Goal: Task Accomplishment & Management: Use online tool/utility

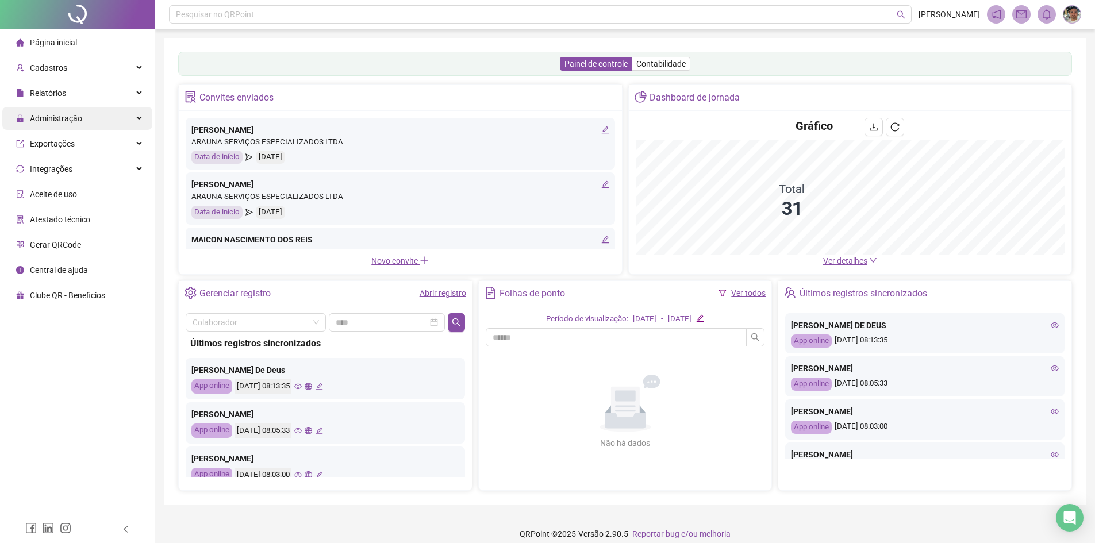
click at [80, 114] on span "Administração" at bounding box center [56, 118] width 52 height 9
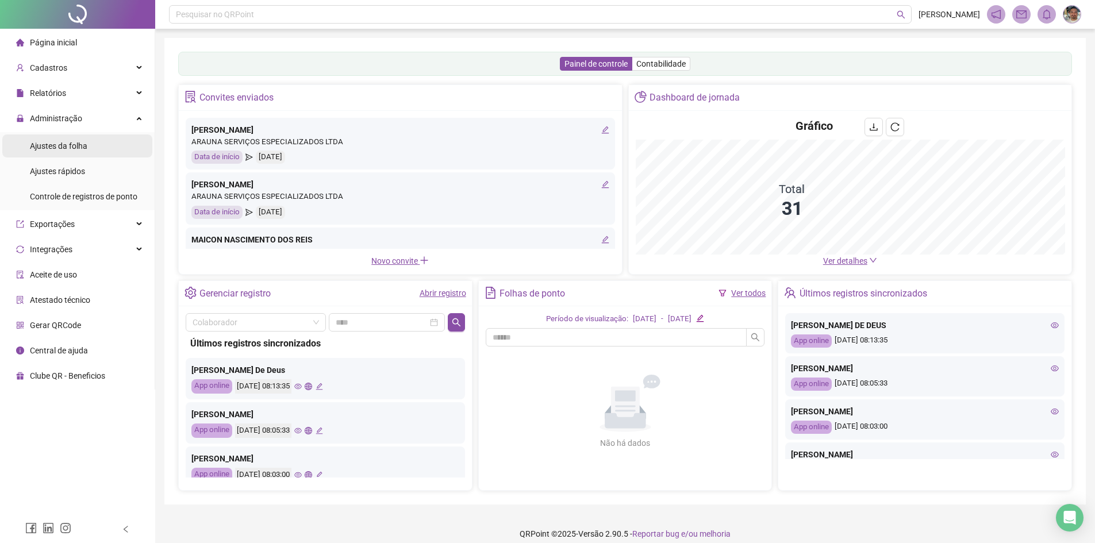
click at [76, 154] on div "Ajustes da folha" at bounding box center [58, 146] width 57 height 23
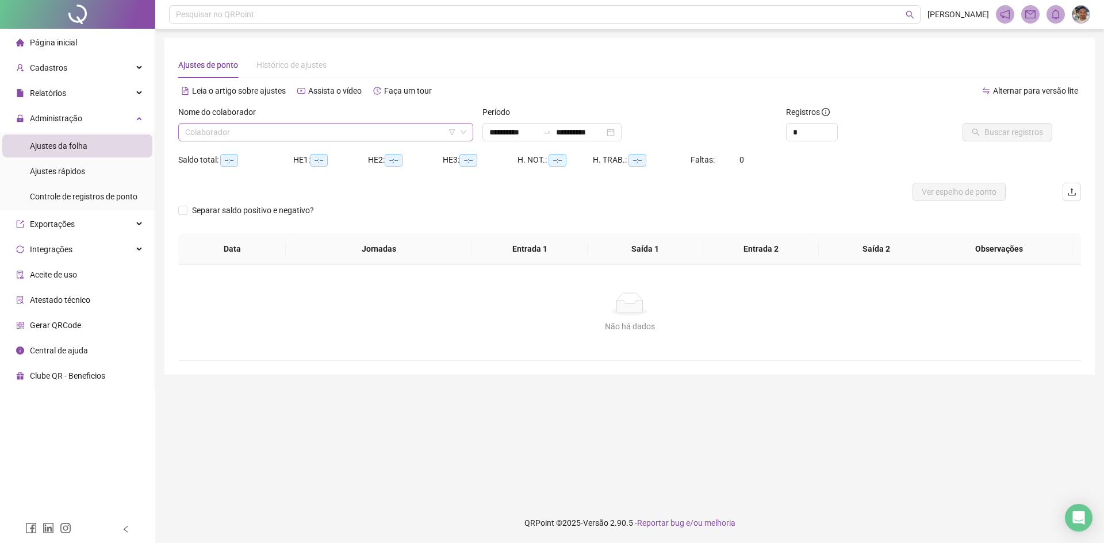
click at [204, 140] on input "search" at bounding box center [320, 132] width 271 height 17
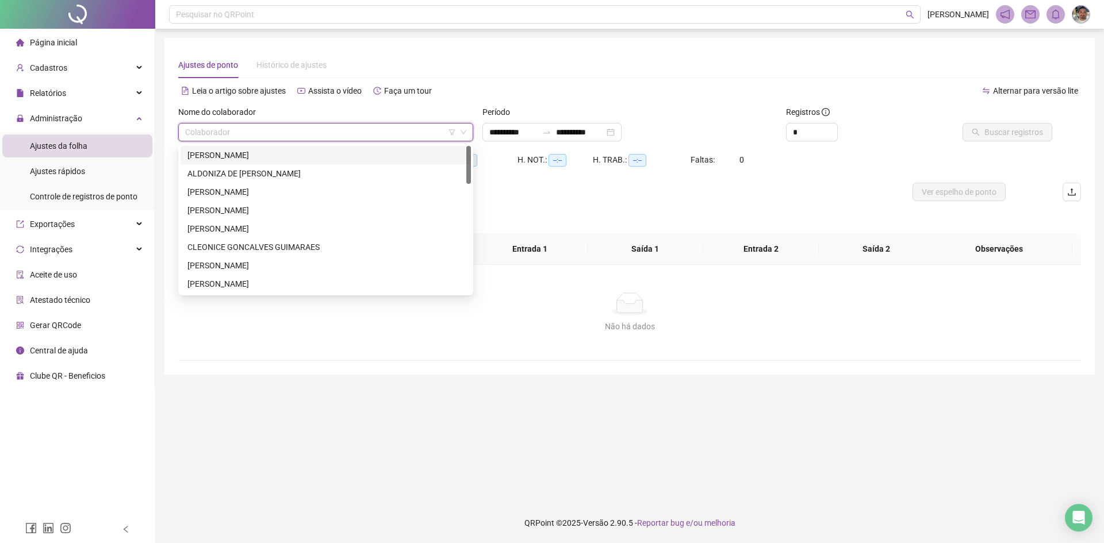
click at [209, 156] on div "[PERSON_NAME]" at bounding box center [325, 155] width 277 height 13
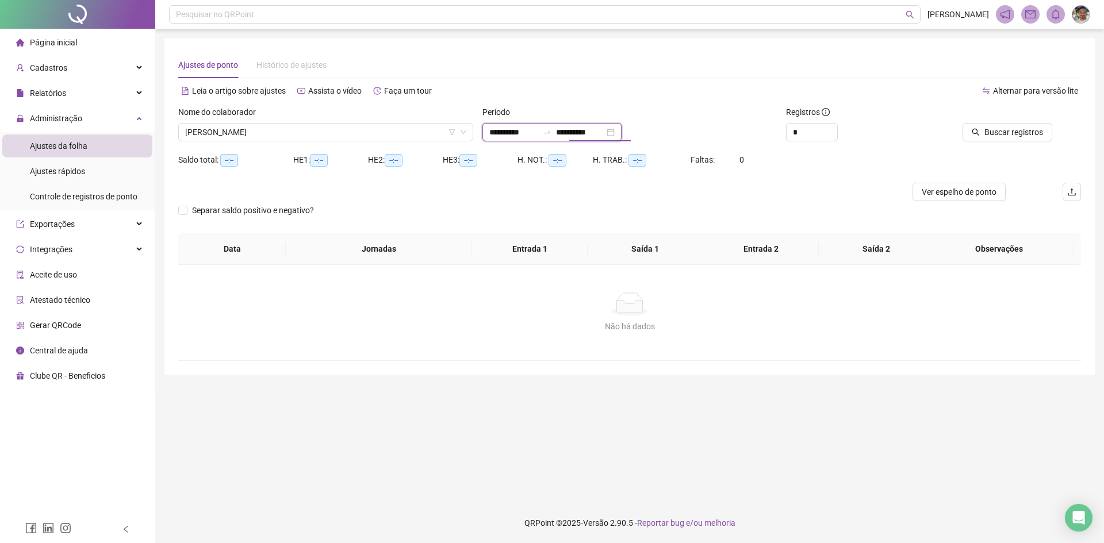
click at [593, 135] on input "**********" at bounding box center [580, 132] width 48 height 13
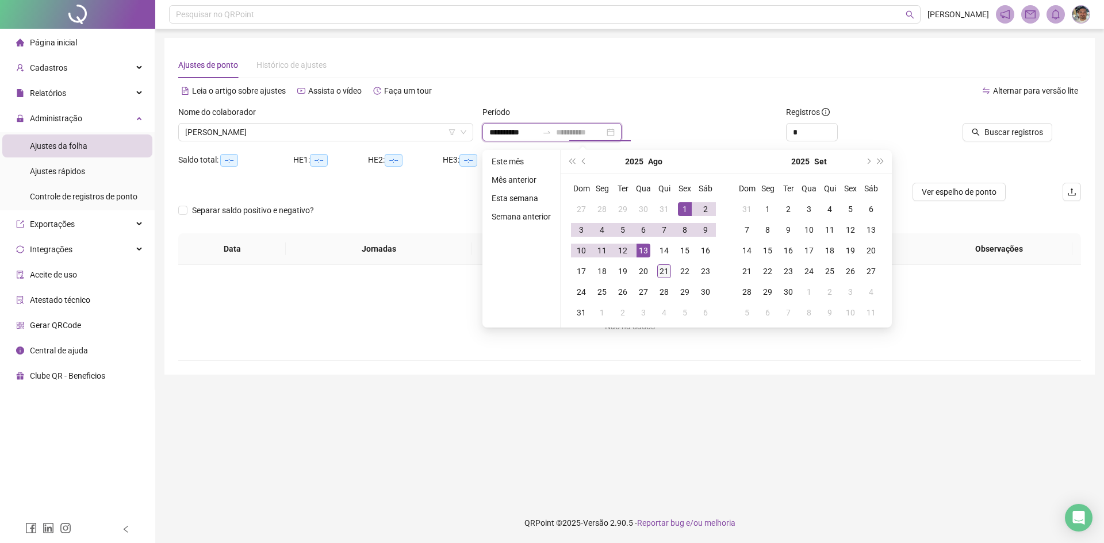
type input "**********"
click at [593, 270] on div "21" at bounding box center [664, 271] width 14 height 14
type input "**********"
click at [593, 213] on div "1" at bounding box center [685, 209] width 14 height 14
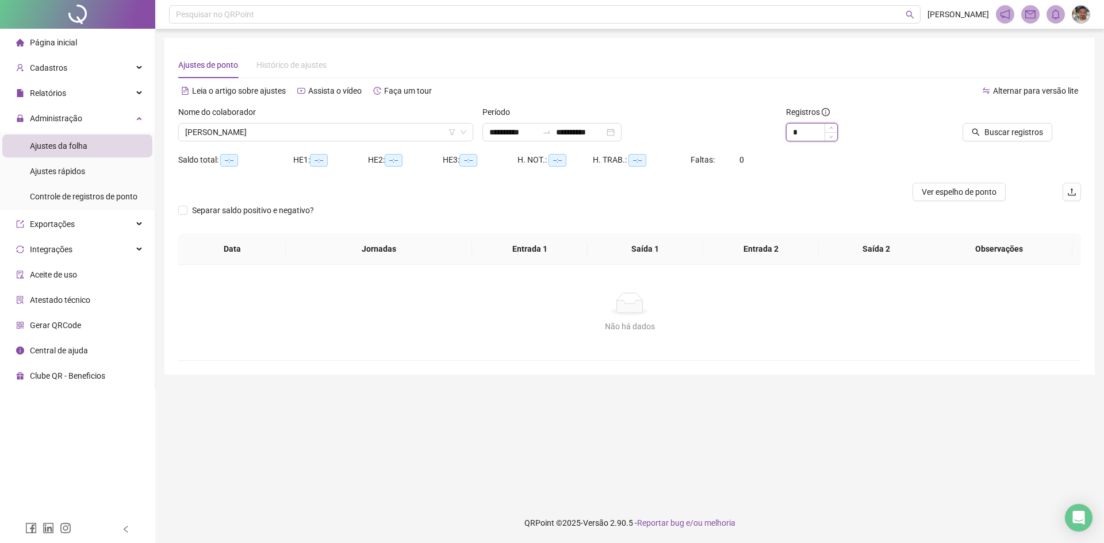
click at [593, 130] on input "*" at bounding box center [811, 132] width 51 height 17
type input "*"
click at [593, 133] on span "Buscar registros" at bounding box center [1013, 132] width 59 height 13
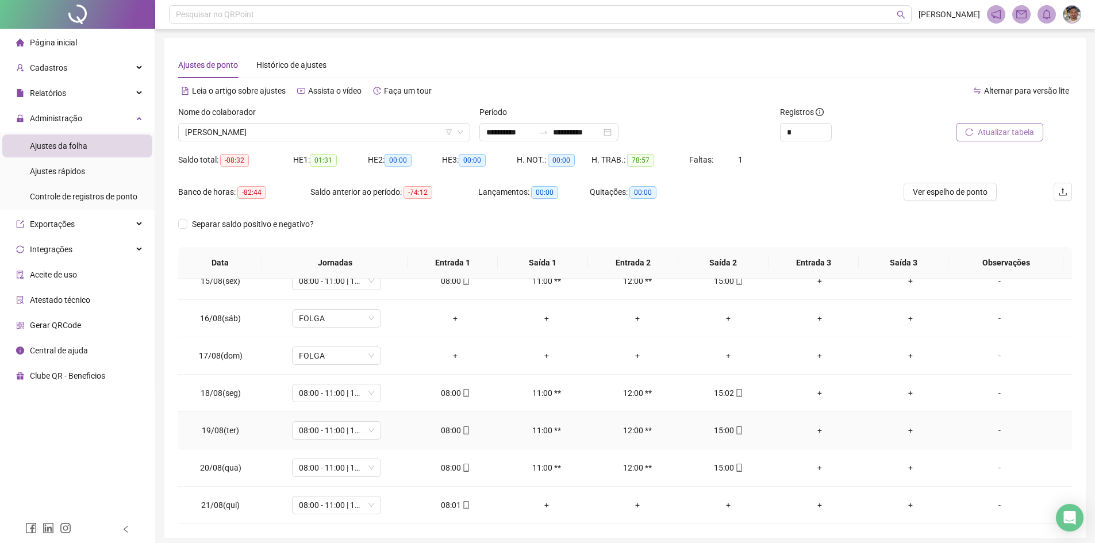
scroll to position [44, 0]
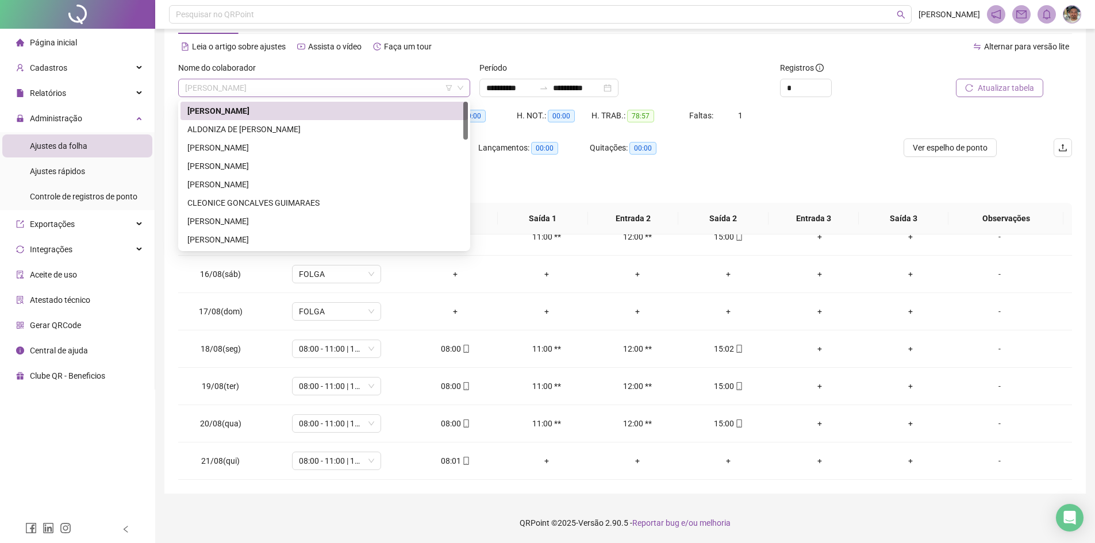
click at [425, 86] on span "[PERSON_NAME]" at bounding box center [324, 87] width 278 height 17
click at [360, 126] on div "ALDONIZA DE [PERSON_NAME]" at bounding box center [324, 129] width 274 height 13
click at [360, 126] on div "HE 1: 01:31" at bounding box center [330, 122] width 75 height 32
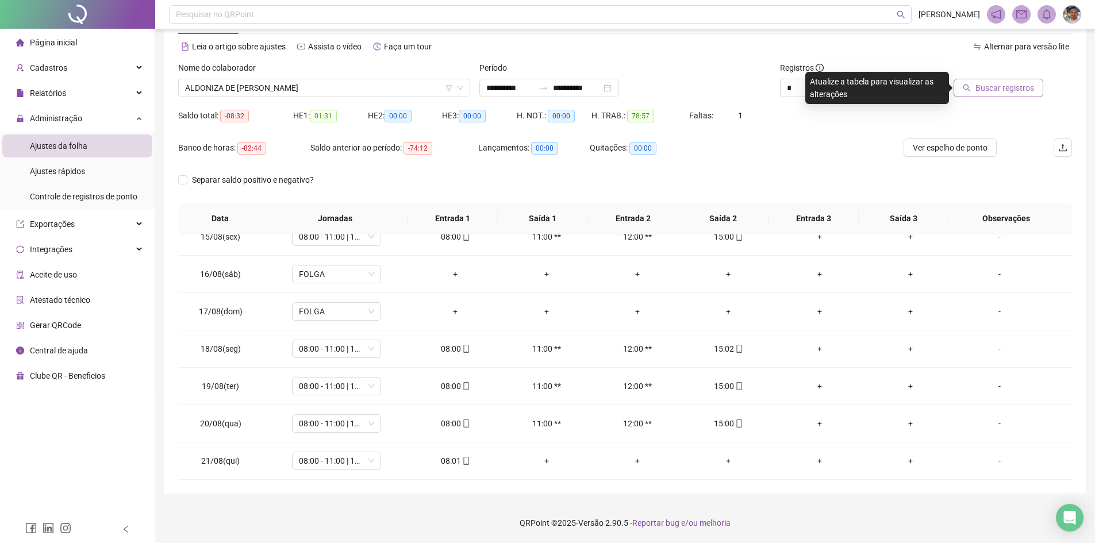
click at [593, 94] on button "Buscar registros" at bounding box center [999, 88] width 90 height 18
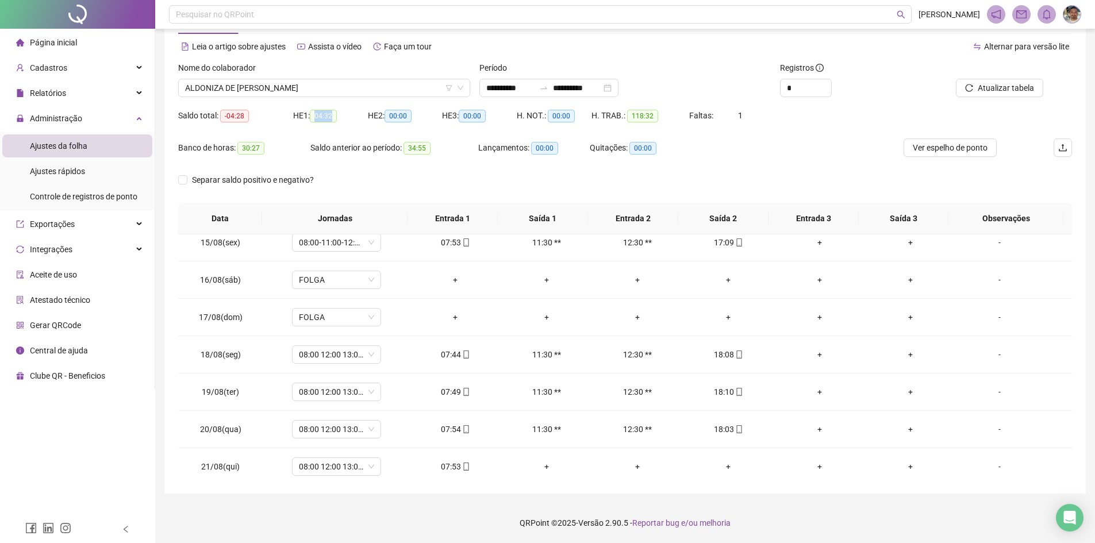
scroll to position [539, 0]
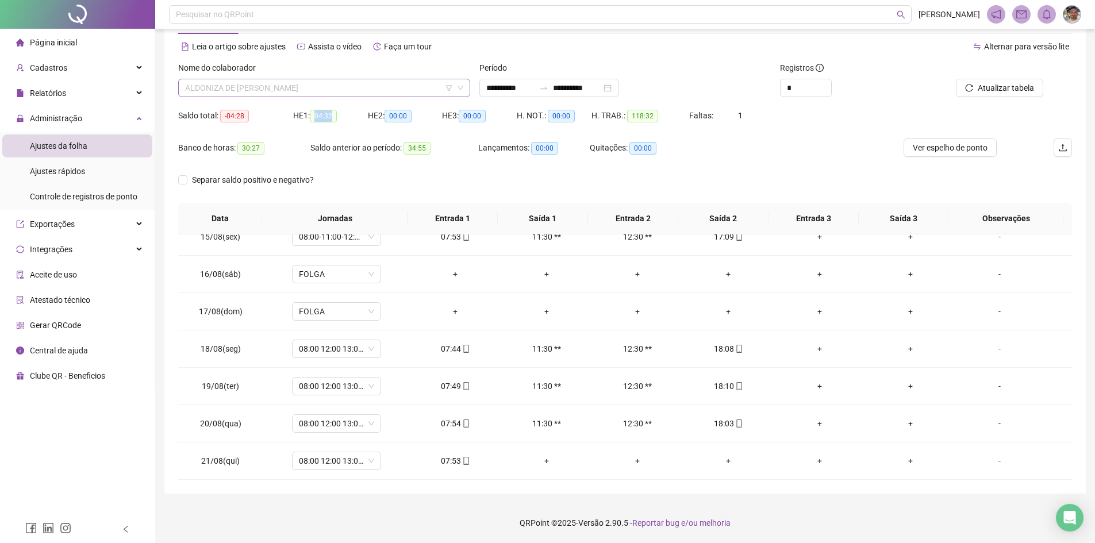
click at [403, 81] on span "ALDONIZA DE [PERSON_NAME]" at bounding box center [324, 87] width 278 height 17
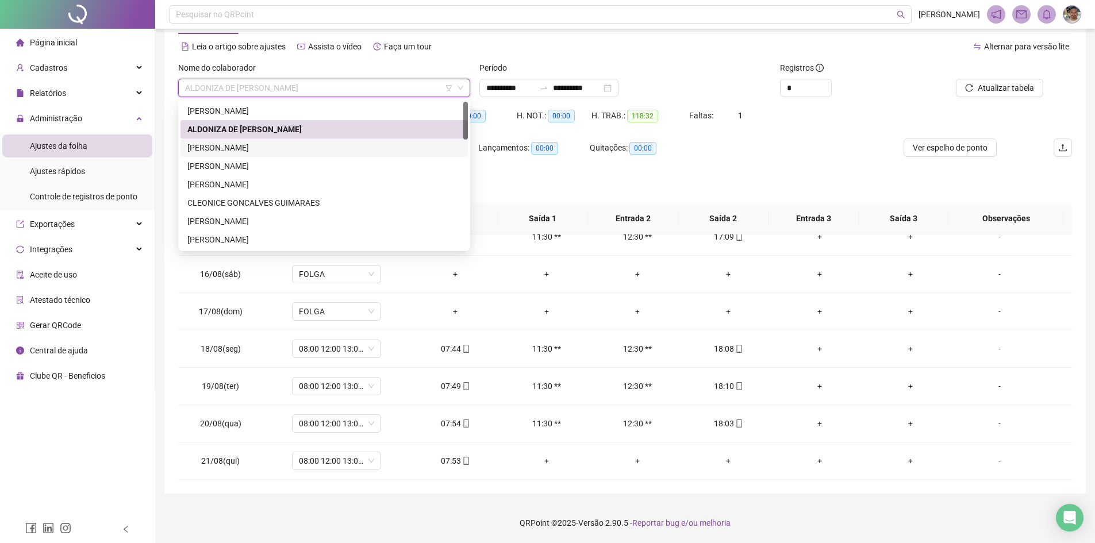
click at [346, 142] on div "[PERSON_NAME]" at bounding box center [324, 147] width 274 height 13
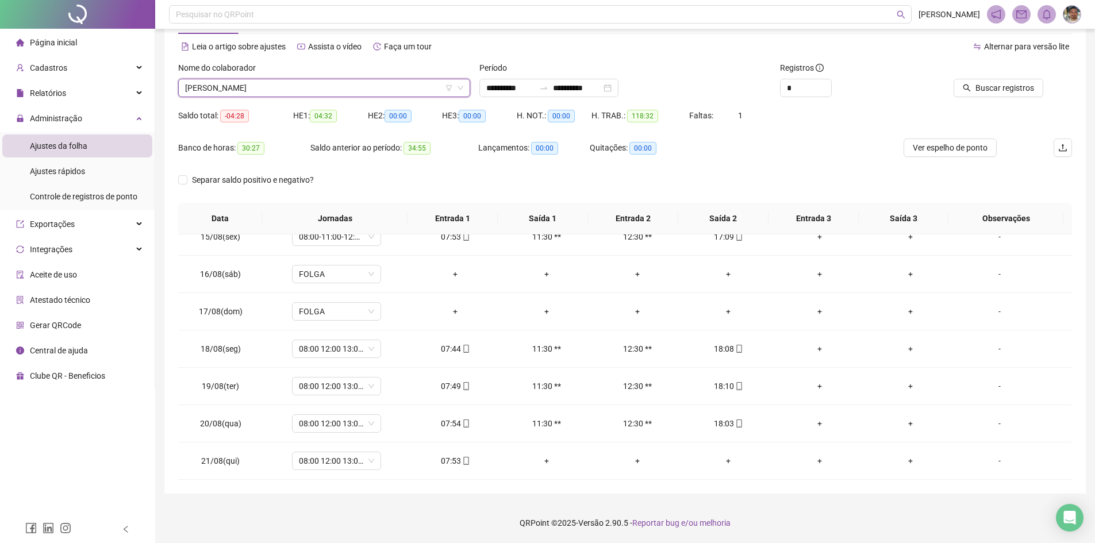
click at [346, 142] on div "Saldo anterior ao período: 34:55" at bounding box center [394, 147] width 168 height 13
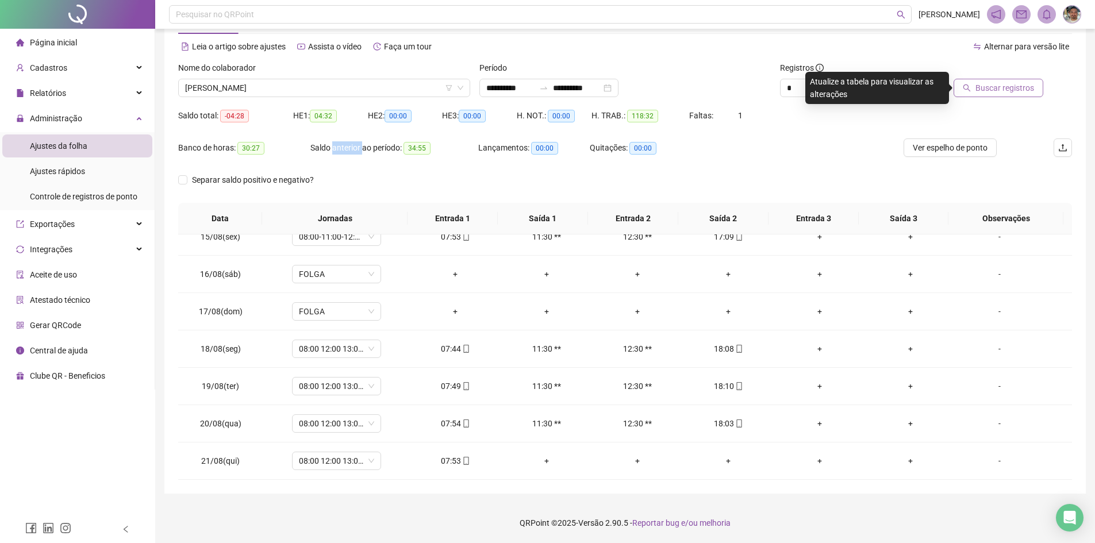
click at [593, 85] on button "Buscar registros" at bounding box center [999, 88] width 90 height 18
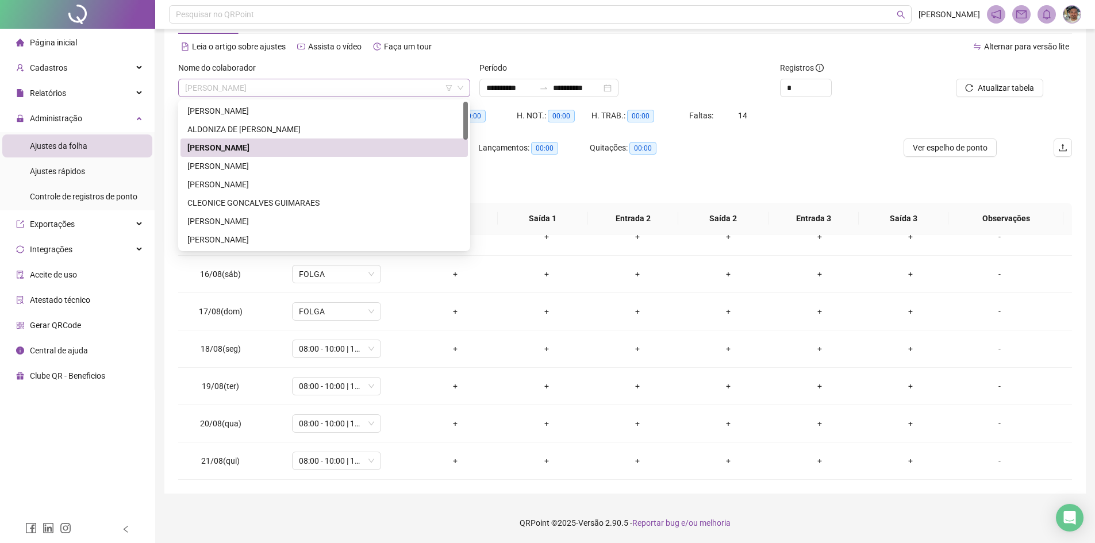
click at [400, 86] on span "[PERSON_NAME]" at bounding box center [324, 87] width 278 height 17
click at [325, 171] on div "[PERSON_NAME]" at bounding box center [324, 166] width 274 height 13
click at [325, 171] on div "Separar saldo positivo e negativo?" at bounding box center [261, 180] width 167 height 18
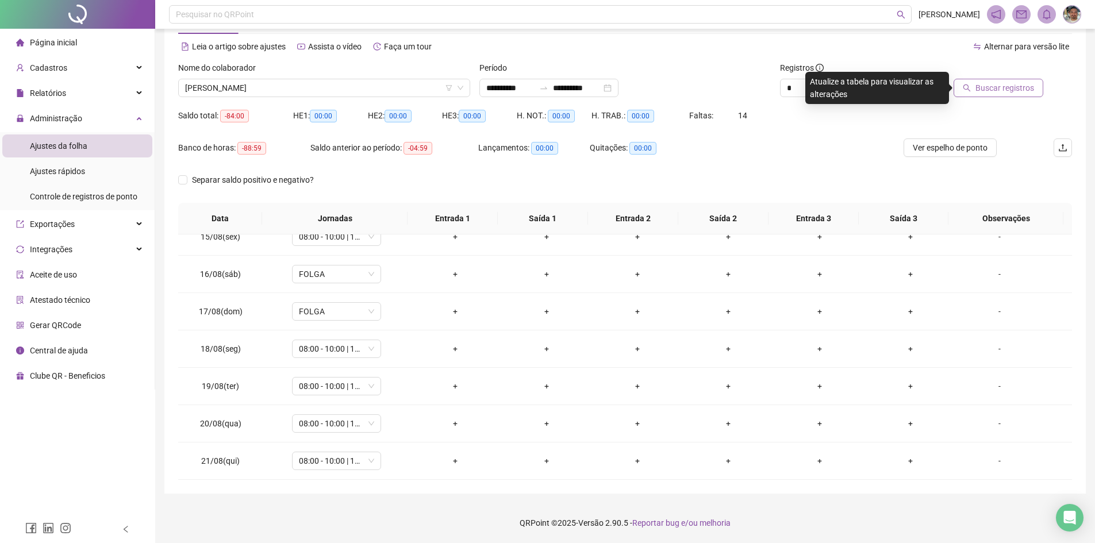
click at [593, 90] on span "Buscar registros" at bounding box center [1005, 88] width 59 height 13
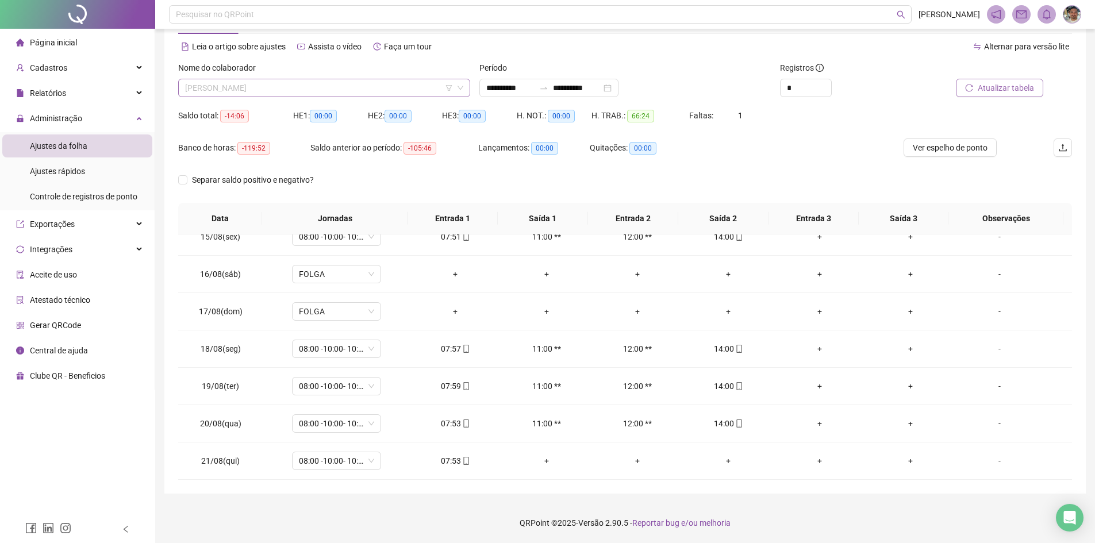
click at [389, 89] on span "[PERSON_NAME]" at bounding box center [324, 87] width 278 height 17
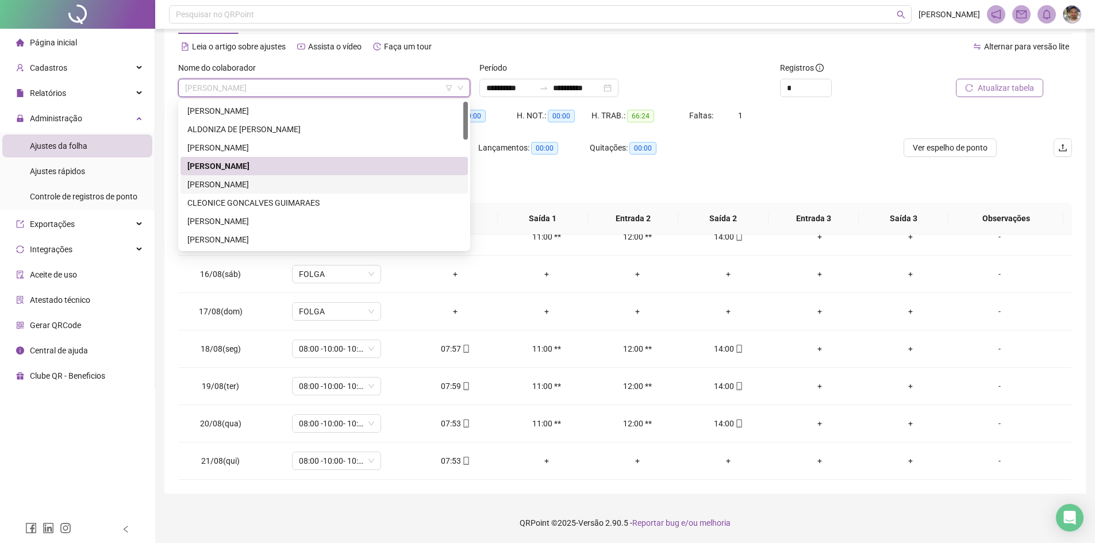
click at [329, 185] on div "[PERSON_NAME]" at bounding box center [324, 184] width 274 height 13
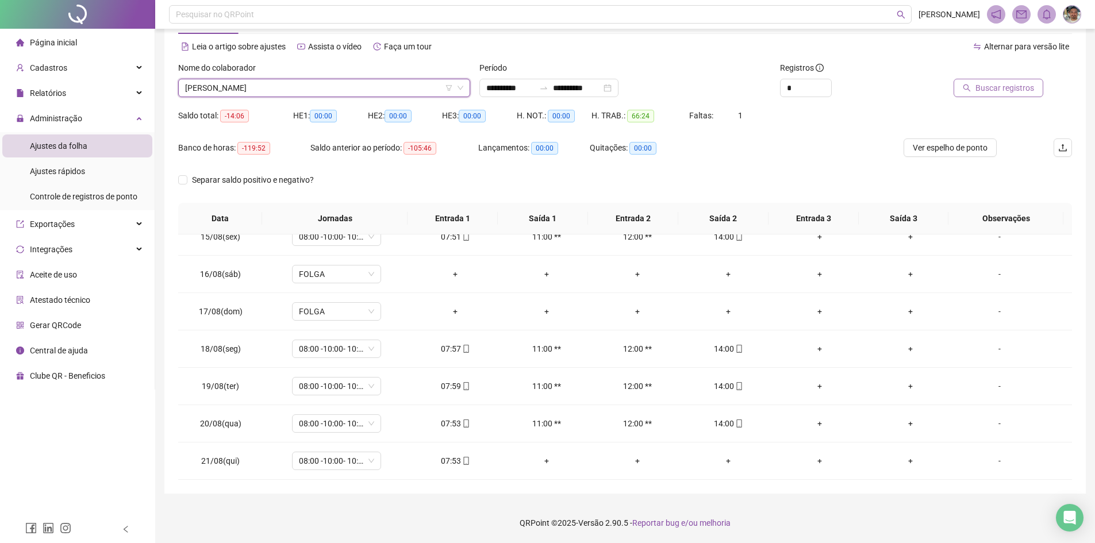
click at [329, 185] on div "Separar saldo positivo e negativo?" at bounding box center [261, 180] width 167 height 13
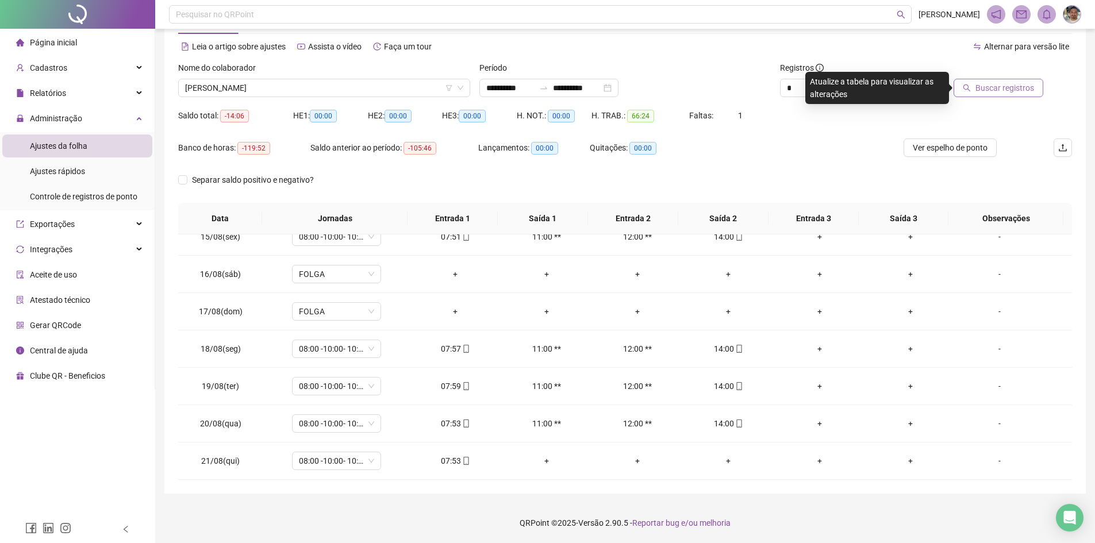
click at [593, 79] on button "Buscar registros" at bounding box center [999, 88] width 90 height 18
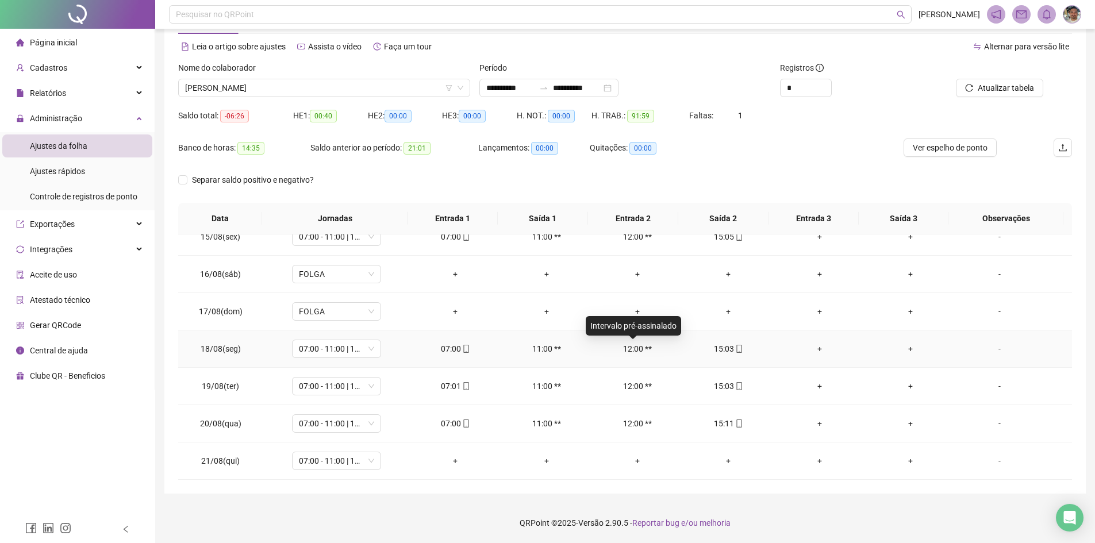
click at [593, 346] on div "12:00 **" at bounding box center [637, 349] width 72 height 13
click at [593, 164] on div "Banco de horas: 14:35 Saldo anterior ao período: 21:01 Lançamentos: 00:00 Quita…" at bounding box center [513, 155] width 670 height 32
click at [593, 93] on button "Atualizar tabela" at bounding box center [999, 88] width 87 height 18
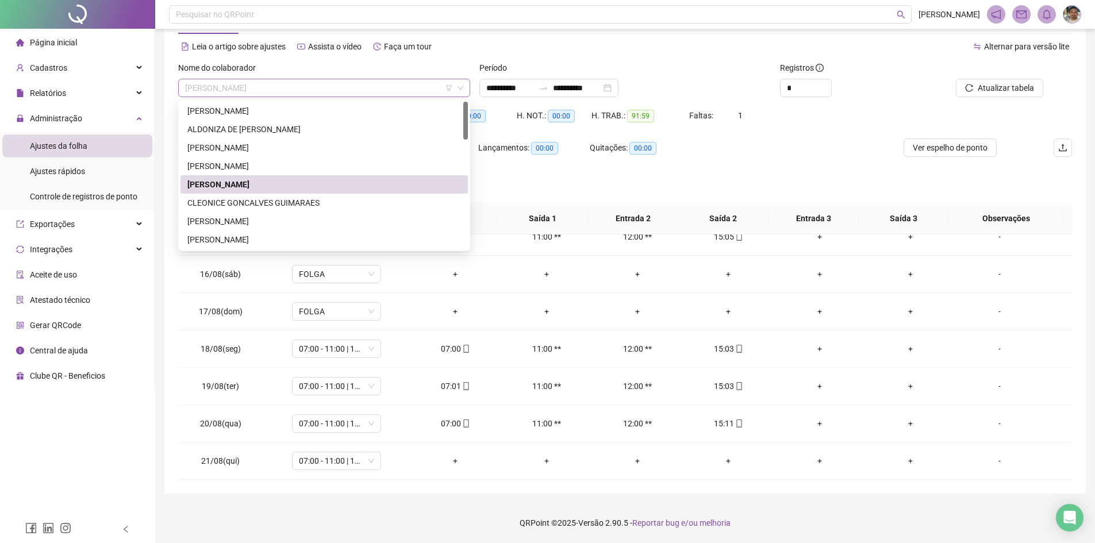
click at [377, 94] on span "[PERSON_NAME]" at bounding box center [324, 87] width 278 height 17
click at [328, 203] on div "CLEONICE GONCALVES GUIMARAES" at bounding box center [324, 203] width 274 height 13
click at [328, 203] on th "Jornadas" at bounding box center [334, 219] width 145 height 32
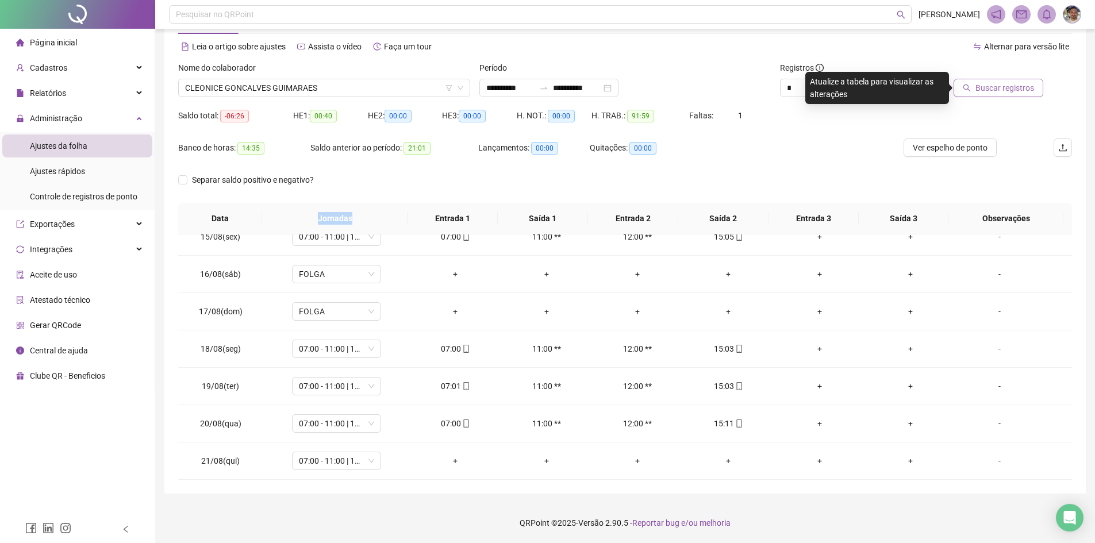
click at [593, 87] on span "Buscar registros" at bounding box center [1005, 88] width 59 height 13
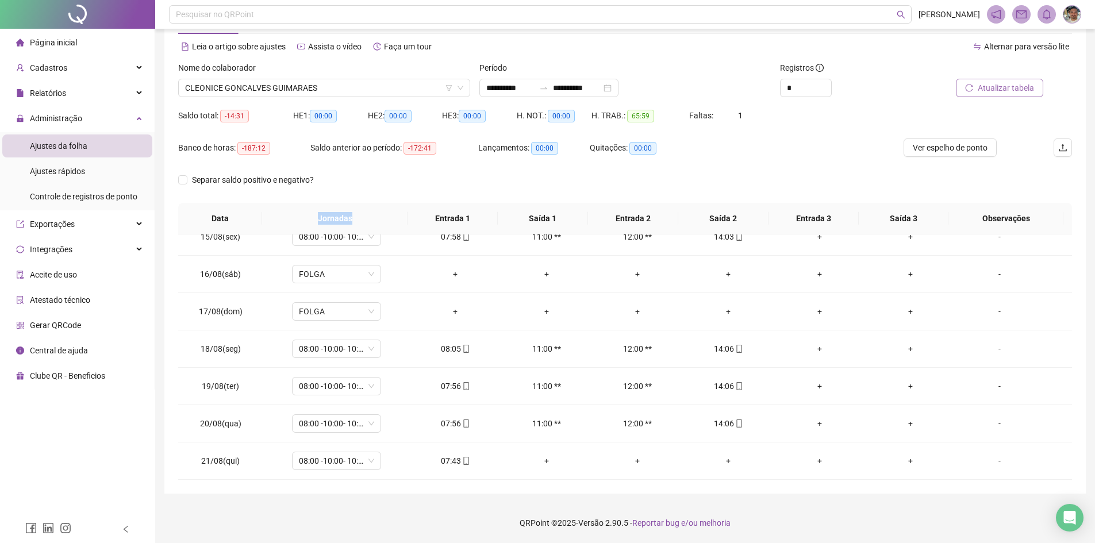
scroll to position [539, 0]
click at [379, 88] on span "CLEONICE GONCALVES GUIMARAES" at bounding box center [324, 87] width 278 height 17
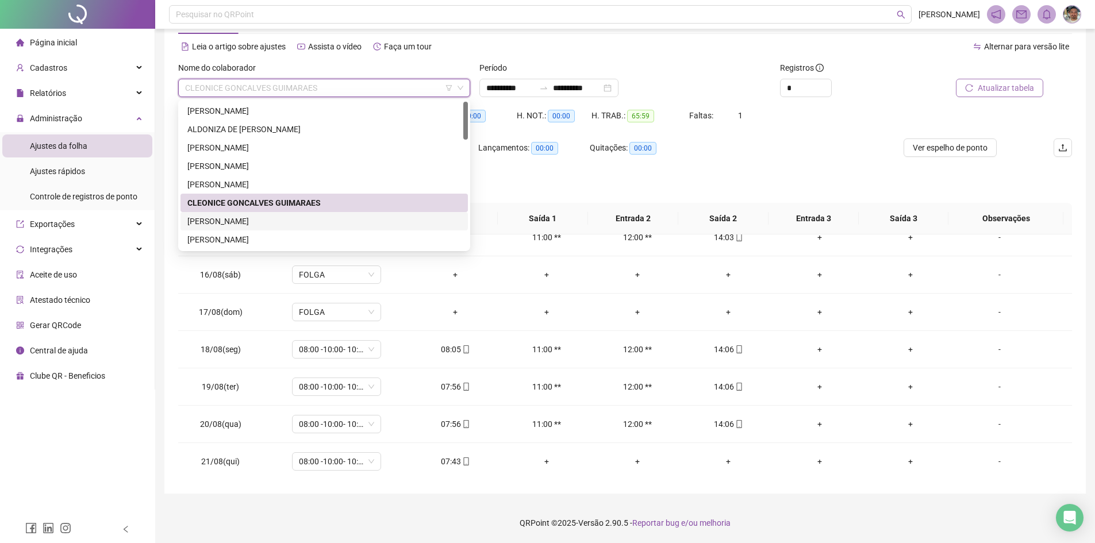
click at [301, 217] on div "[PERSON_NAME]" at bounding box center [324, 221] width 274 height 13
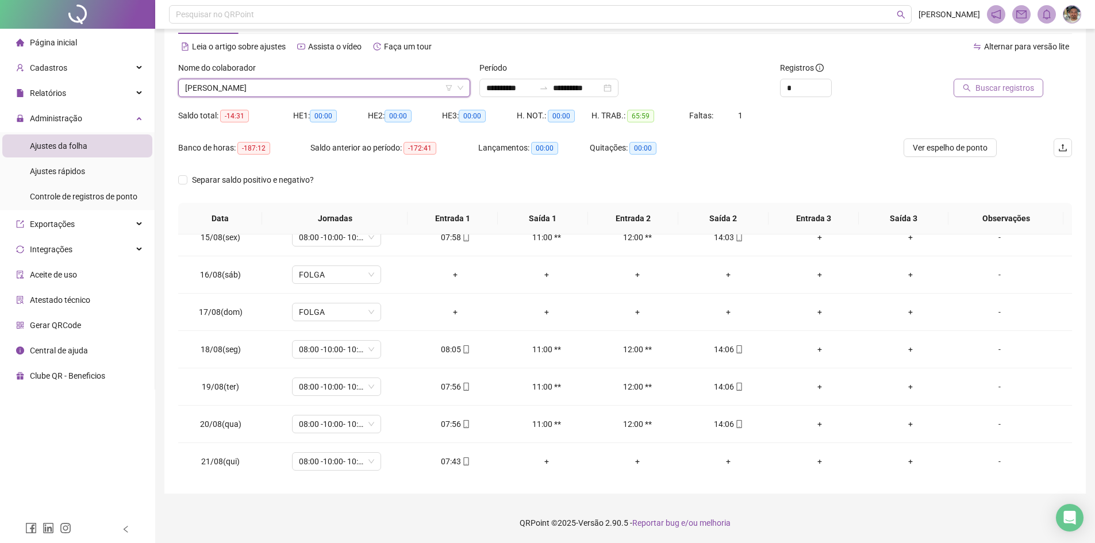
click at [301, 217] on th "Jornadas" at bounding box center [334, 219] width 145 height 32
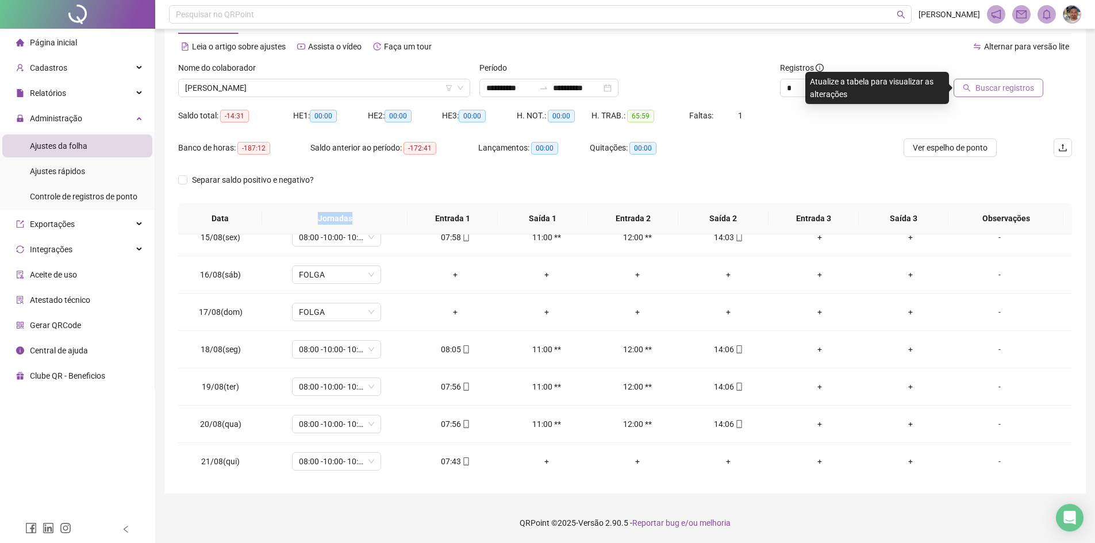
click at [593, 95] on button "Buscar registros" at bounding box center [999, 88] width 90 height 18
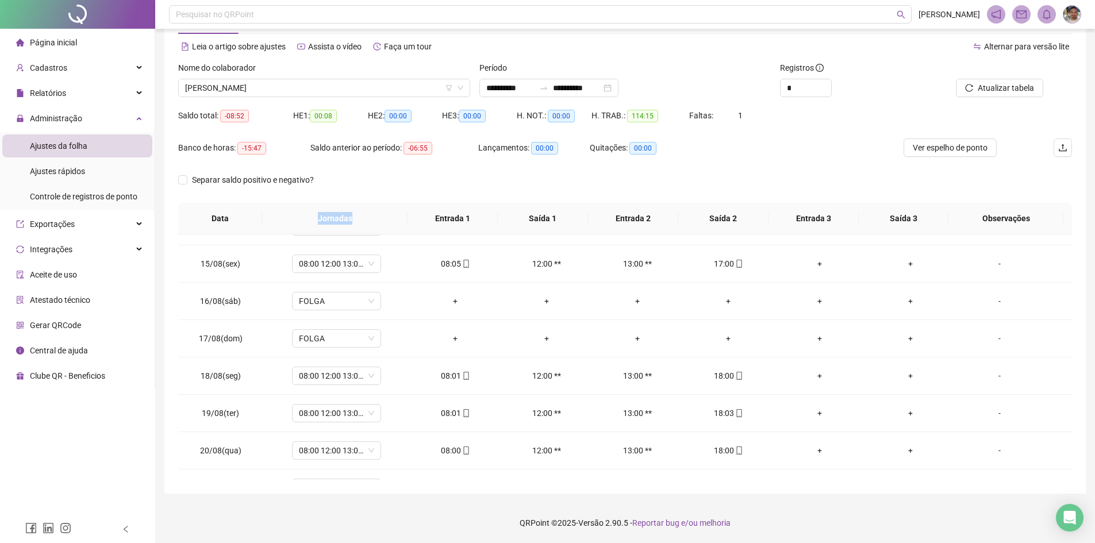
scroll to position [539, 0]
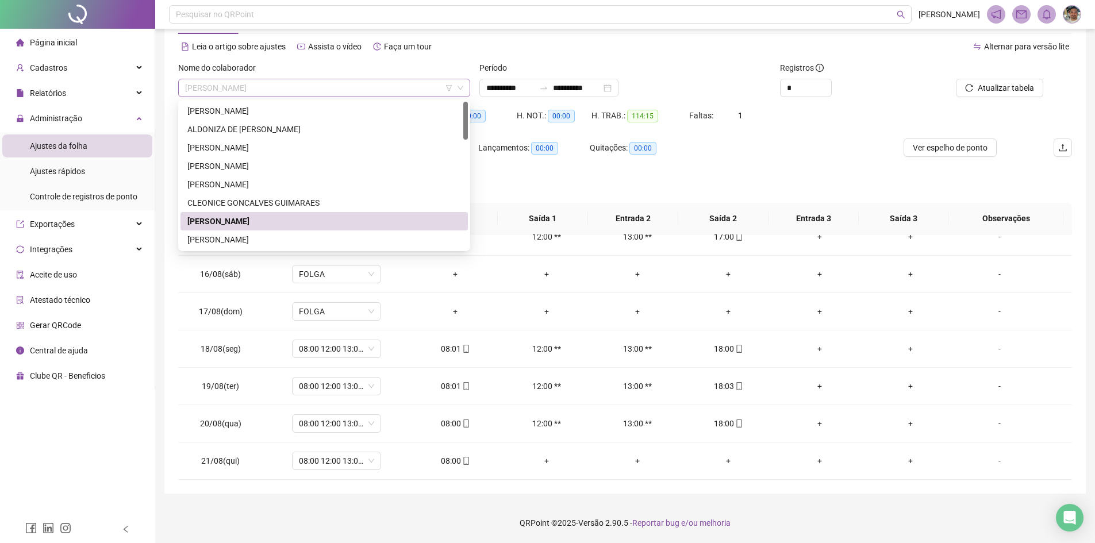
click at [411, 89] on span "[PERSON_NAME]" at bounding box center [324, 87] width 278 height 17
click at [313, 236] on div "[PERSON_NAME]" at bounding box center [324, 239] width 274 height 13
click at [313, 236] on span "08:00 12:00 13:00 17:00" at bounding box center [336, 236] width 75 height 17
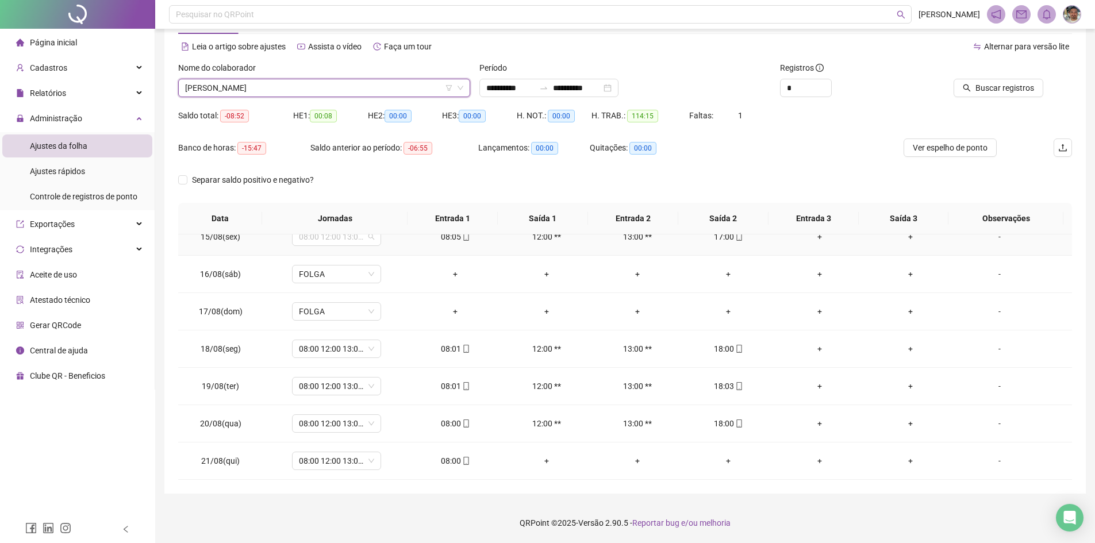
scroll to position [533, 0]
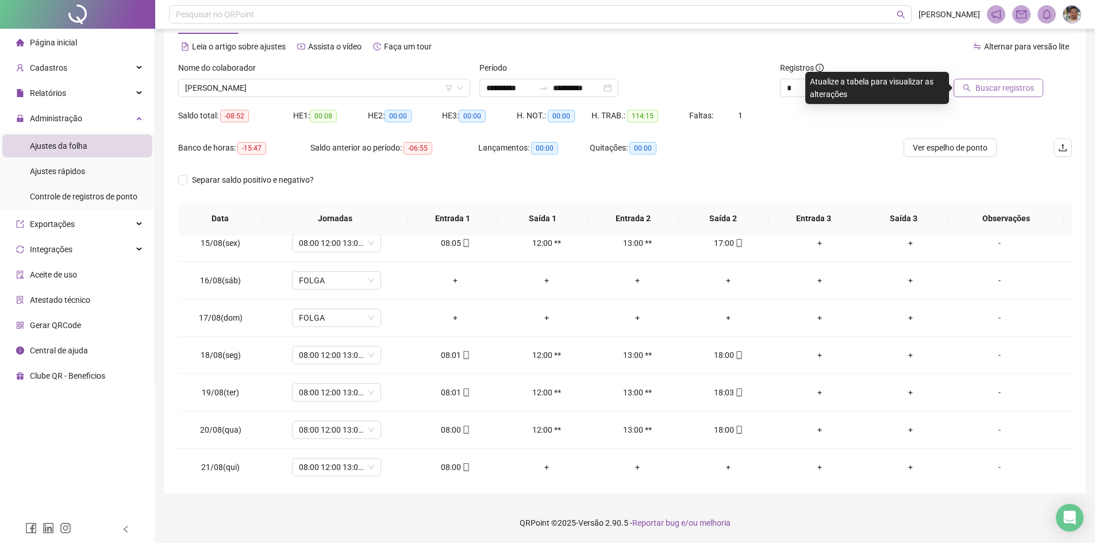
click at [593, 83] on span "Buscar registros" at bounding box center [1005, 88] width 59 height 13
click at [593, 88] on span "Atualizar tabela" at bounding box center [1006, 88] width 56 height 13
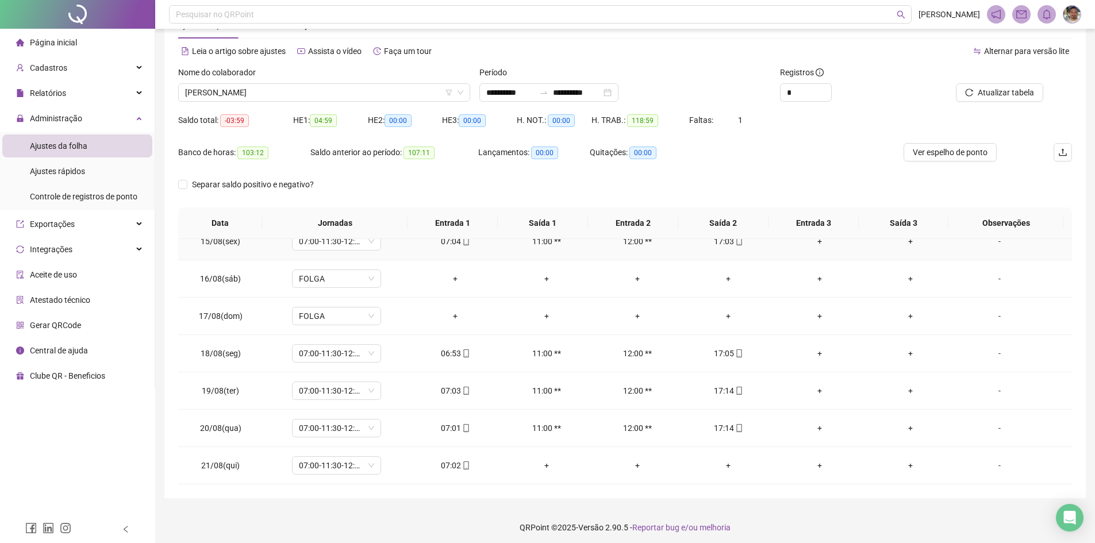
scroll to position [44, 0]
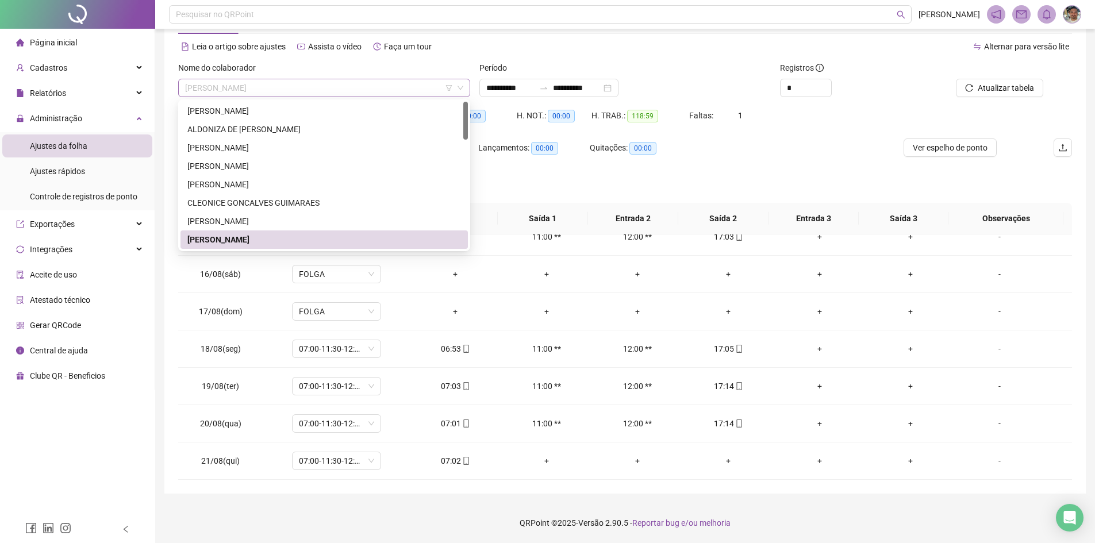
click at [410, 91] on span "[PERSON_NAME]" at bounding box center [324, 87] width 278 height 17
click at [379, 209] on div "CLEONICE GONCALVES GUIMARAES" at bounding box center [324, 203] width 287 height 18
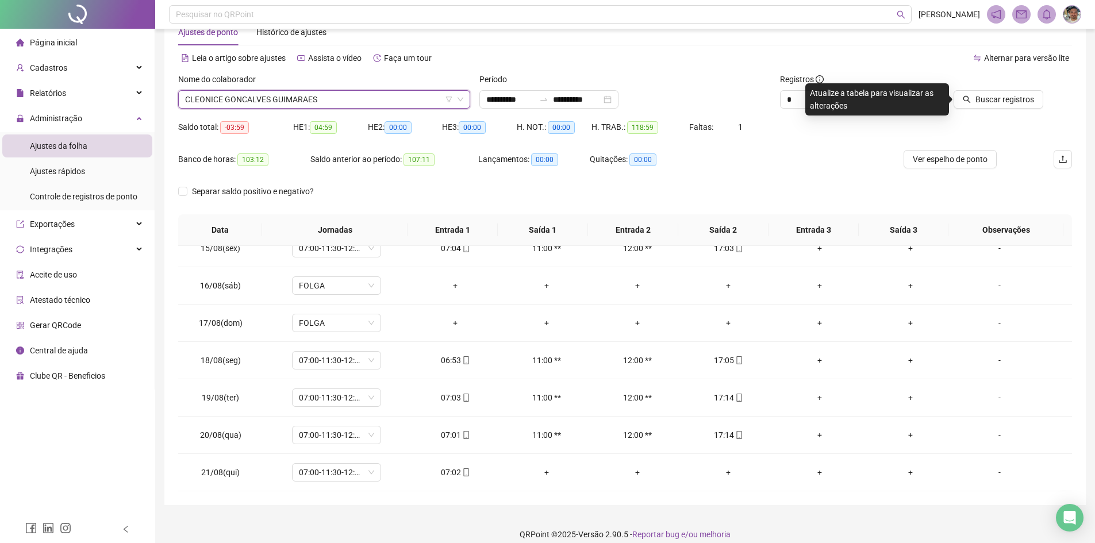
scroll to position [33, 0]
click at [365, 101] on span "CLEONICE GONCALVES GUIMARAES" at bounding box center [324, 98] width 278 height 17
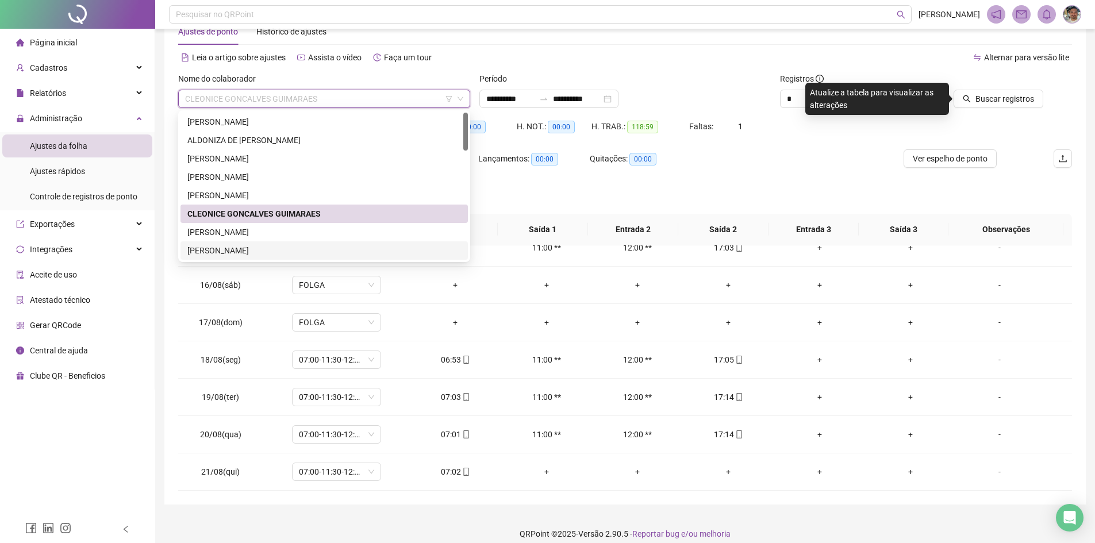
click at [328, 250] on div "[PERSON_NAME]" at bounding box center [324, 250] width 274 height 13
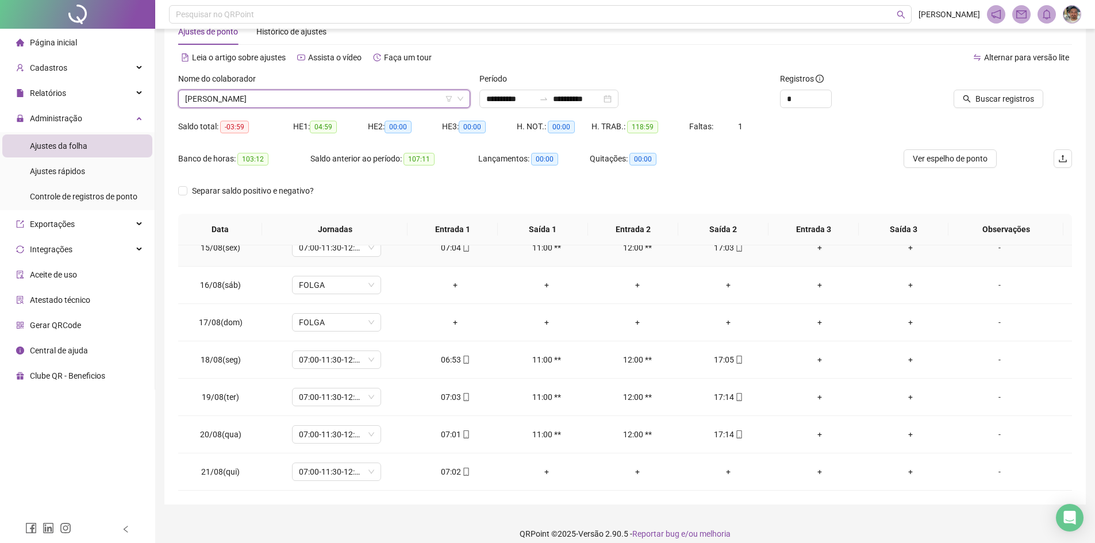
scroll to position [44, 0]
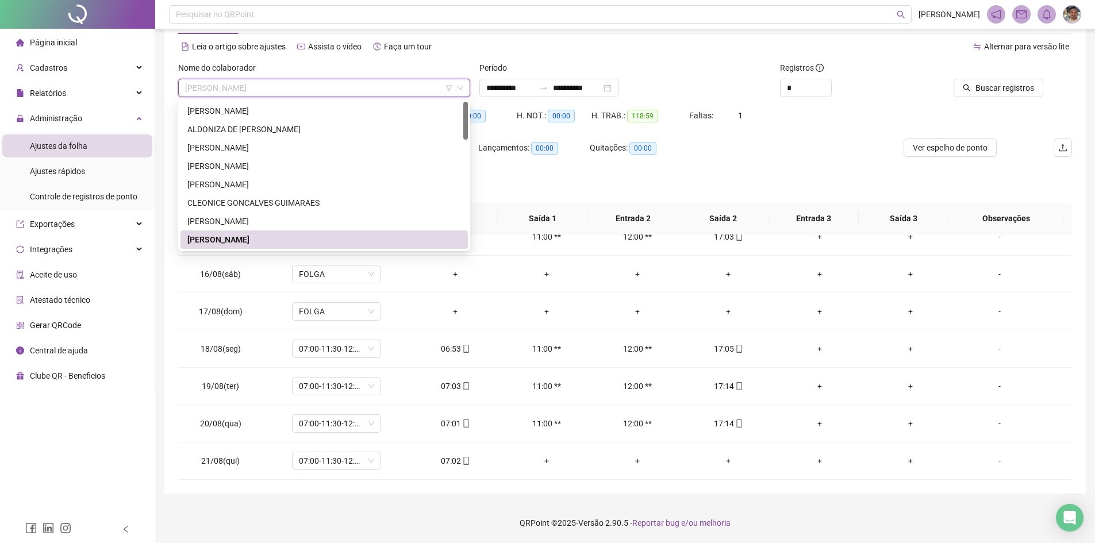
click at [363, 86] on span "[PERSON_NAME]" at bounding box center [324, 87] width 278 height 17
drag, startPoint x: 321, startPoint y: 243, endPoint x: 322, endPoint y: 235, distance: 8.1
click at [322, 235] on div "[PERSON_NAME]" at bounding box center [324, 239] width 274 height 13
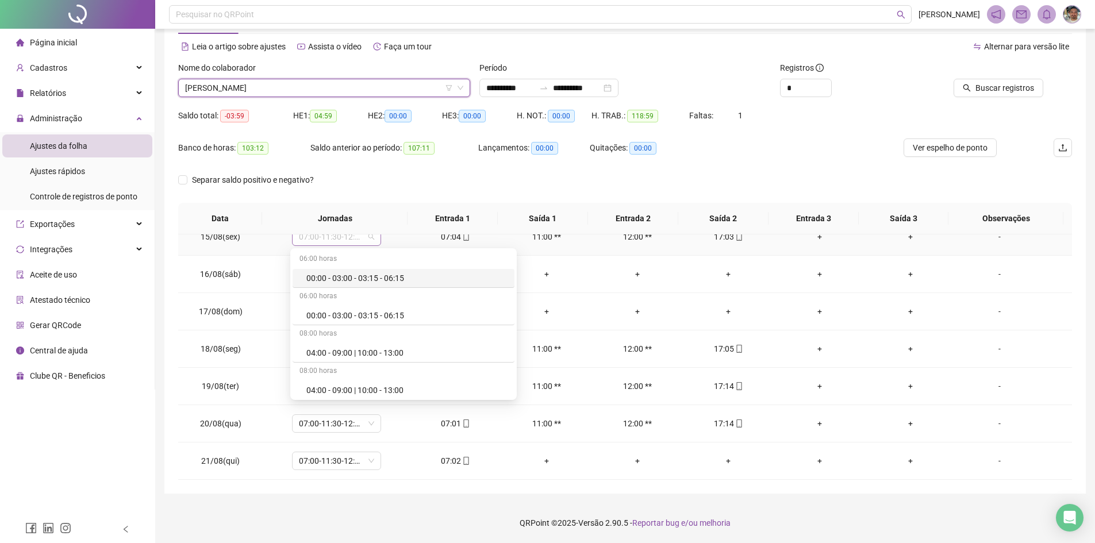
click at [322, 235] on span "07:00-11:30-12:30-16:00" at bounding box center [336, 236] width 75 height 17
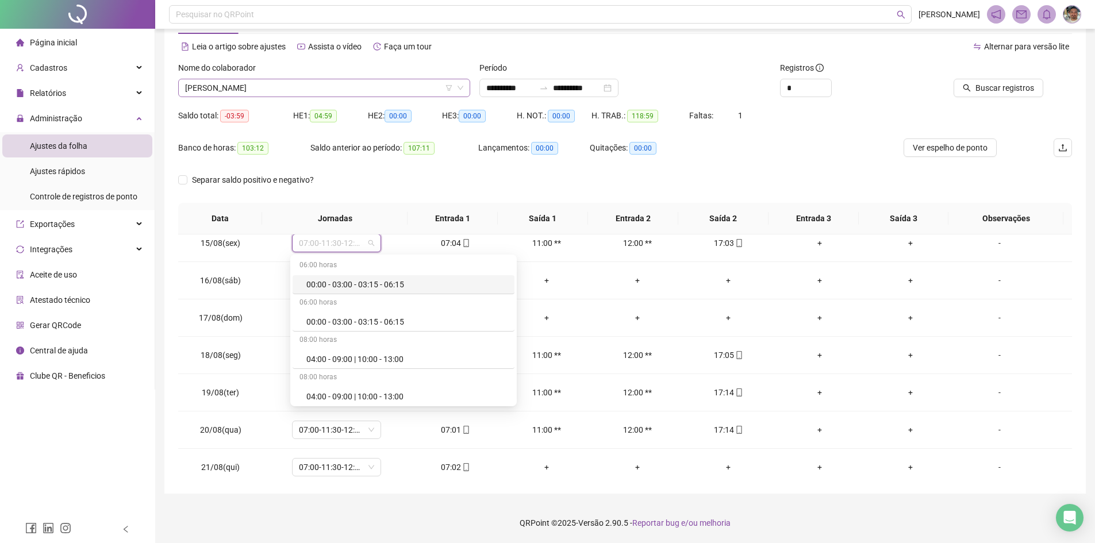
click at [373, 90] on span "[PERSON_NAME]" at bounding box center [324, 87] width 278 height 17
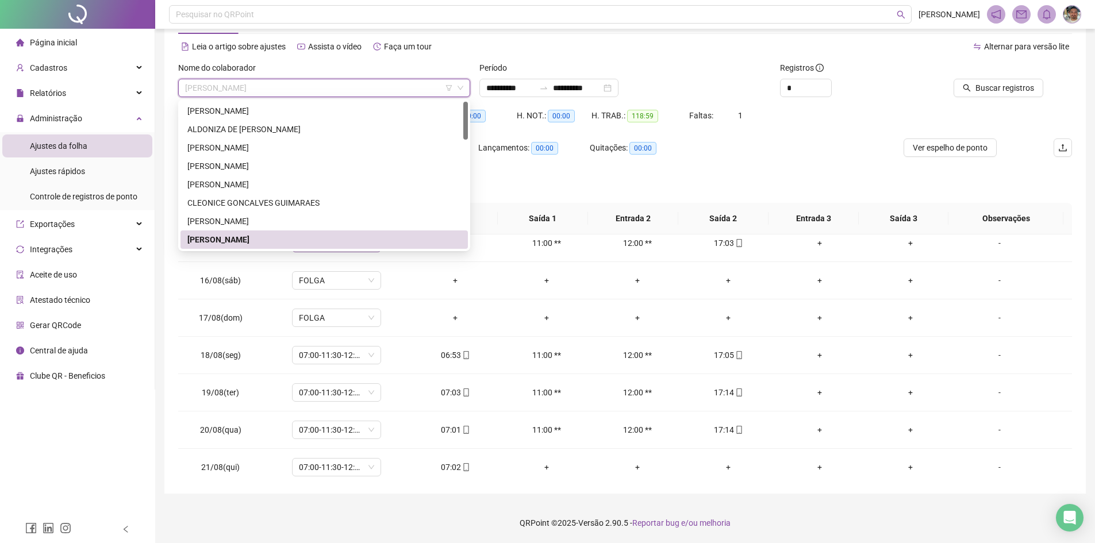
click at [320, 237] on div "[PERSON_NAME]" at bounding box center [324, 239] width 274 height 13
click at [366, 87] on span "[PERSON_NAME]" at bounding box center [324, 87] width 278 height 17
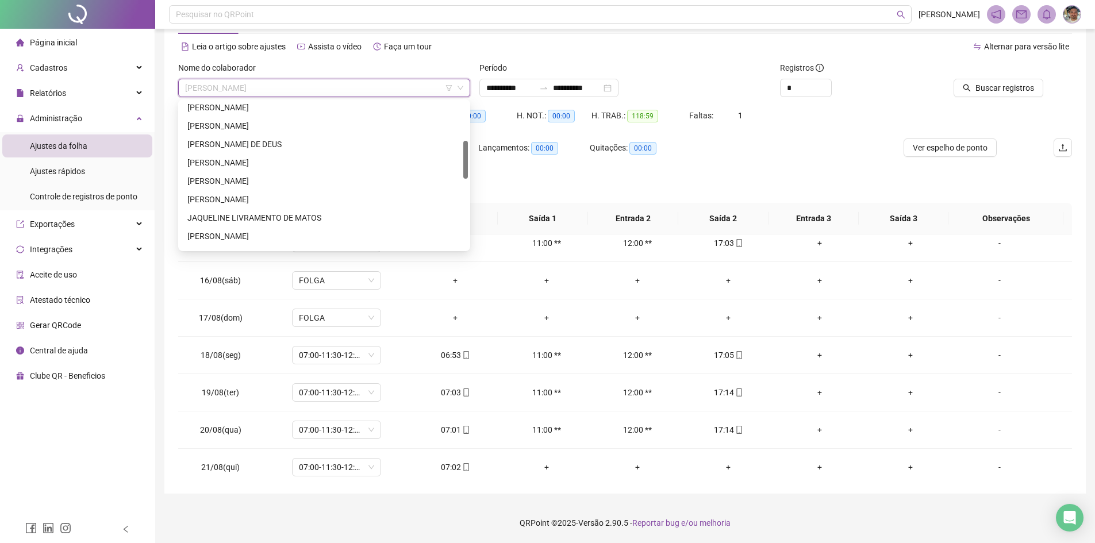
scroll to position [151, 0]
click at [343, 108] on div "[PERSON_NAME]" at bounding box center [324, 107] width 274 height 13
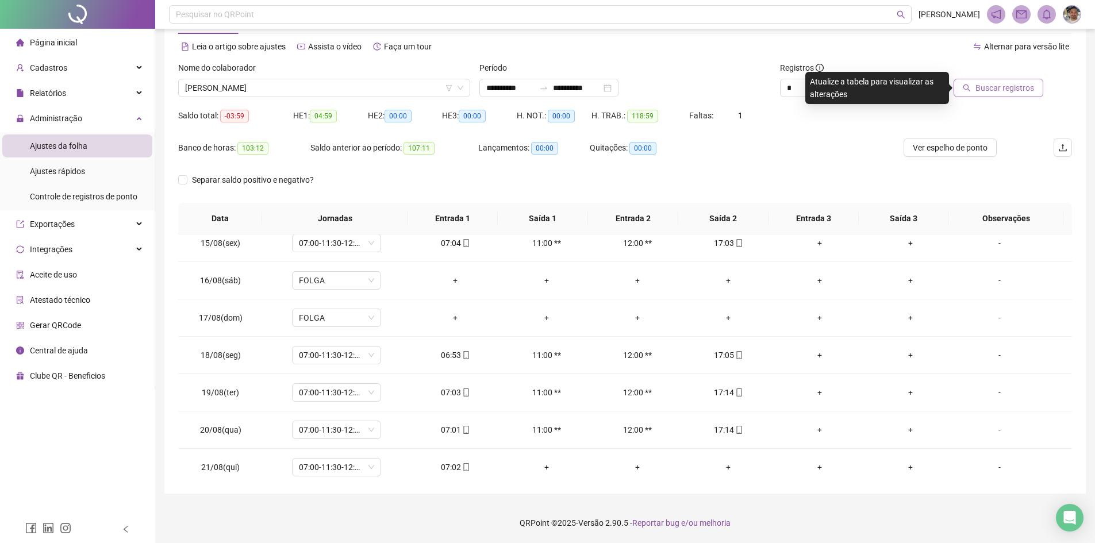
click at [593, 90] on span "Buscar registros" at bounding box center [1005, 88] width 59 height 13
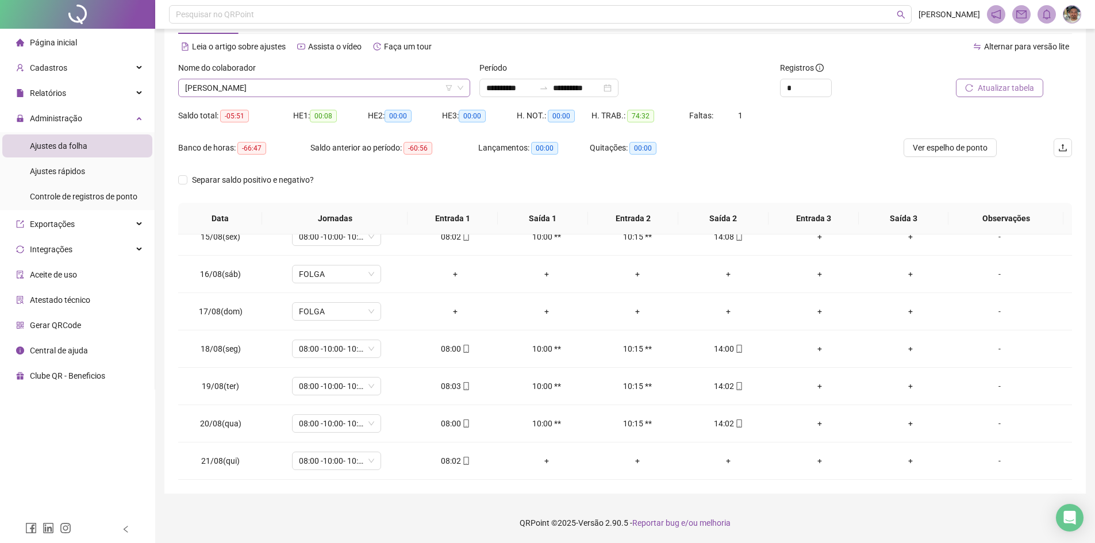
scroll to position [147, 0]
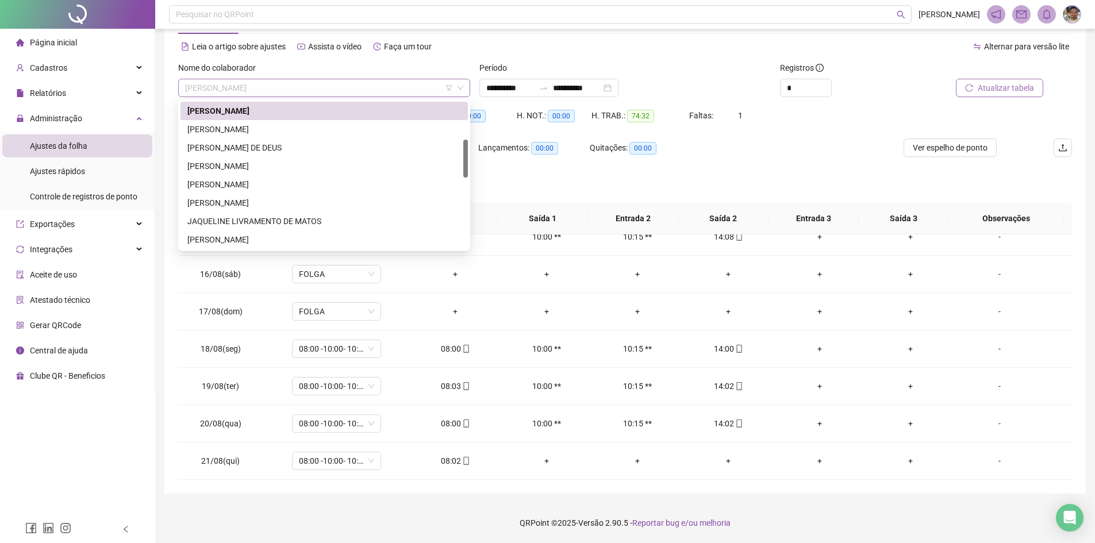
click at [395, 91] on span "[PERSON_NAME]" at bounding box center [324, 87] width 278 height 17
click at [310, 129] on div "[PERSON_NAME]" at bounding box center [324, 129] width 274 height 13
click at [310, 129] on div "HE 1: 00:08" at bounding box center [330, 122] width 75 height 32
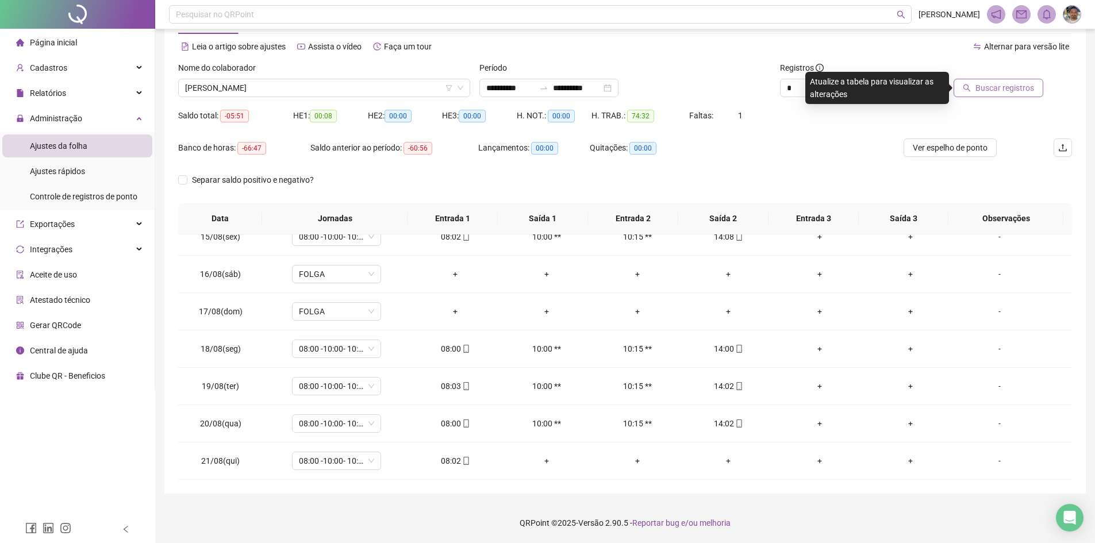
click at [593, 94] on button "Buscar registros" at bounding box center [999, 88] width 90 height 18
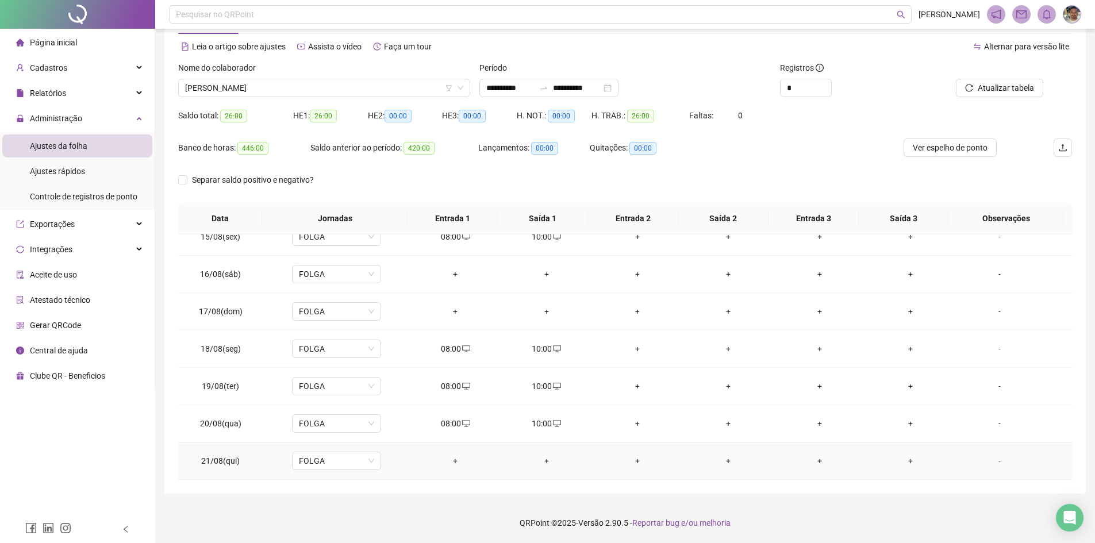
click at [454, 408] on div "+" at bounding box center [455, 461] width 72 height 13
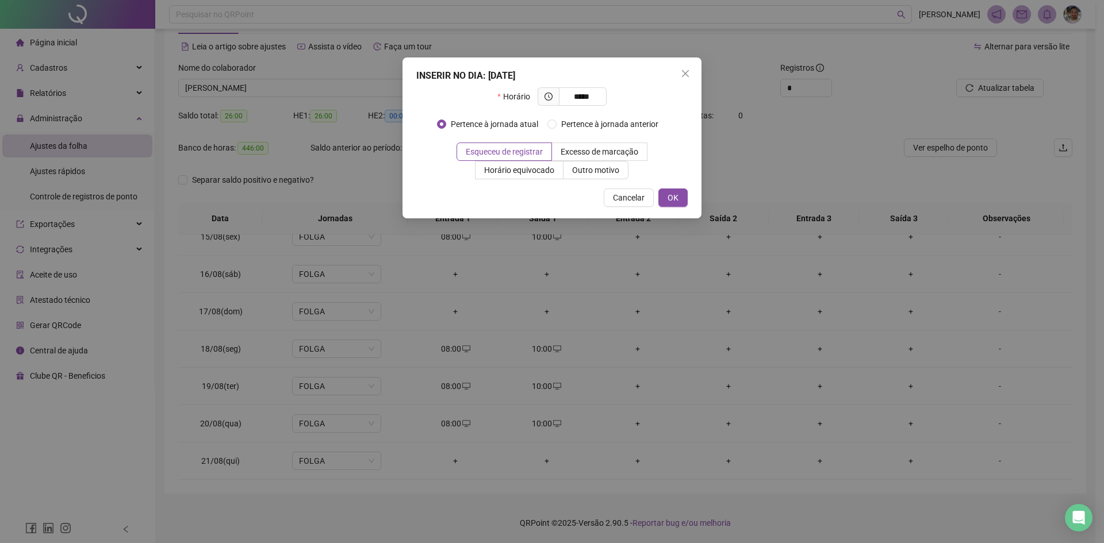
type input "*****"
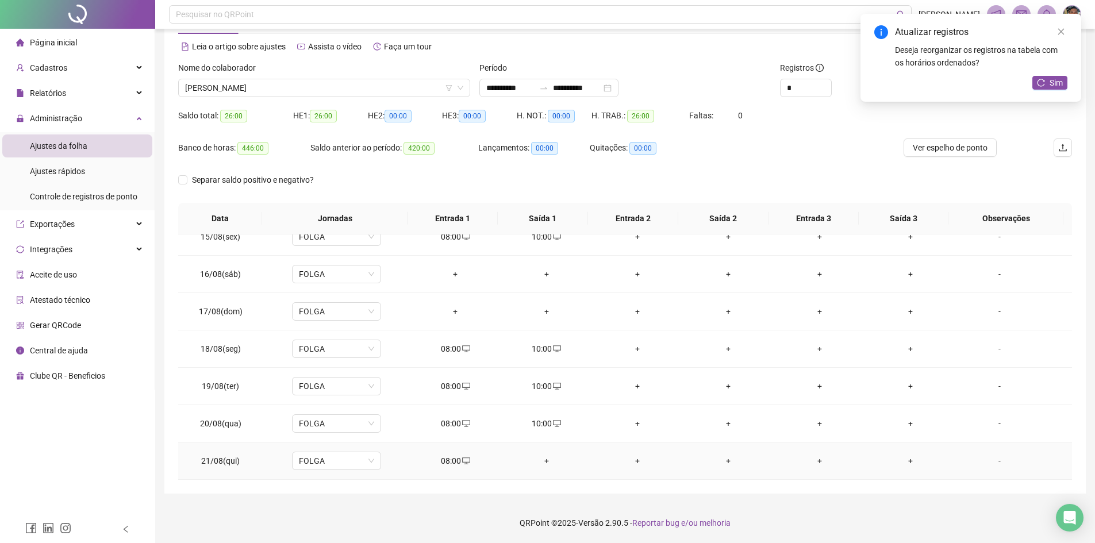
click at [543, 408] on div "+" at bounding box center [546, 461] width 72 height 13
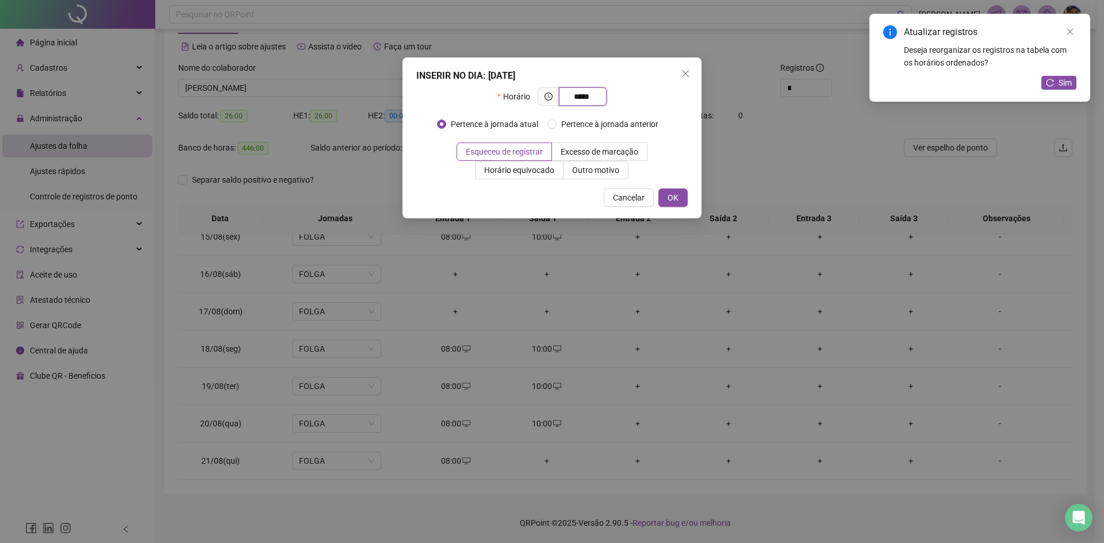
type input "*****"
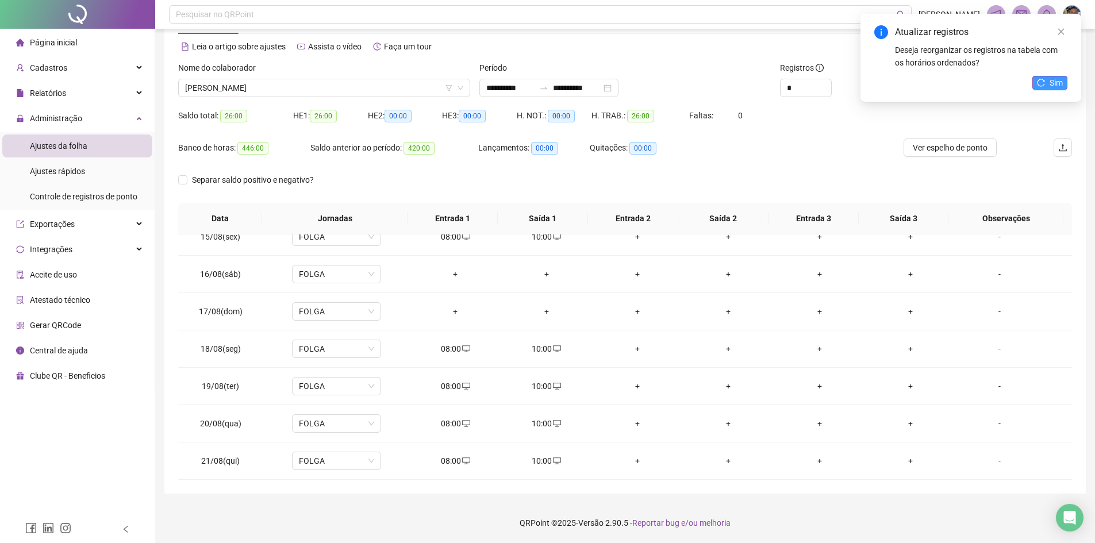
click at [593, 81] on icon "reload" at bounding box center [1041, 83] width 8 height 8
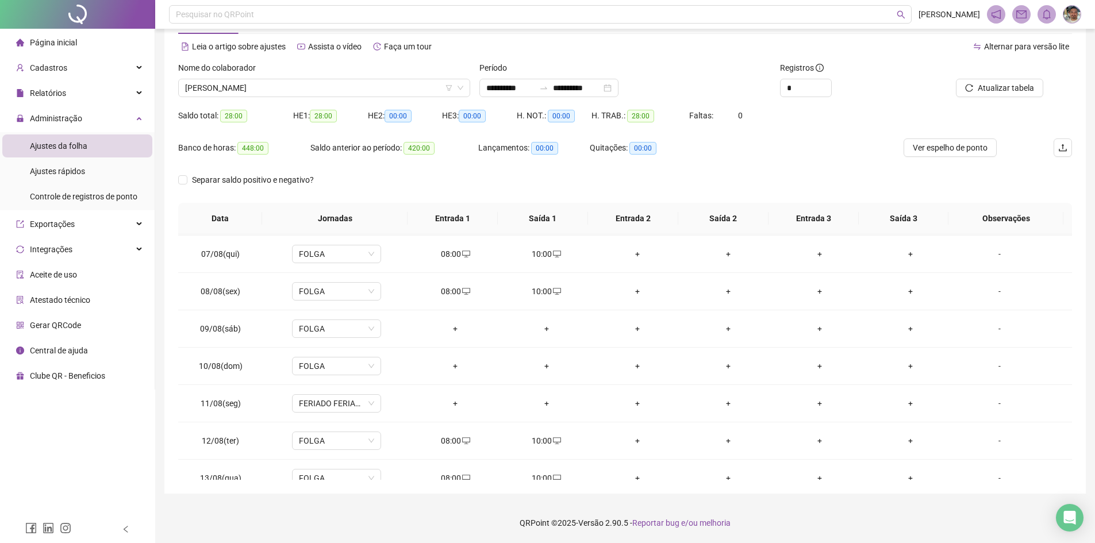
scroll to position [222, 0]
click at [381, 90] on span "[PERSON_NAME]" at bounding box center [324, 87] width 278 height 17
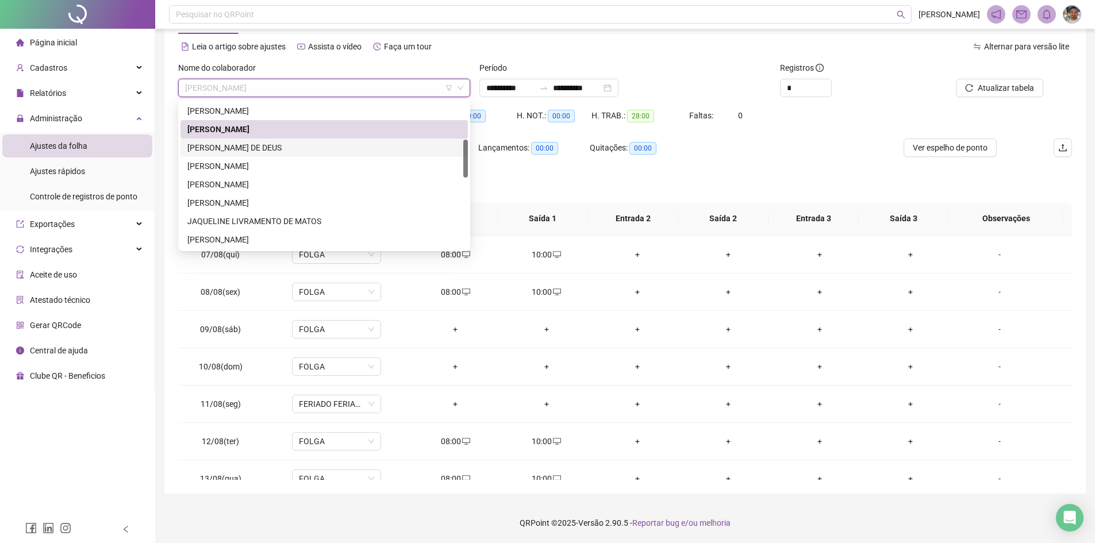
click at [336, 150] on div "[PERSON_NAME] DE DEUS" at bounding box center [324, 147] width 274 height 13
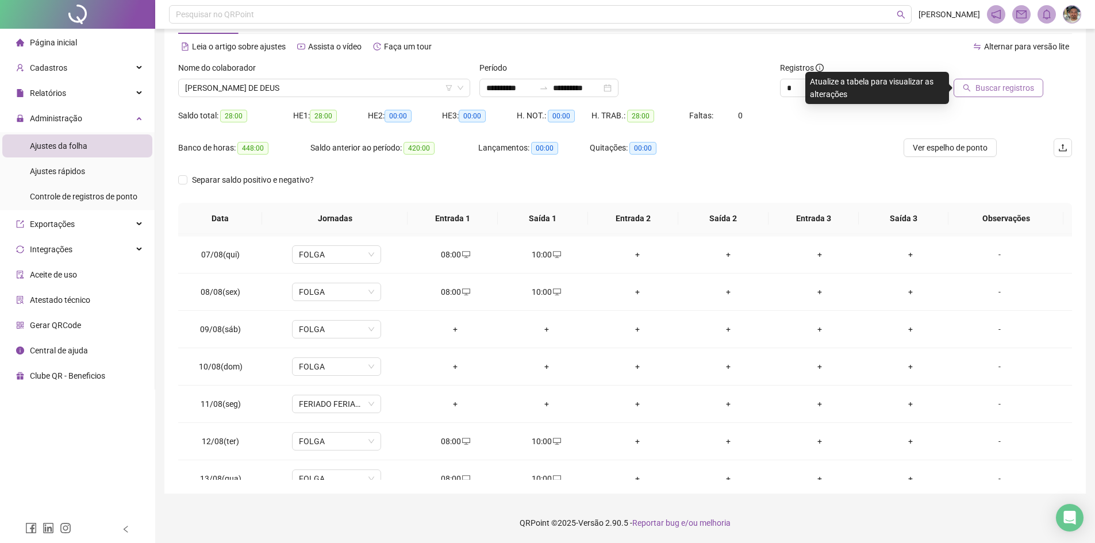
click at [593, 88] on icon "search" at bounding box center [967, 88] width 8 height 8
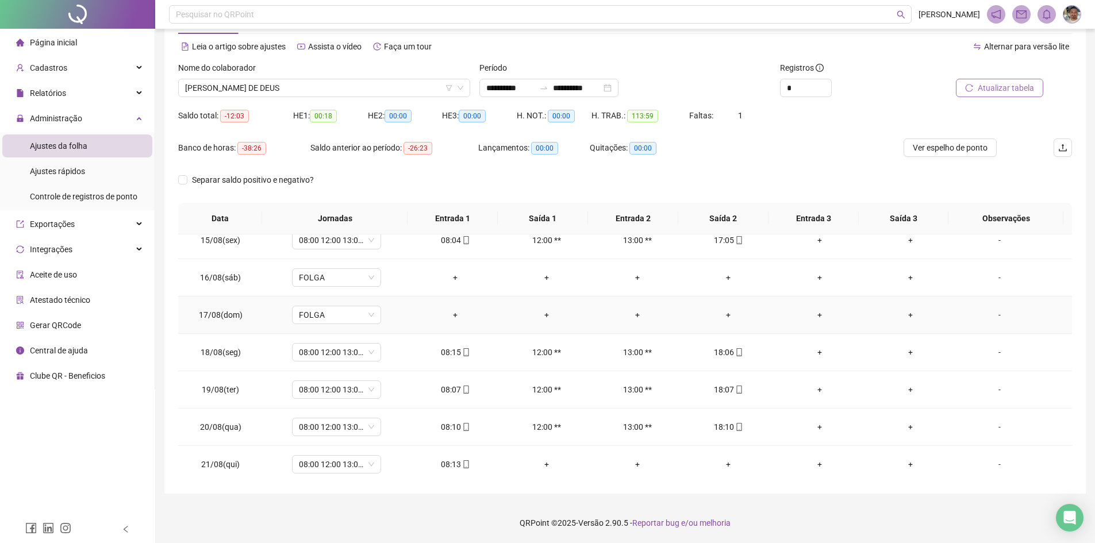
scroll to position [539, 0]
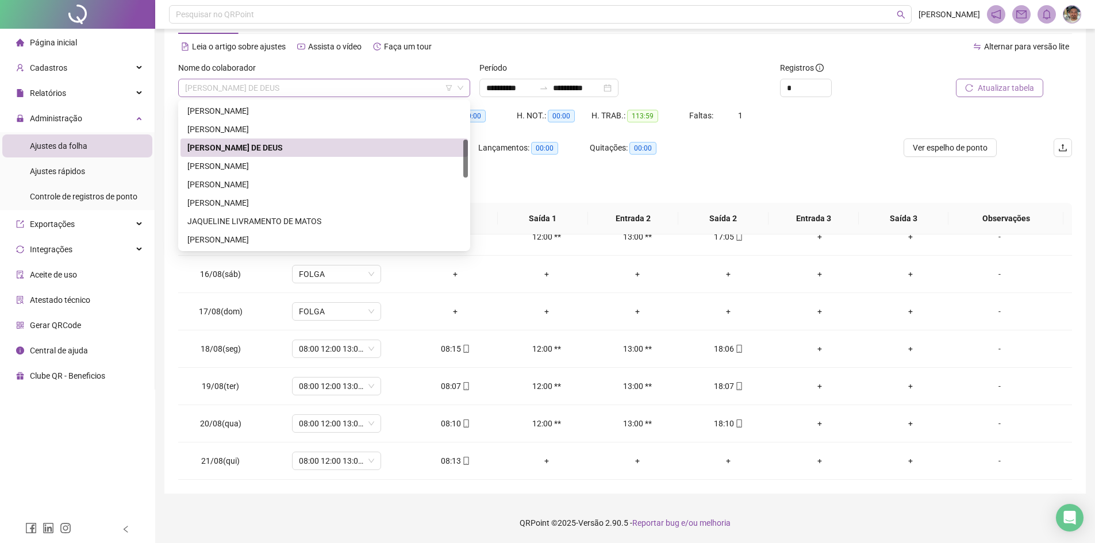
click at [424, 91] on span "[PERSON_NAME] DE DEUS" at bounding box center [324, 87] width 278 height 17
click at [315, 167] on div "[PERSON_NAME]" at bounding box center [324, 166] width 274 height 13
click at [315, 167] on div "Saldo anterior ao período: -26:23" at bounding box center [394, 155] width 168 height 32
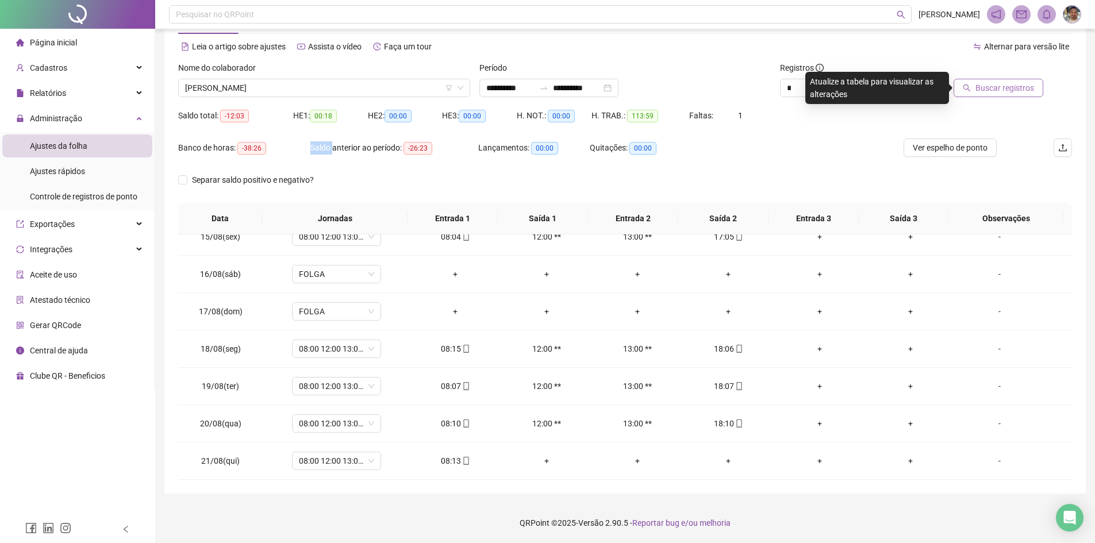
click at [593, 95] on button "Buscar registros" at bounding box center [999, 88] width 90 height 18
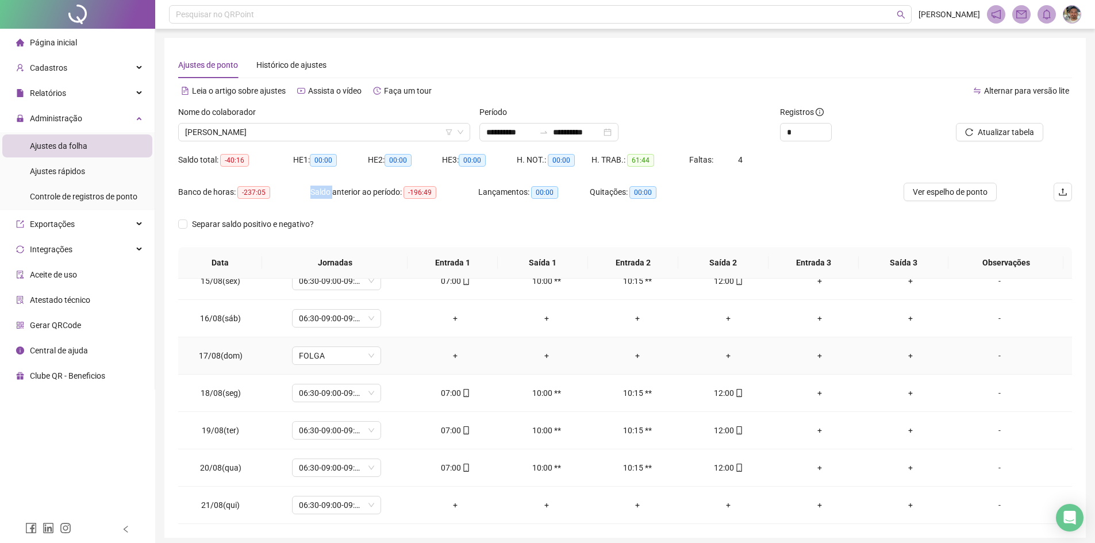
scroll to position [44, 0]
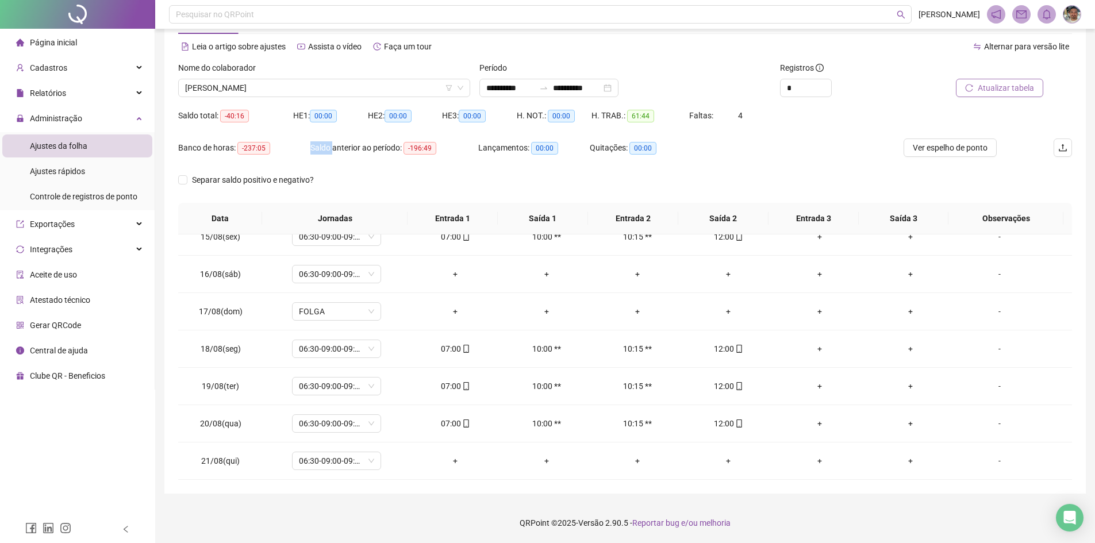
click at [593, 90] on span "Atualizar tabela" at bounding box center [1006, 88] width 56 height 13
click at [399, 87] on span "[PERSON_NAME]" at bounding box center [324, 87] width 278 height 17
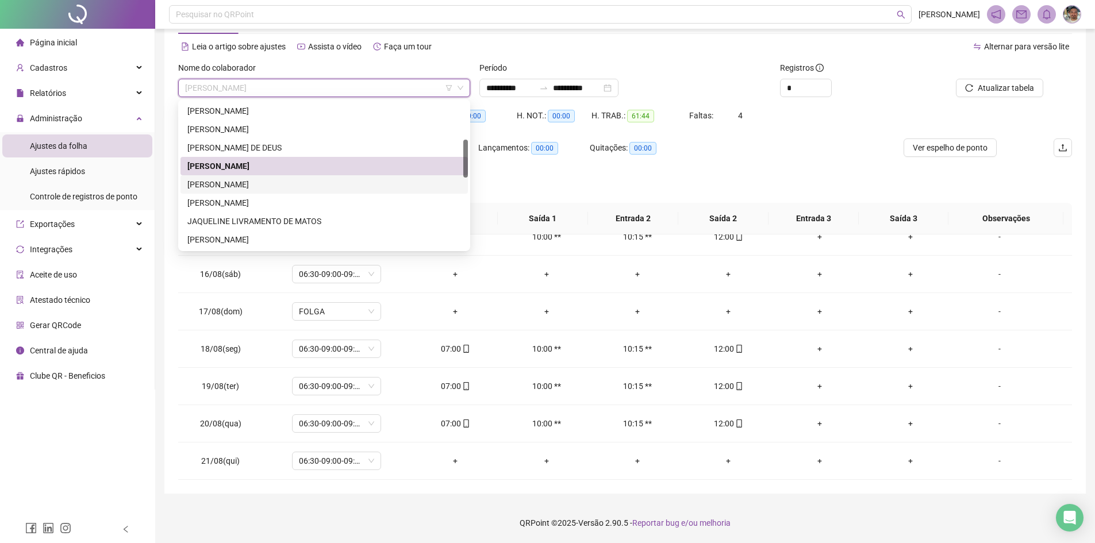
click at [331, 186] on div "[PERSON_NAME]" at bounding box center [324, 184] width 274 height 13
click at [331, 186] on div "Separar saldo positivo e negativo?" at bounding box center [261, 180] width 167 height 18
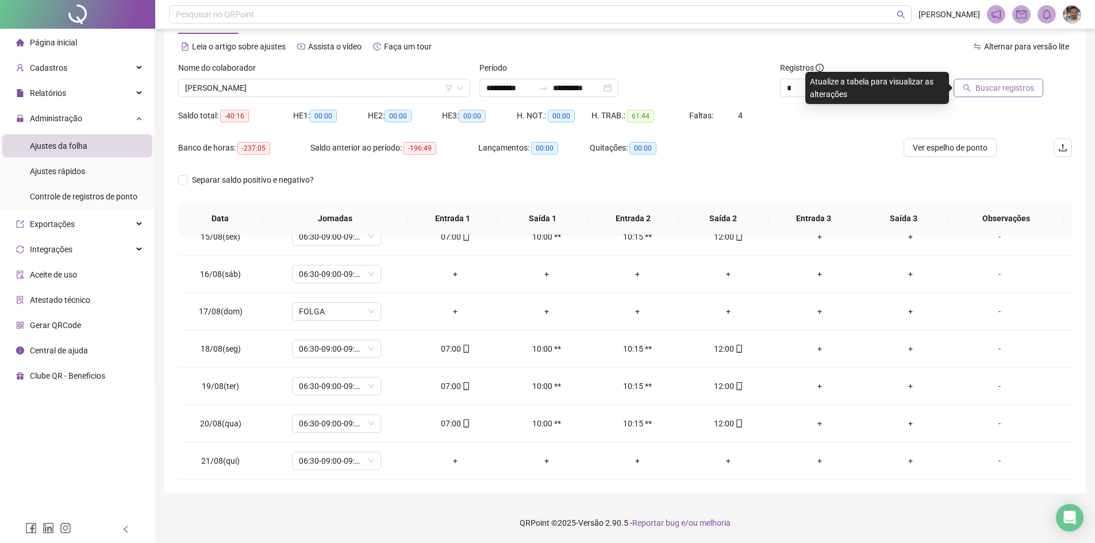
click at [593, 85] on span "Buscar registros" at bounding box center [1005, 88] width 59 height 13
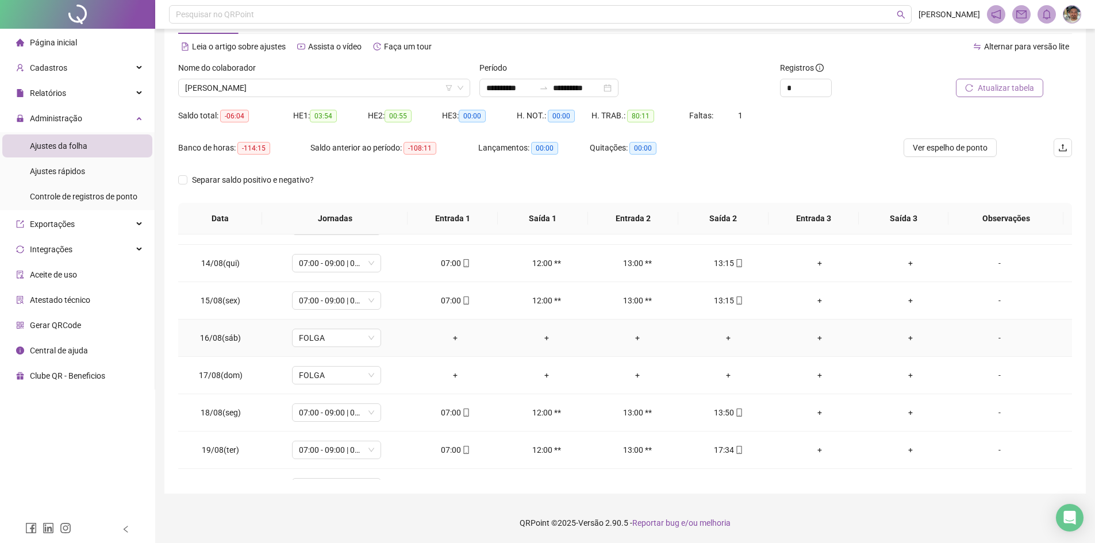
scroll to position [539, 0]
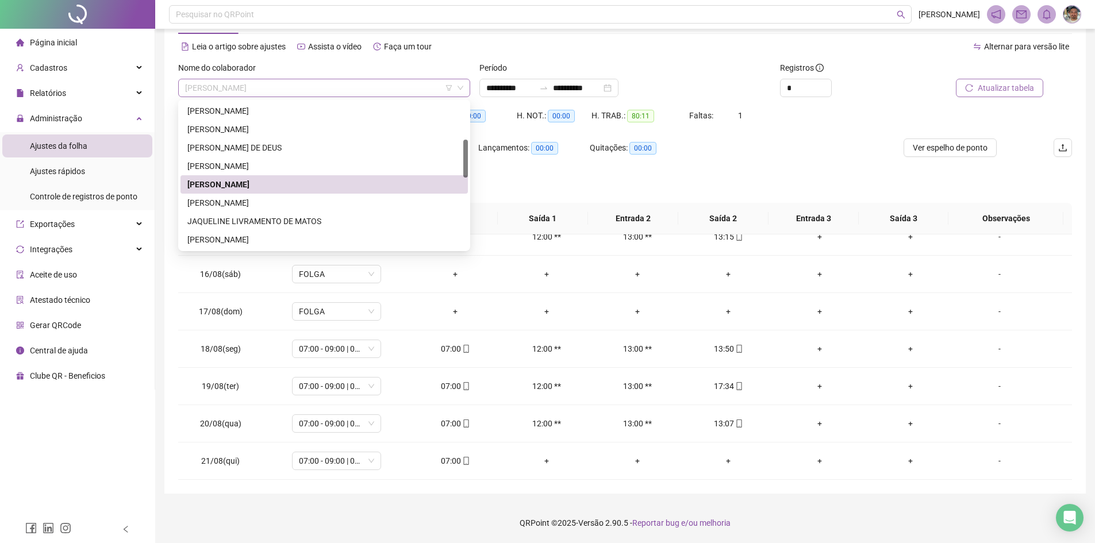
click at [359, 83] on span "[PERSON_NAME]" at bounding box center [324, 87] width 278 height 17
click at [288, 202] on div "[PERSON_NAME]" at bounding box center [324, 203] width 274 height 13
click at [288, 202] on div "Separar saldo positivo e negativo?" at bounding box center [261, 187] width 167 height 32
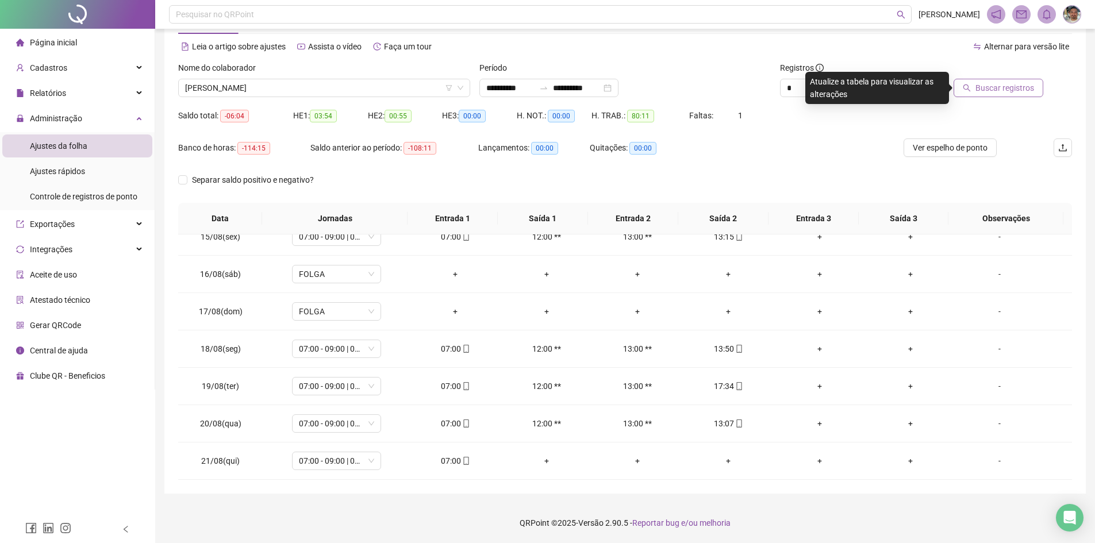
click at [593, 91] on span "Buscar registros" at bounding box center [1005, 88] width 59 height 13
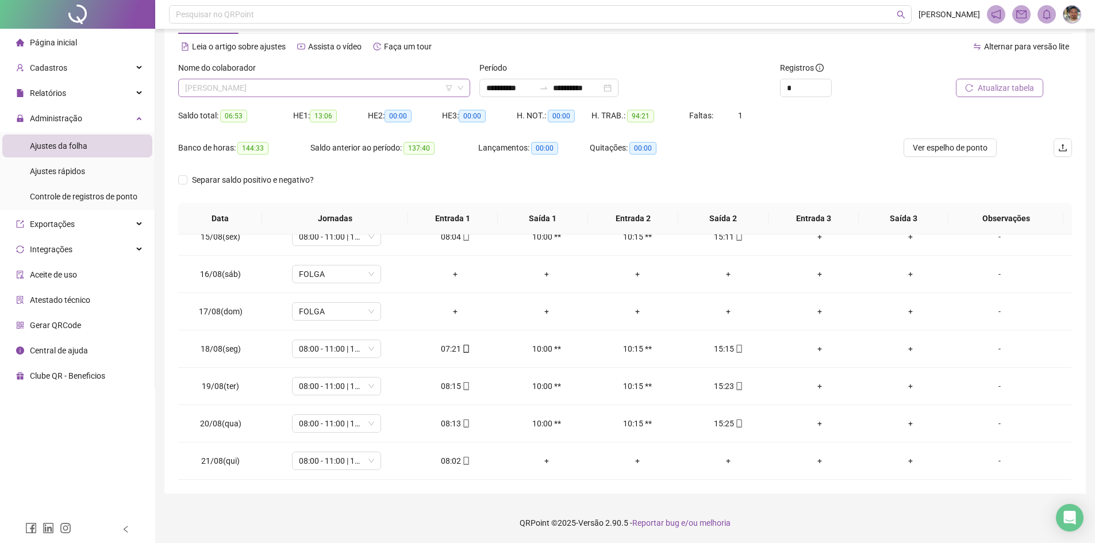
click at [425, 85] on span "[PERSON_NAME]" at bounding box center [324, 87] width 278 height 17
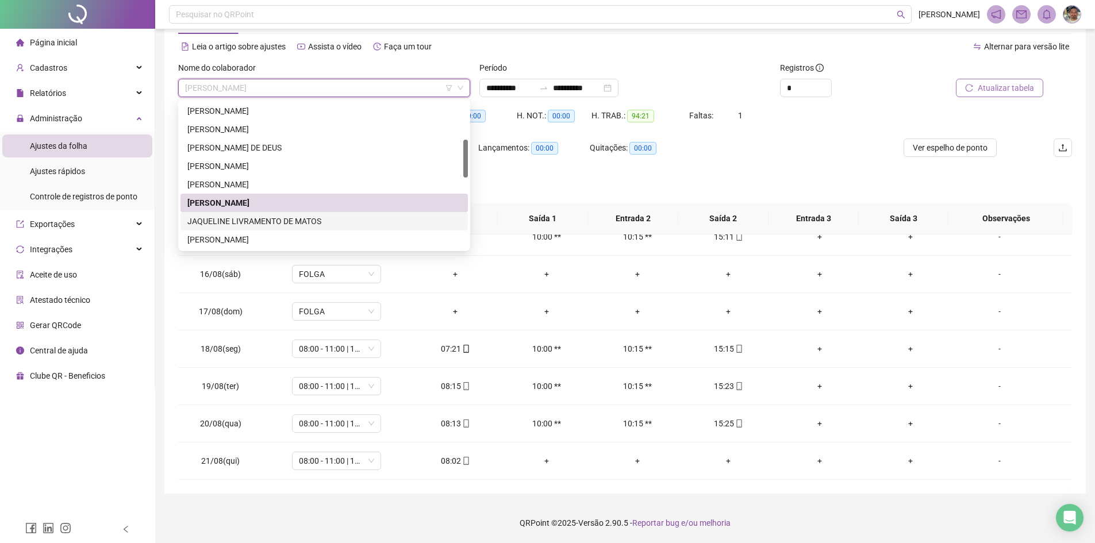
click at [331, 220] on div "JAQUELINE LIVRAMENTO DE MATOS" at bounding box center [324, 221] width 274 height 13
click at [331, 220] on th "Jornadas" at bounding box center [334, 219] width 145 height 32
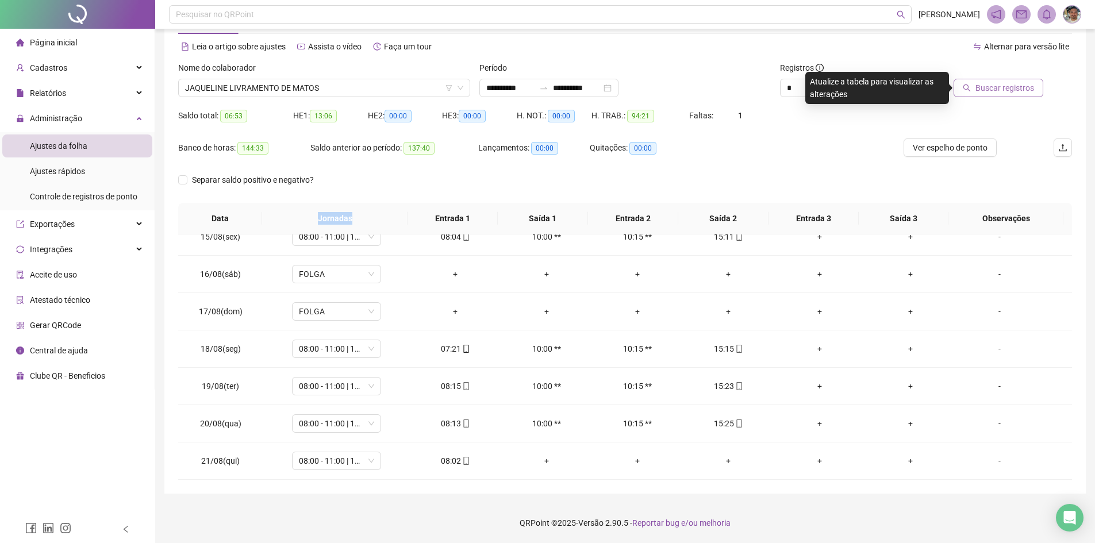
click at [593, 91] on span "Buscar registros" at bounding box center [1005, 88] width 59 height 13
click at [593, 90] on icon "reload" at bounding box center [969, 88] width 8 height 8
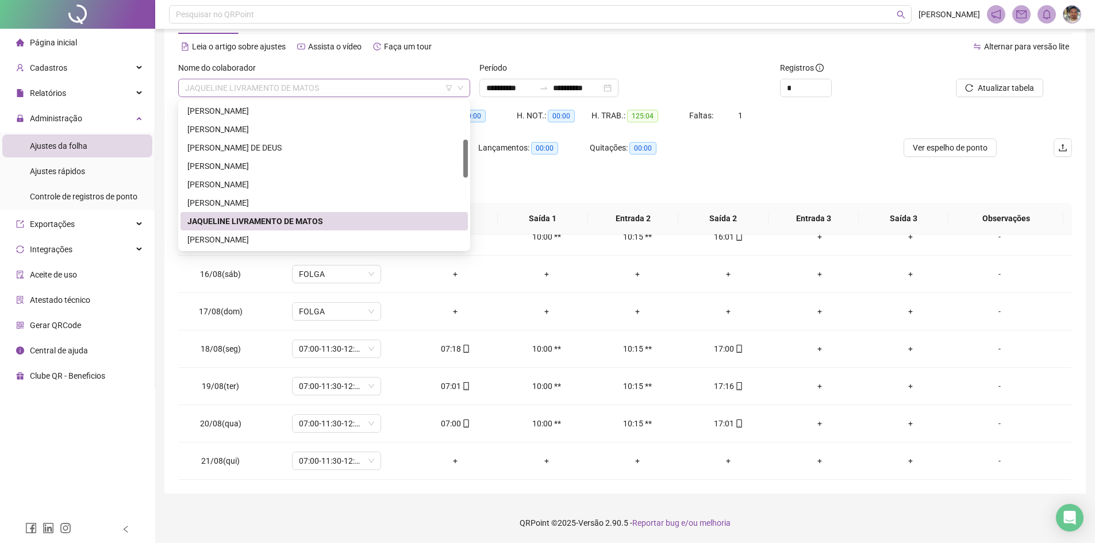
click at [427, 87] on span "JAQUELINE LIVRAMENTO DE MATOS" at bounding box center [324, 87] width 278 height 17
click at [306, 239] on div "[PERSON_NAME]" at bounding box center [324, 239] width 274 height 13
click at [306, 239] on span "07:00-11:30-12:30-16:00" at bounding box center [336, 236] width 75 height 17
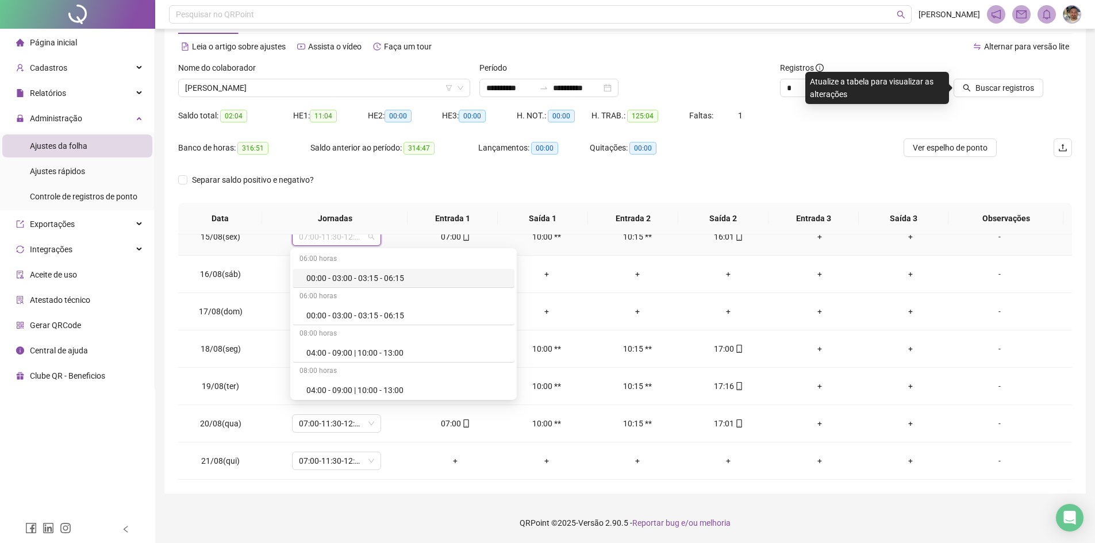
scroll to position [533, 0]
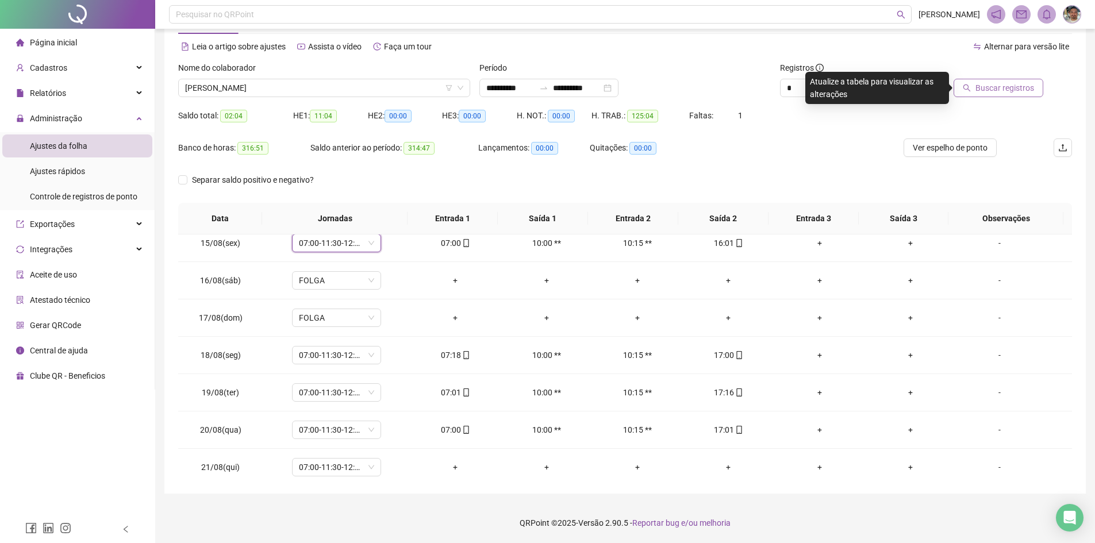
click at [593, 85] on span "Buscar registros" at bounding box center [1005, 88] width 59 height 13
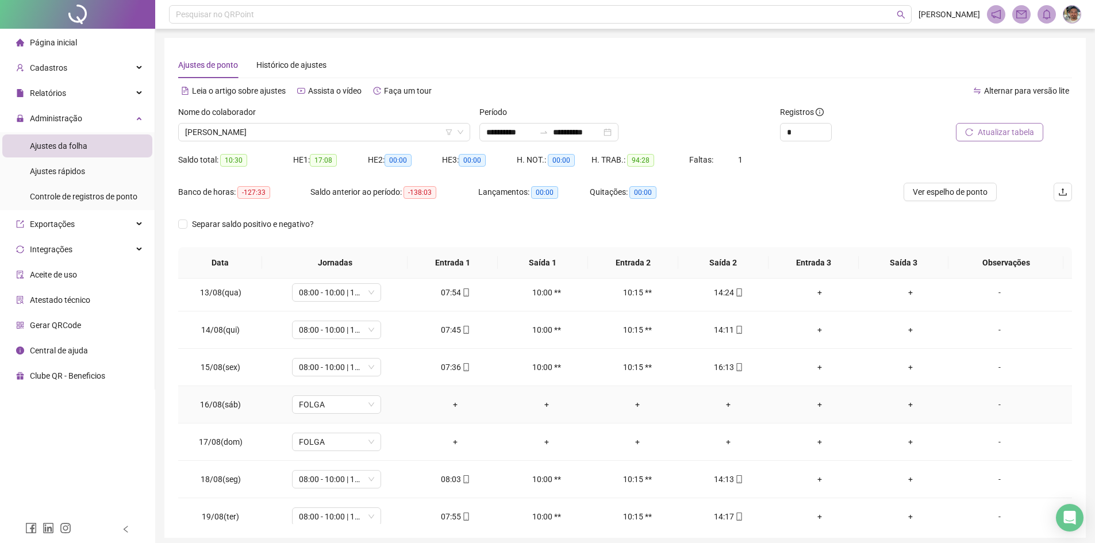
scroll to position [539, 0]
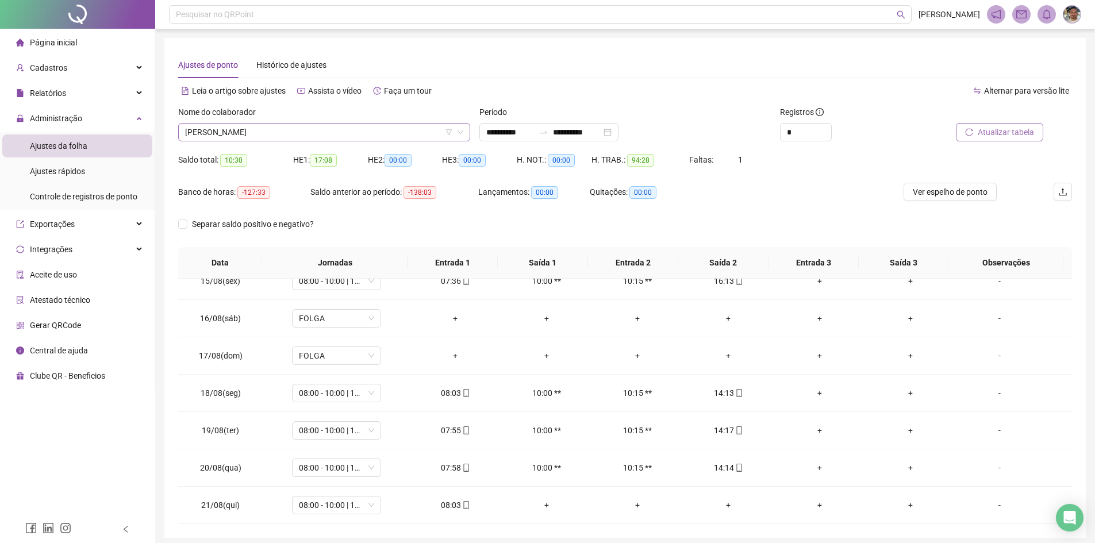
click at [406, 133] on span "[PERSON_NAME]" at bounding box center [324, 132] width 278 height 17
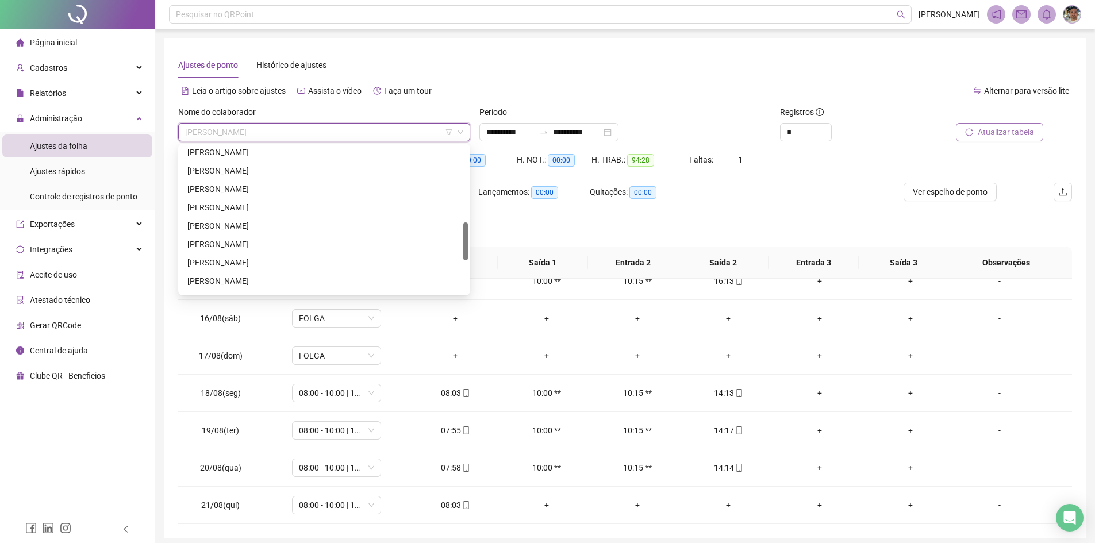
scroll to position [298, 0]
click at [296, 155] on div "[PERSON_NAME]" at bounding box center [324, 151] width 274 height 13
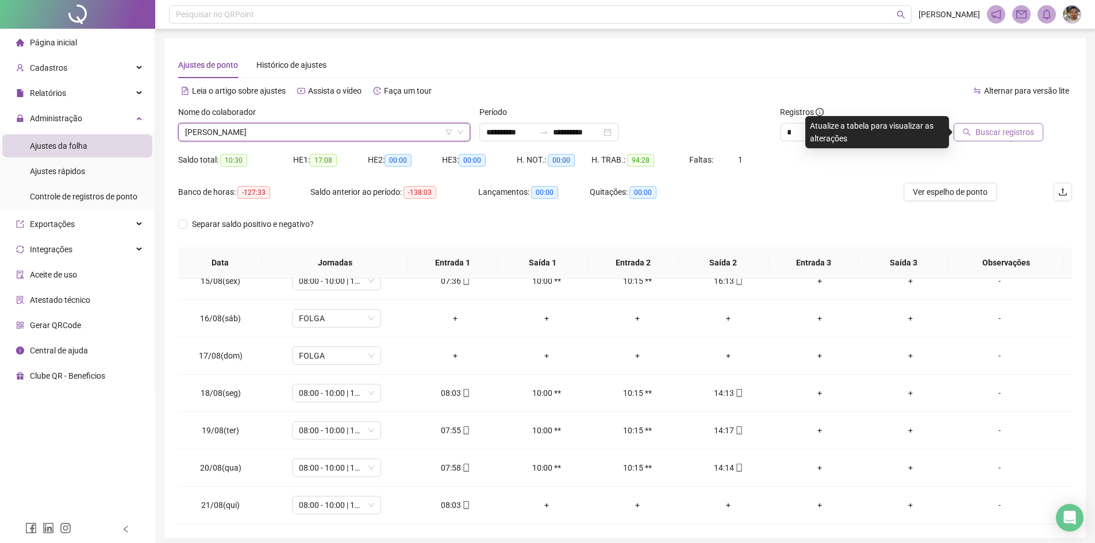
click at [593, 132] on span "Buscar registros" at bounding box center [1005, 132] width 59 height 13
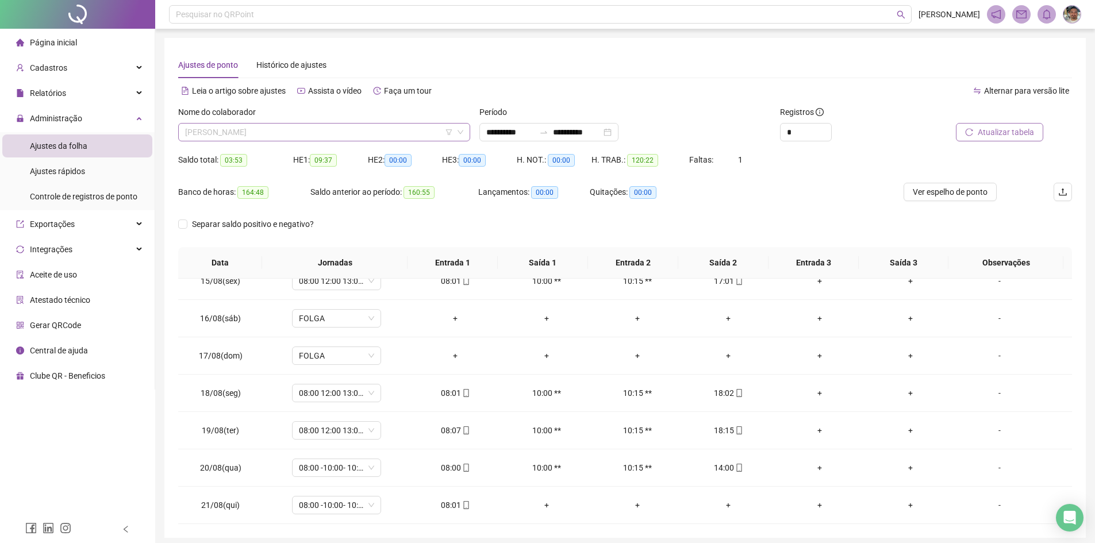
scroll to position [294, 0]
click at [368, 131] on span "[PERSON_NAME]" at bounding box center [324, 132] width 278 height 17
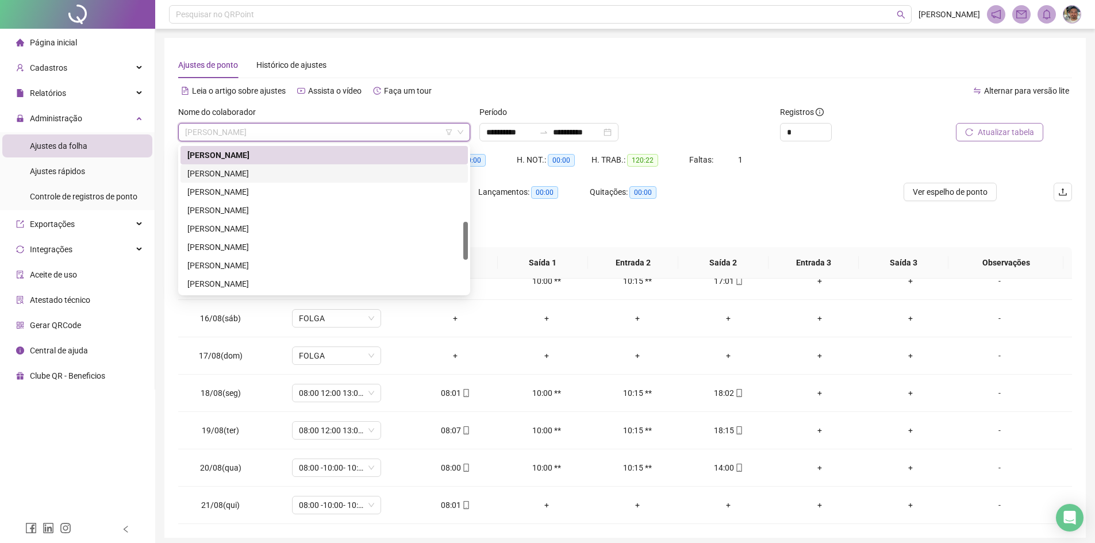
click at [314, 169] on div "[PERSON_NAME]" at bounding box center [324, 173] width 274 height 13
click at [314, 169] on div "HE 1: 09:37" at bounding box center [330, 167] width 75 height 32
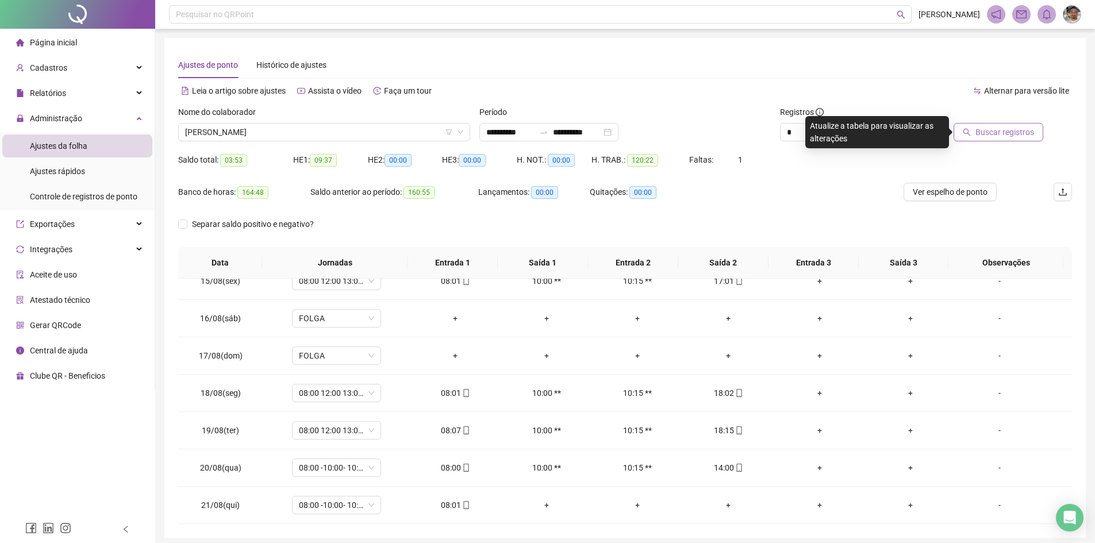
click at [593, 135] on span "Buscar registros" at bounding box center [1005, 132] width 59 height 13
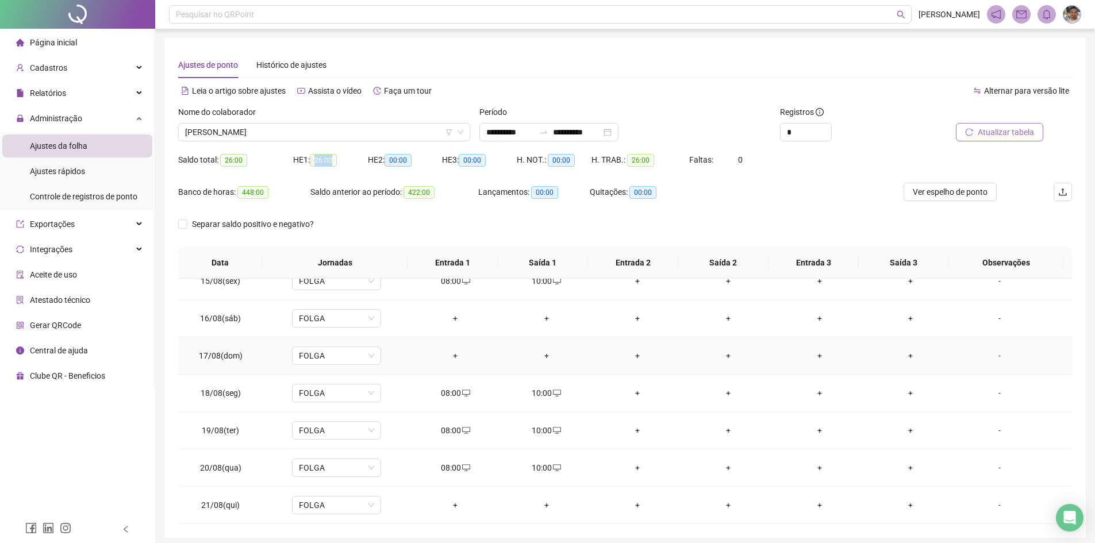
scroll to position [44, 0]
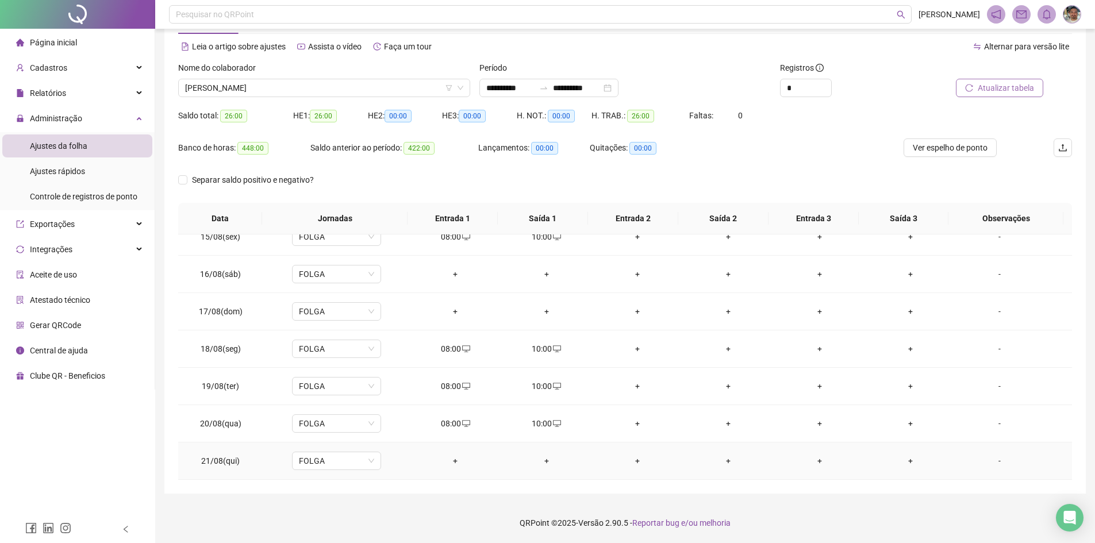
click at [452, 408] on div "+" at bounding box center [455, 461] width 72 height 13
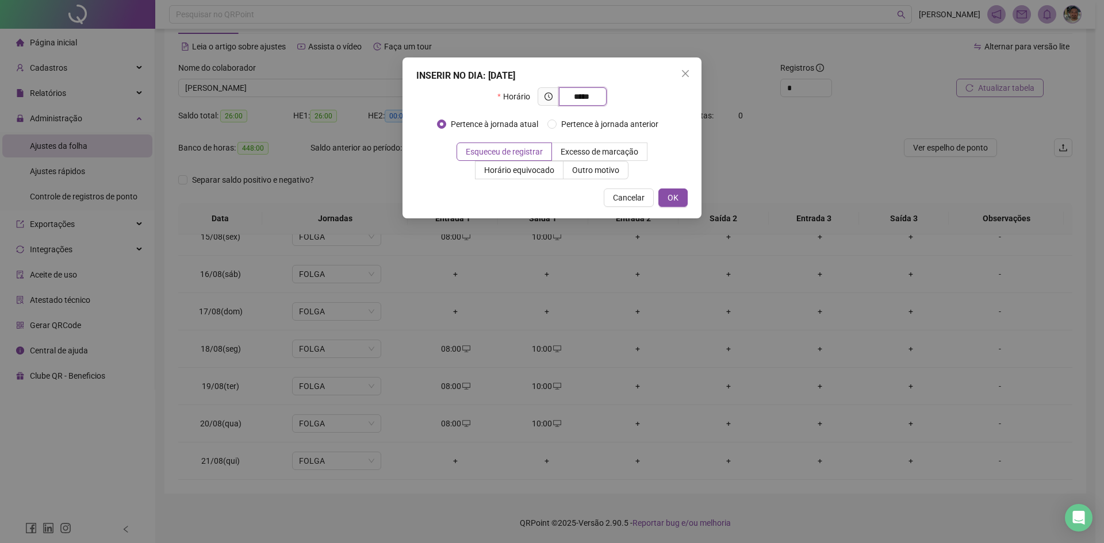
type input "*****"
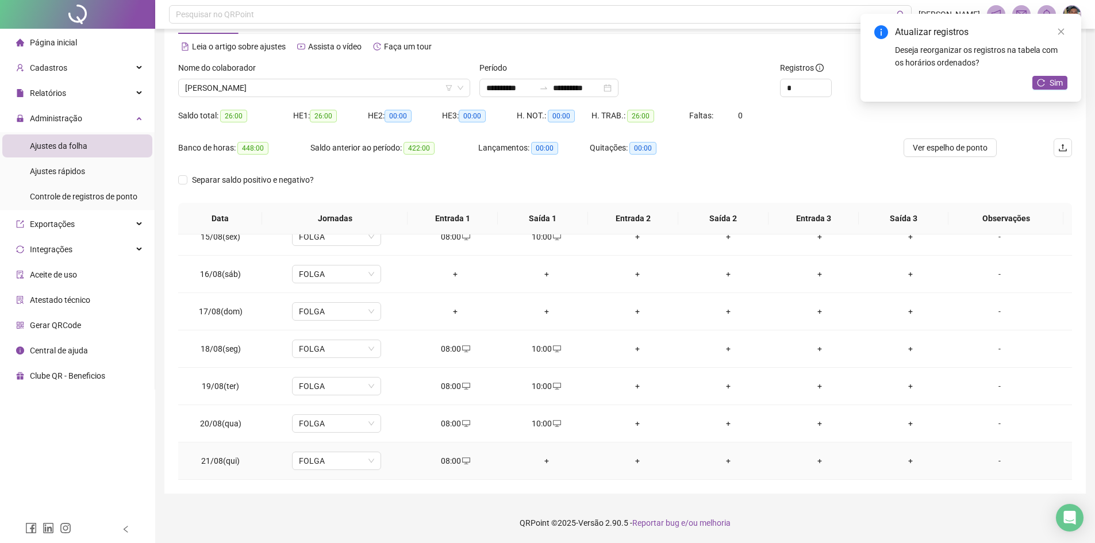
click at [540, 408] on div "+" at bounding box center [546, 461] width 72 height 13
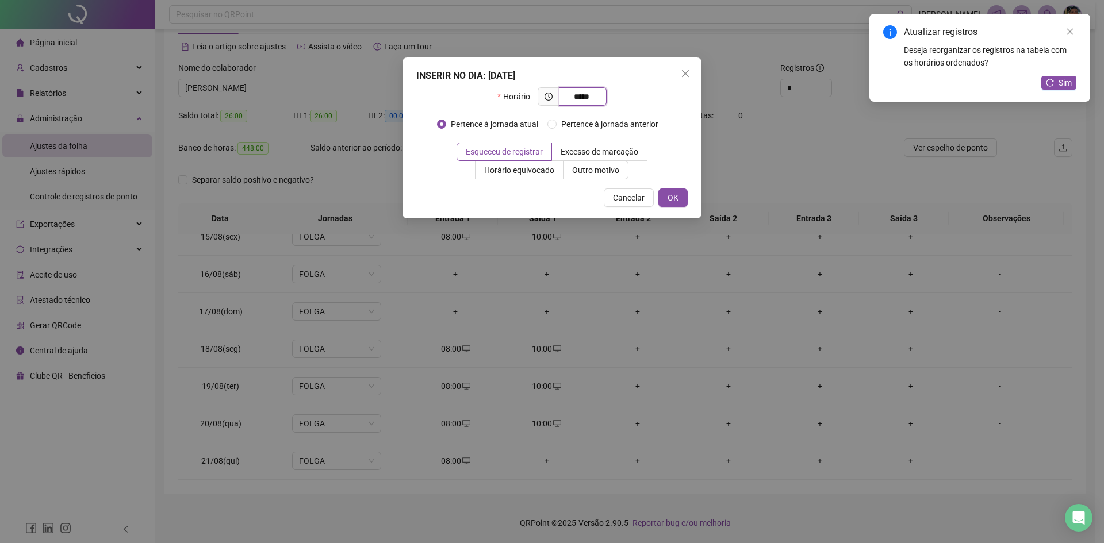
type input "*****"
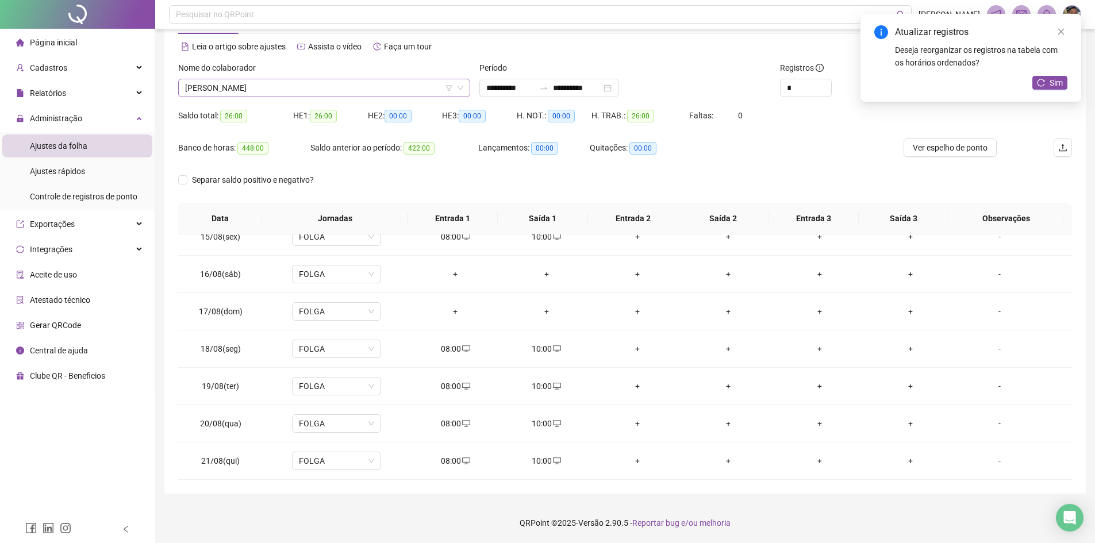
click at [350, 84] on span "[PERSON_NAME]" at bounding box center [324, 87] width 278 height 17
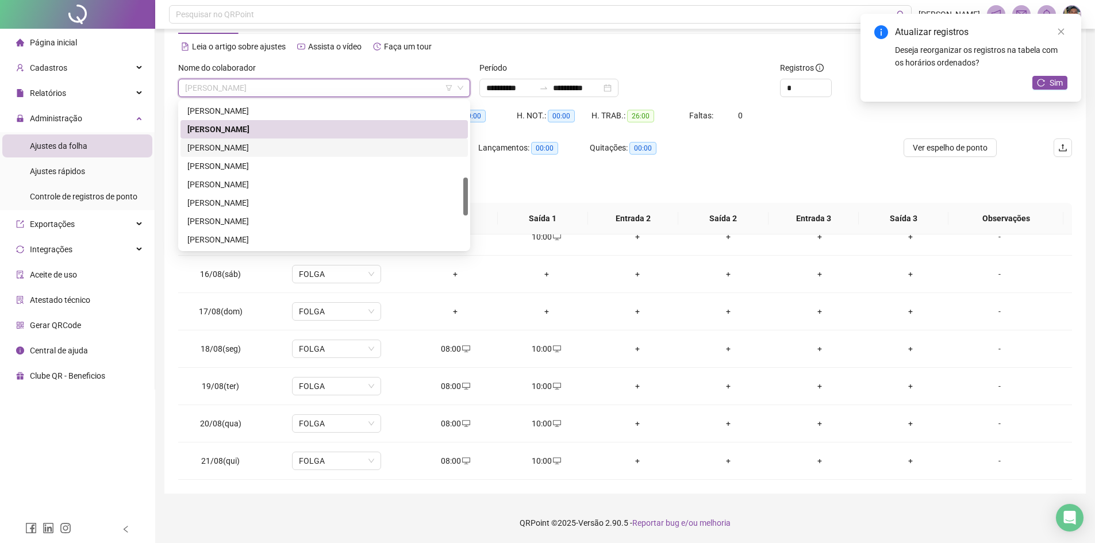
click at [306, 141] on div "[PERSON_NAME]" at bounding box center [324, 148] width 287 height 18
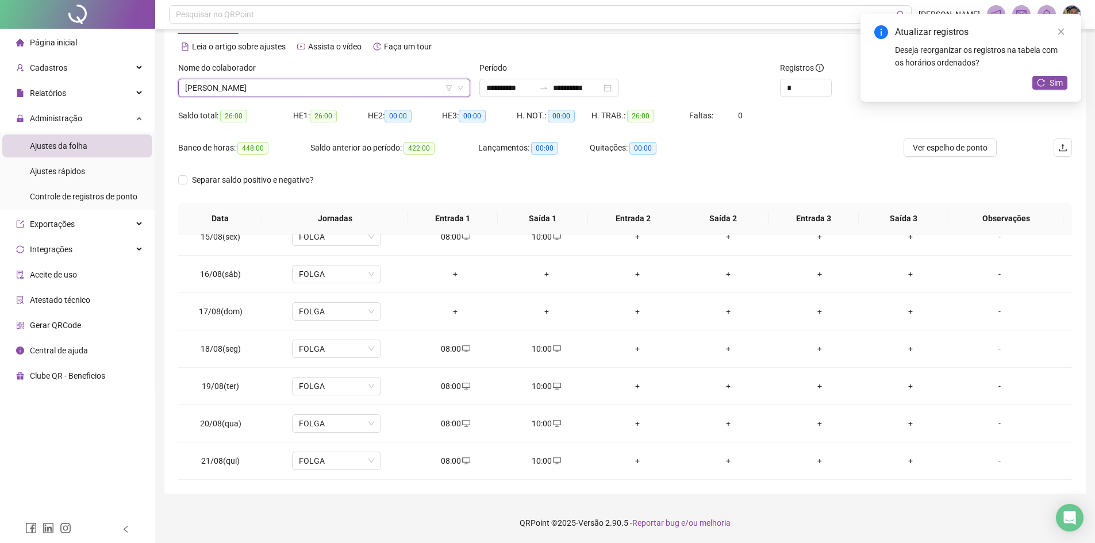
click at [306, 141] on div "Banco de horas: 448:00" at bounding box center [244, 148] width 132 height 18
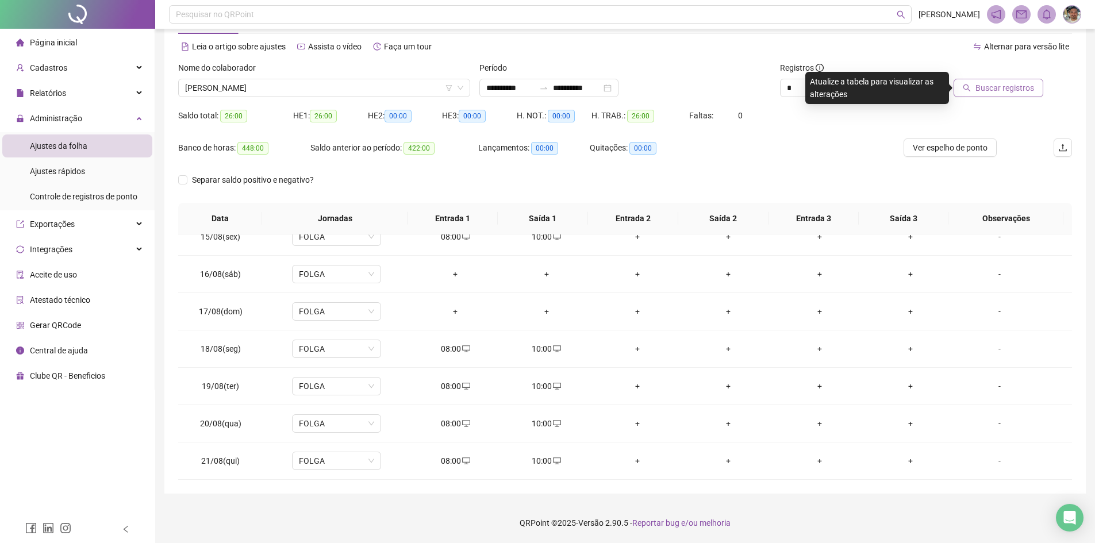
click at [593, 78] on div at bounding box center [987, 70] width 113 height 17
click at [593, 93] on span "Buscar registros" at bounding box center [1005, 88] width 59 height 13
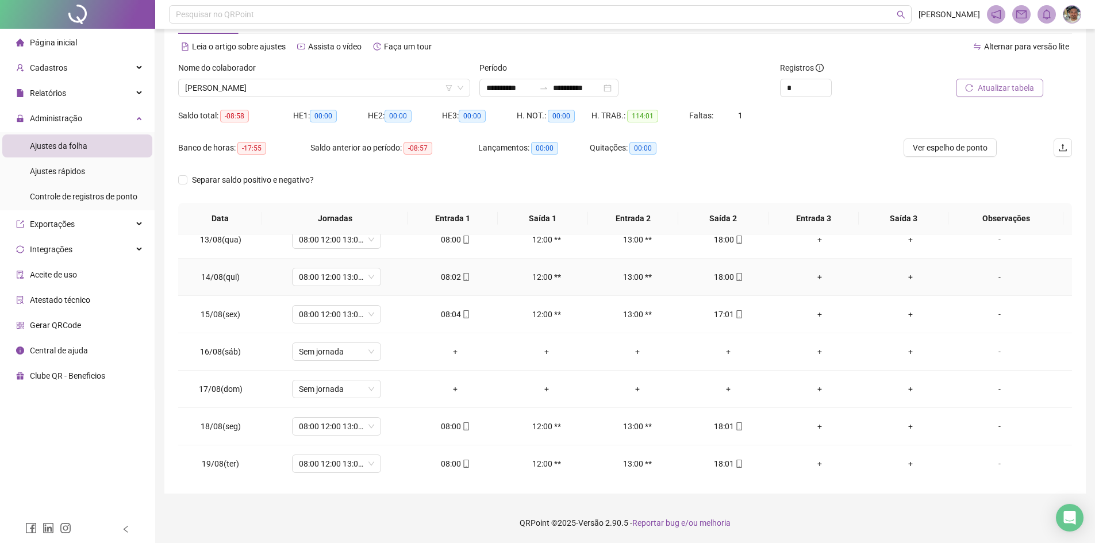
scroll to position [539, 0]
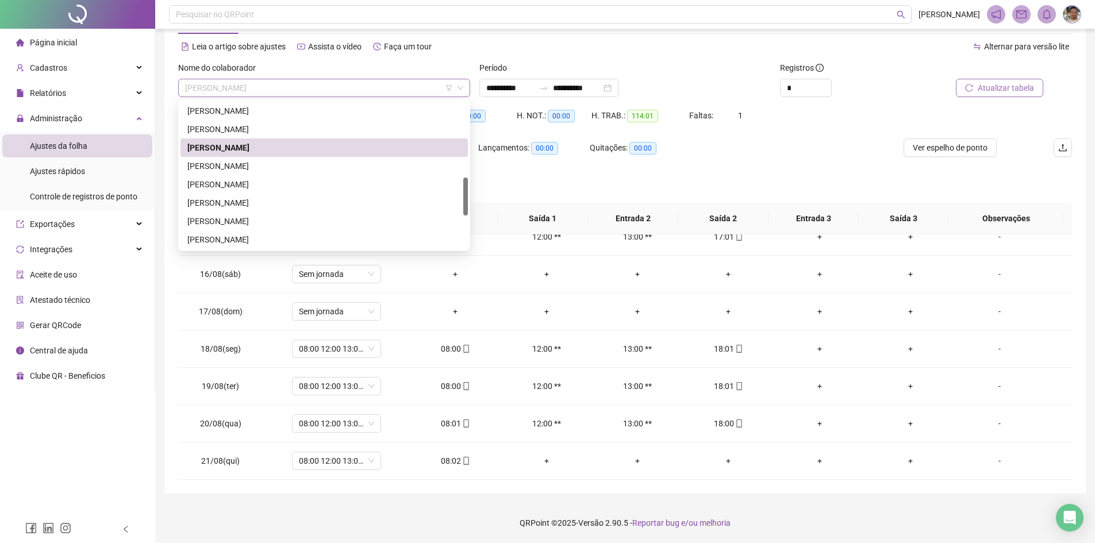
click at [413, 82] on span "[PERSON_NAME]" at bounding box center [324, 87] width 278 height 17
click at [320, 160] on div "[PERSON_NAME]" at bounding box center [324, 166] width 274 height 13
click at [320, 160] on div "Saldo anterior ao período: -08:57" at bounding box center [394, 155] width 168 height 32
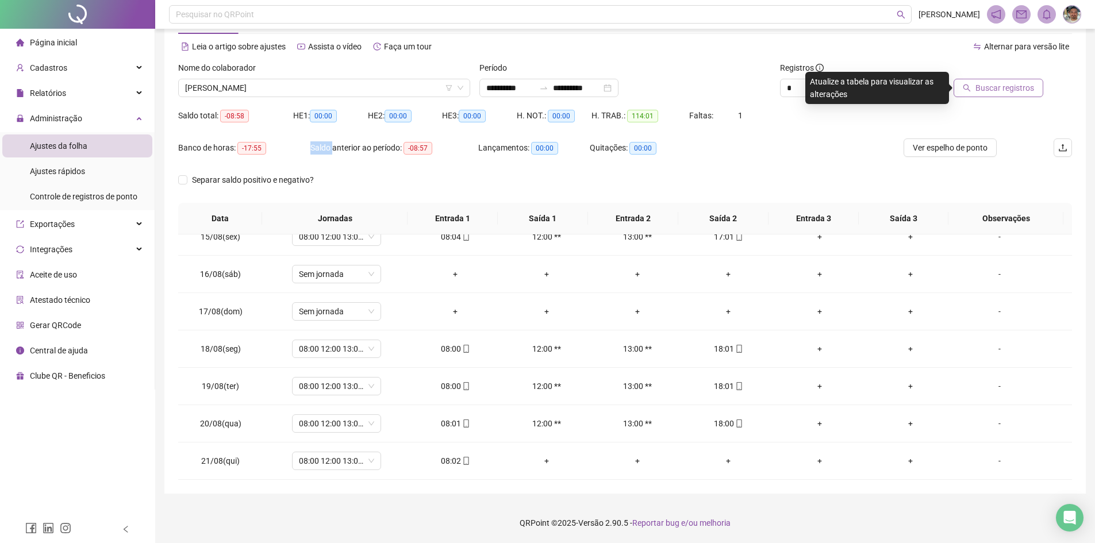
click at [593, 94] on span "Buscar registros" at bounding box center [1005, 88] width 59 height 13
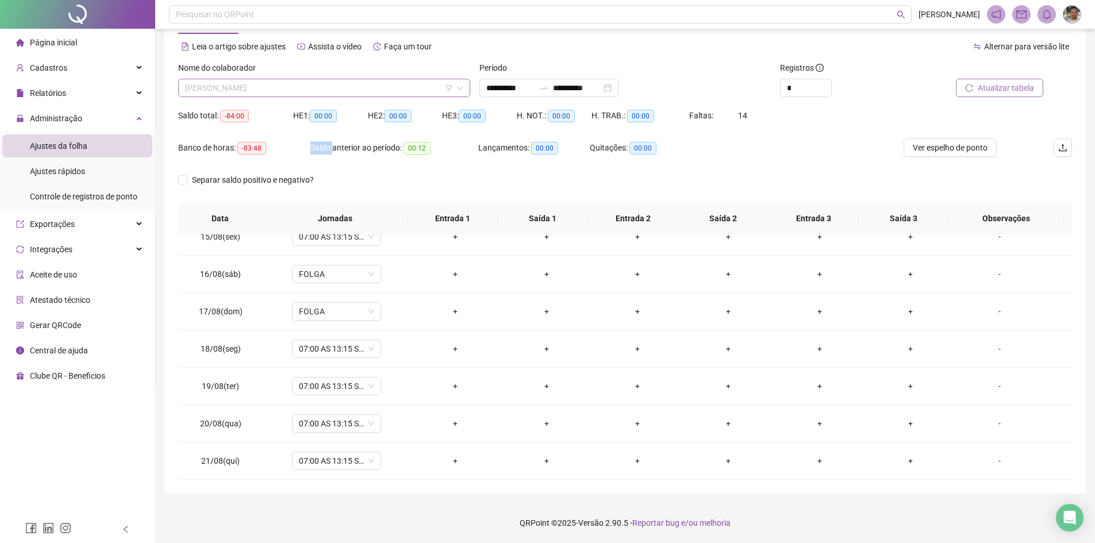
click at [404, 89] on span "[PERSON_NAME]" at bounding box center [324, 87] width 278 height 17
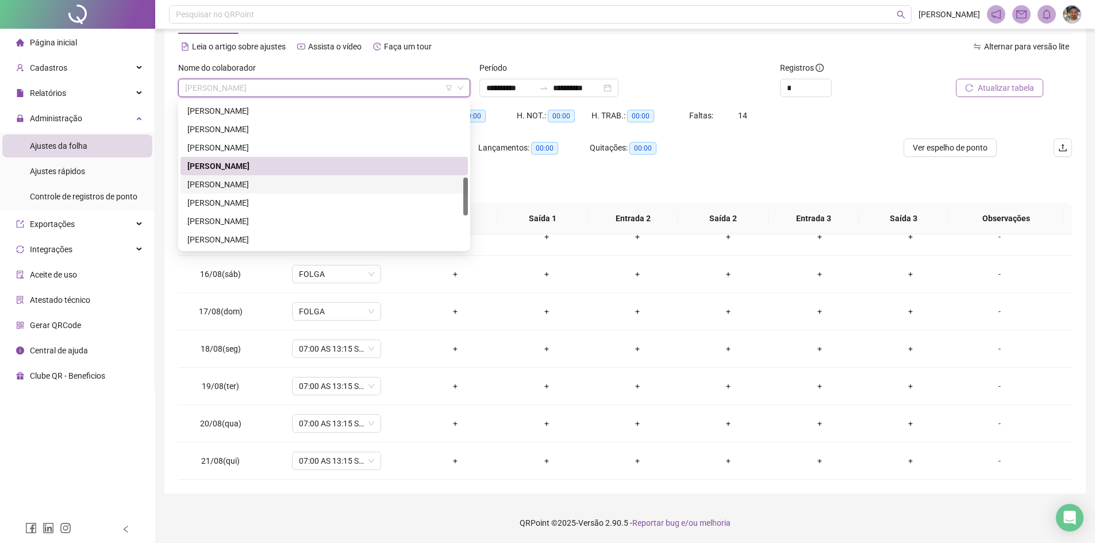
click at [308, 184] on div "[PERSON_NAME]" at bounding box center [324, 184] width 274 height 13
click at [308, 184] on span "Separar saldo positivo e negativo?" at bounding box center [252, 180] width 131 height 13
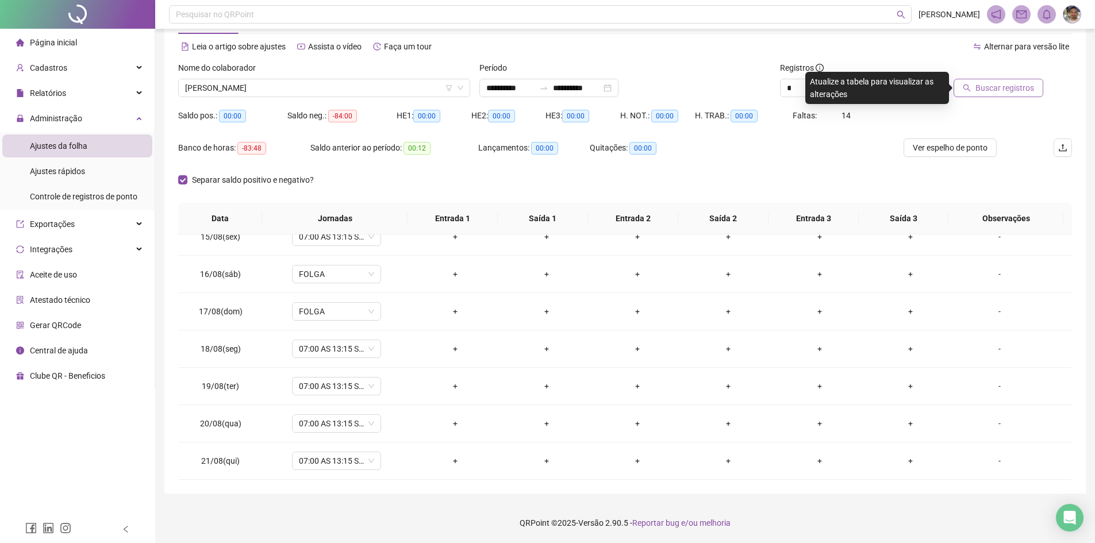
click at [593, 91] on span "Buscar registros" at bounding box center [1005, 88] width 59 height 13
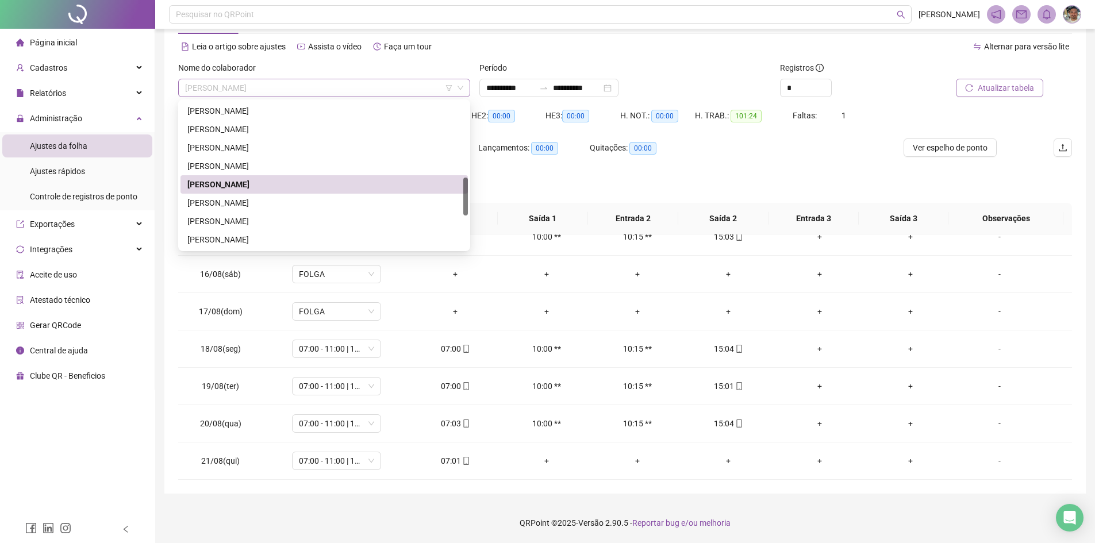
click at [415, 85] on span "[PERSON_NAME]" at bounding box center [324, 87] width 278 height 17
click at [354, 208] on div "[PERSON_NAME]" at bounding box center [324, 203] width 274 height 13
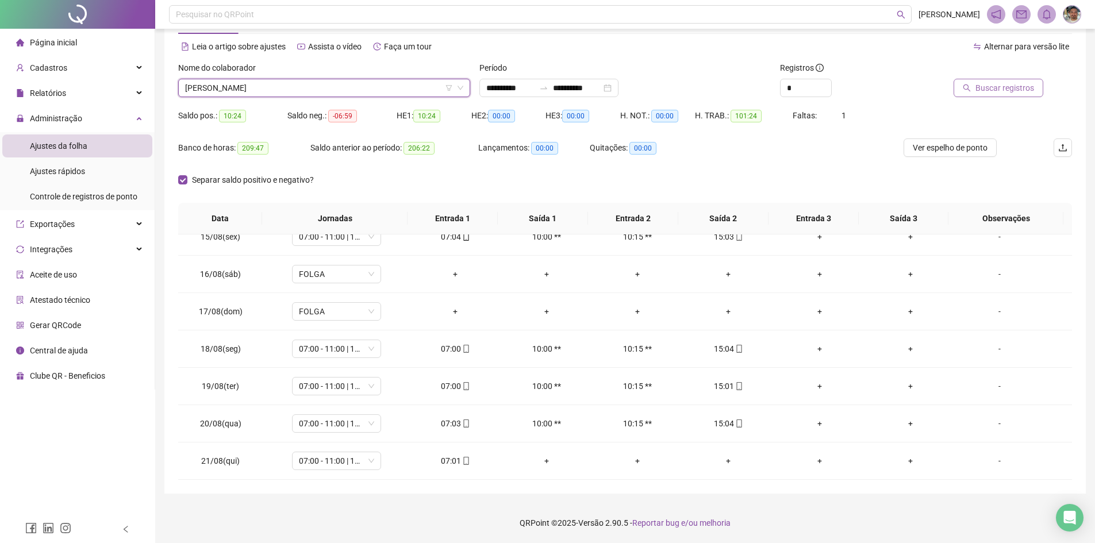
click at [354, 208] on th "Jornadas" at bounding box center [334, 219] width 145 height 32
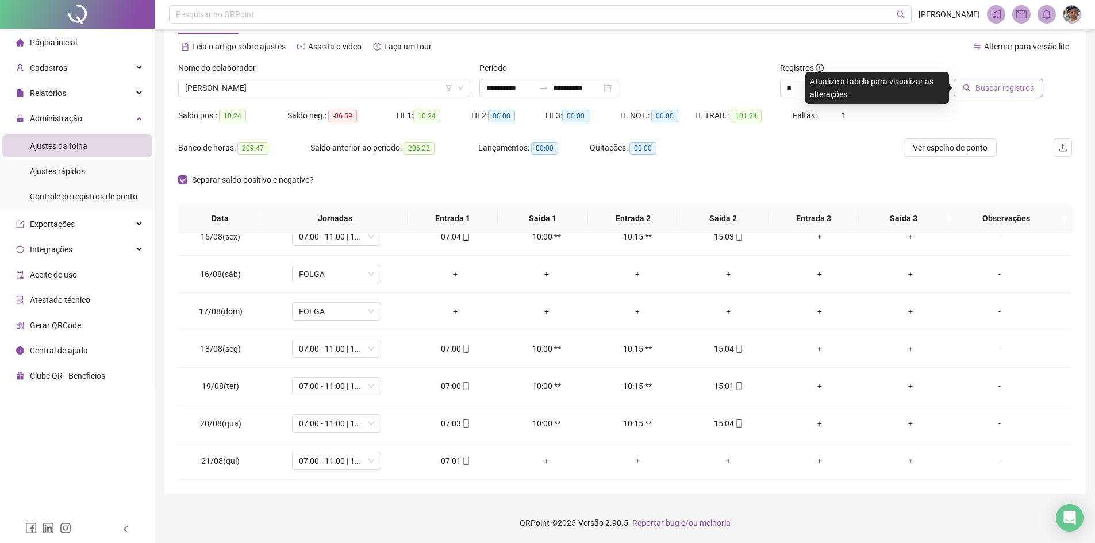
click at [593, 87] on span "Buscar registros" at bounding box center [1005, 88] width 59 height 13
click at [415, 88] on span "[PERSON_NAME]" at bounding box center [324, 87] width 278 height 17
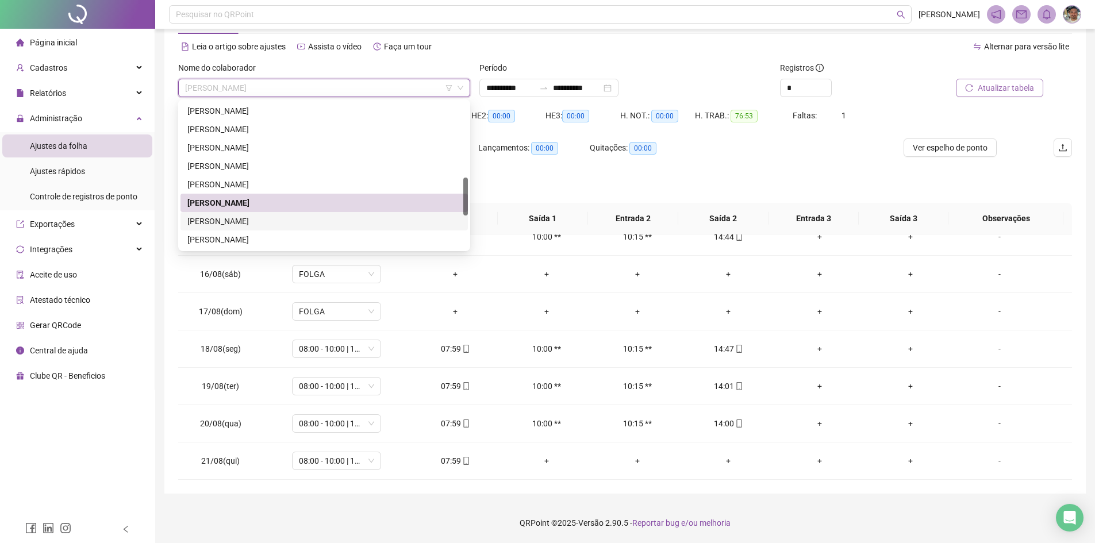
click at [319, 223] on div "[PERSON_NAME]" at bounding box center [324, 221] width 274 height 13
click at [319, 223] on th "Jornadas" at bounding box center [334, 219] width 145 height 32
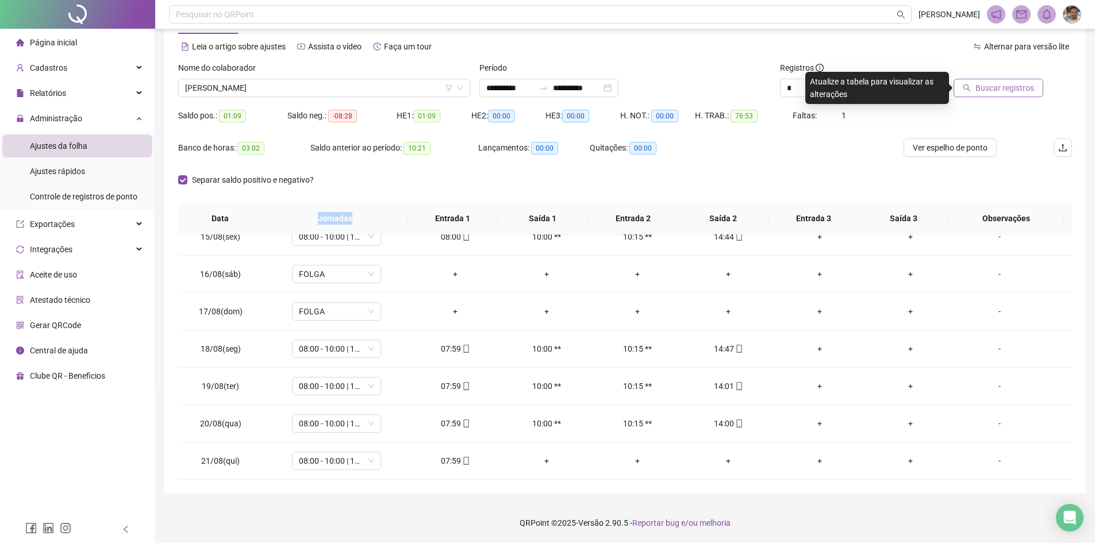
click at [593, 94] on span "Buscar registros" at bounding box center [1005, 88] width 59 height 13
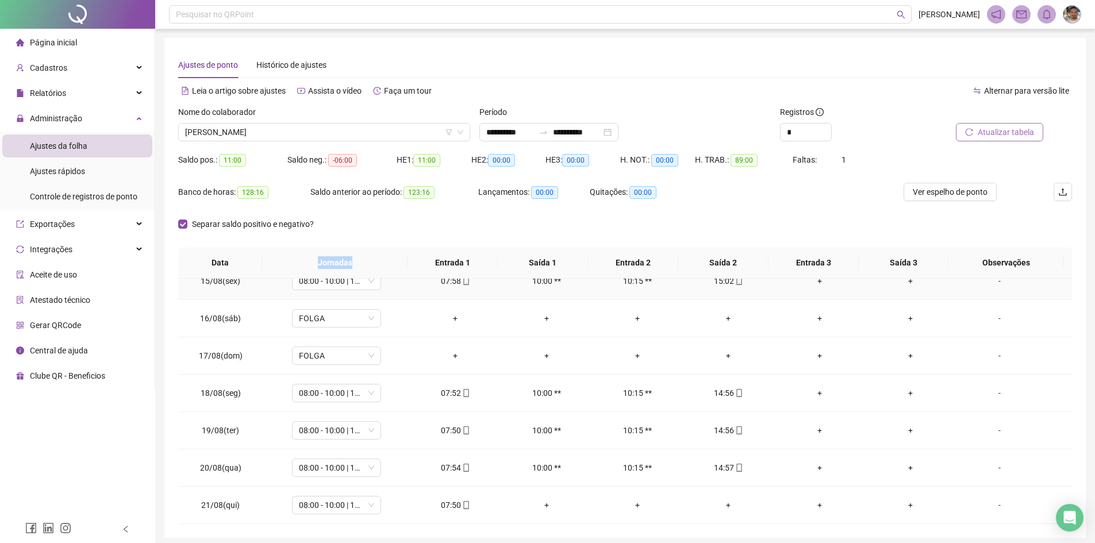
scroll to position [44, 0]
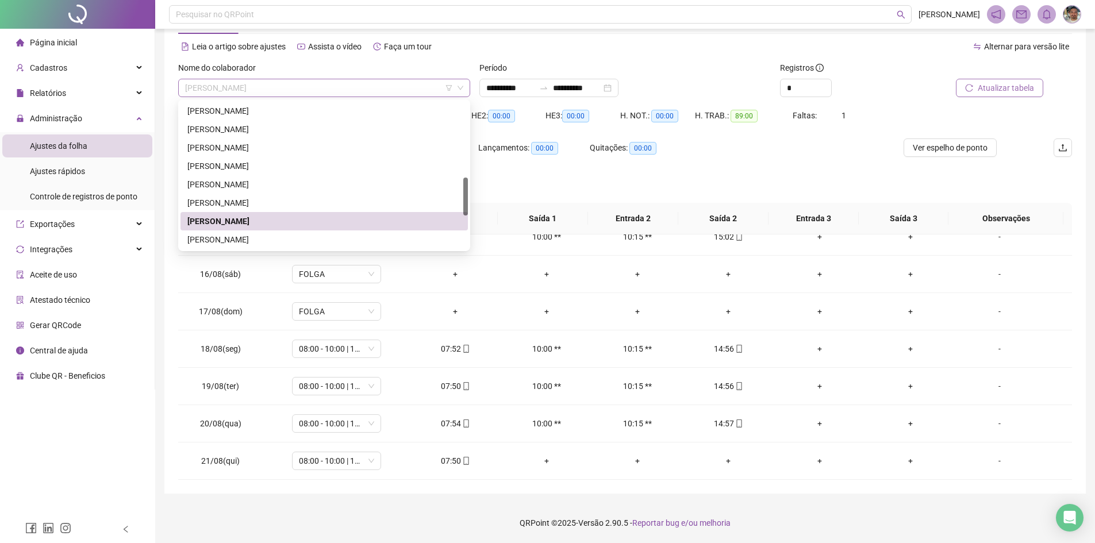
click at [425, 87] on span "[PERSON_NAME]" at bounding box center [324, 87] width 278 height 17
click at [306, 241] on div "[PERSON_NAME]" at bounding box center [324, 239] width 274 height 13
click at [306, 241] on span "08:00 - 10:00 | 10:15 - 14:15" at bounding box center [336, 236] width 75 height 17
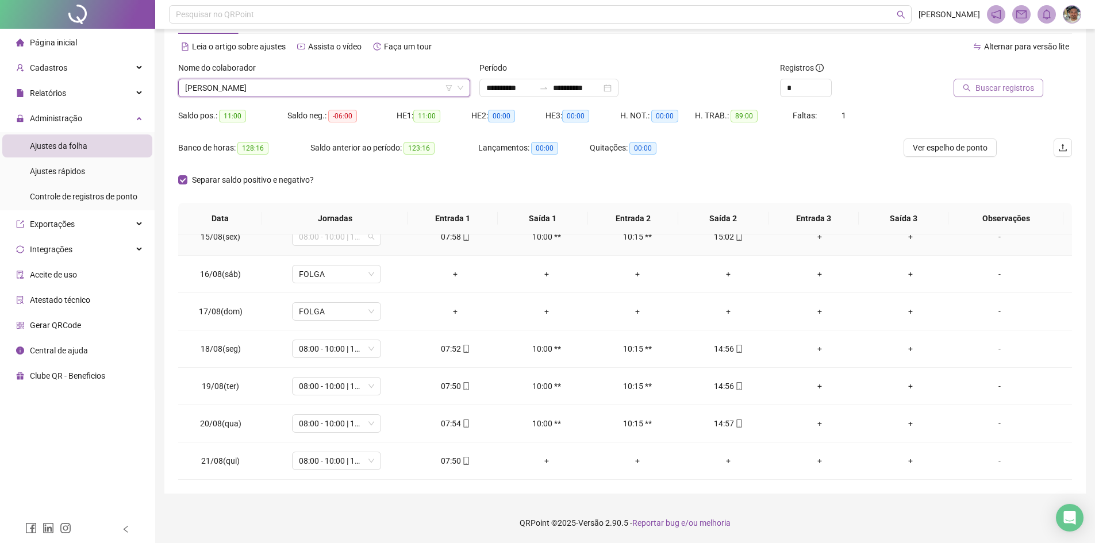
scroll to position [533, 0]
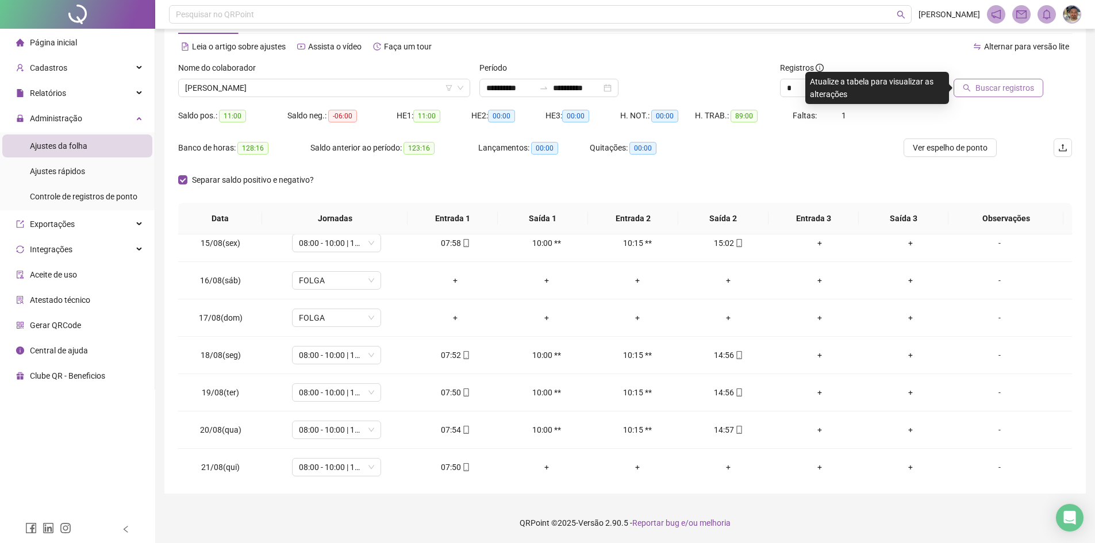
click at [593, 89] on span "Buscar registros" at bounding box center [1005, 88] width 59 height 13
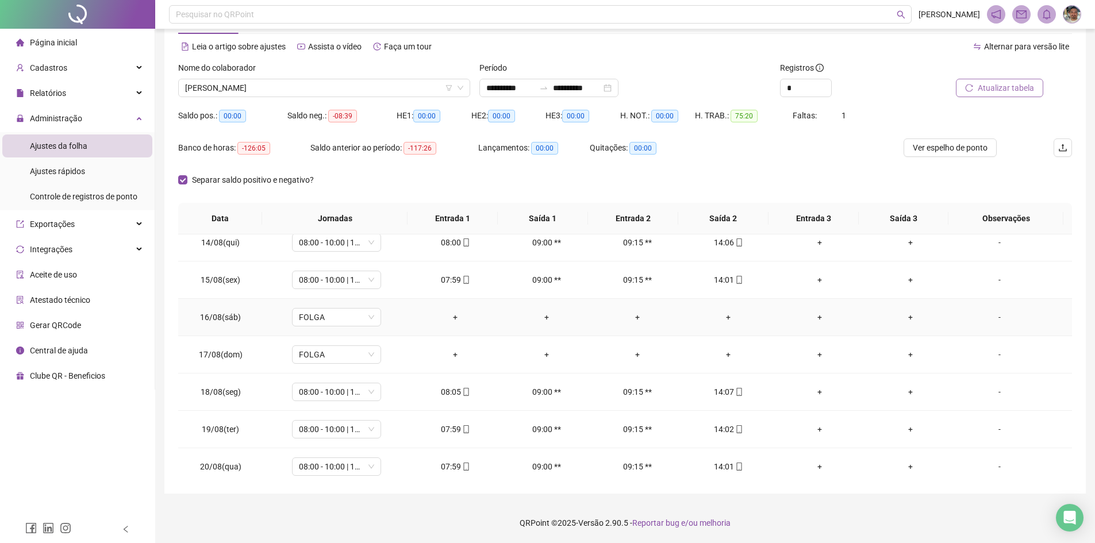
scroll to position [539, 0]
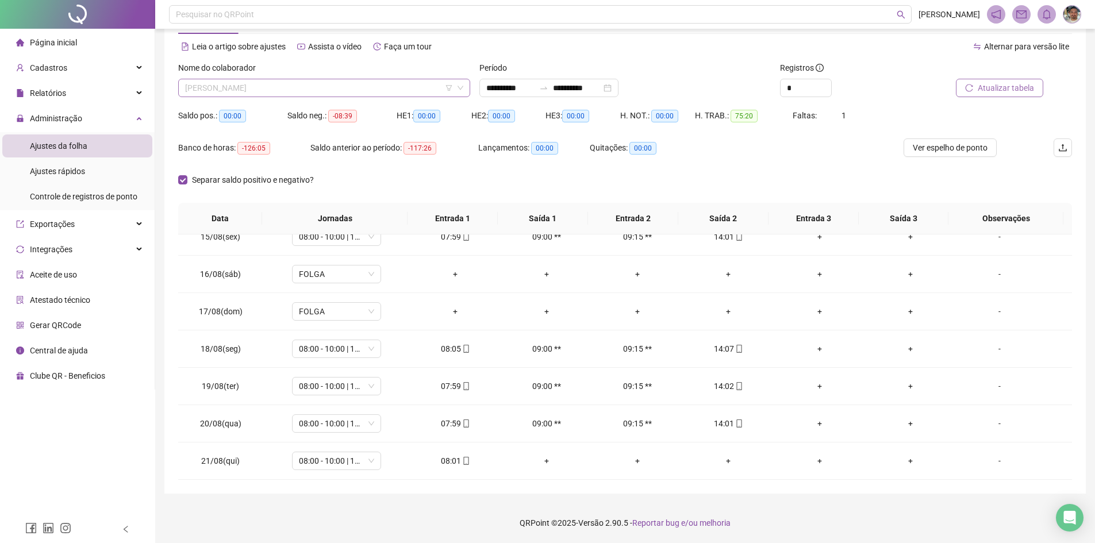
click at [393, 89] on span "[PERSON_NAME]" at bounding box center [324, 87] width 278 height 17
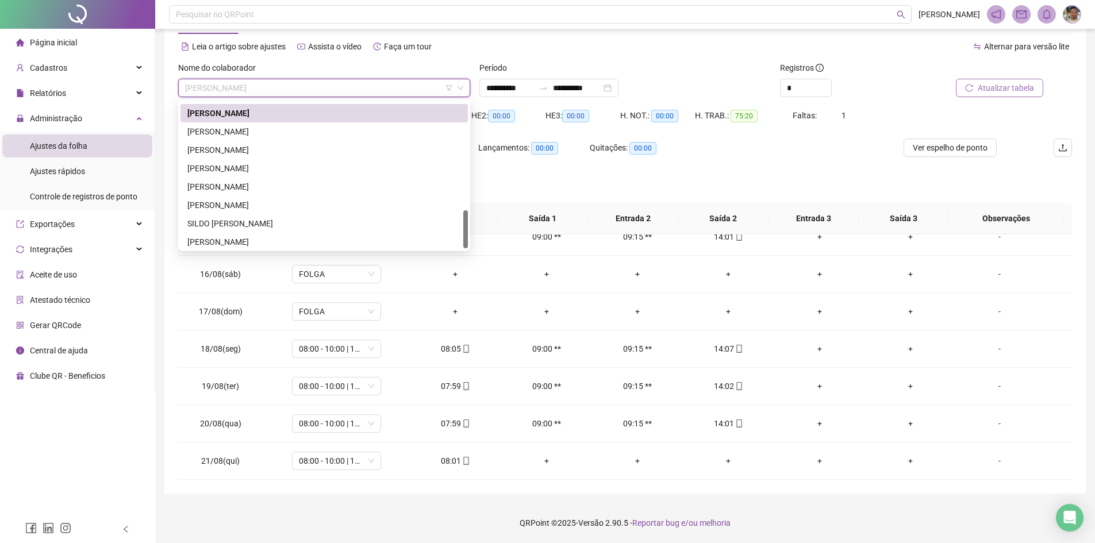
scroll to position [423, 0]
click at [292, 133] on div "[PERSON_NAME]" at bounding box center [324, 129] width 274 height 13
click at [292, 133] on div "Saldo neg.: -08:39" at bounding box center [341, 122] width 109 height 32
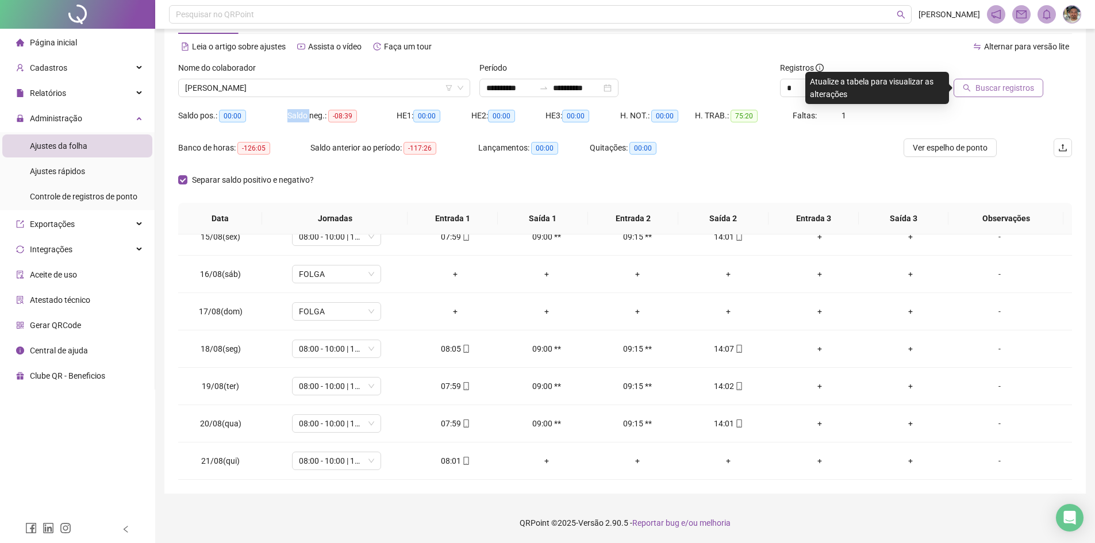
click at [593, 89] on span "Buscar registros" at bounding box center [1005, 88] width 59 height 13
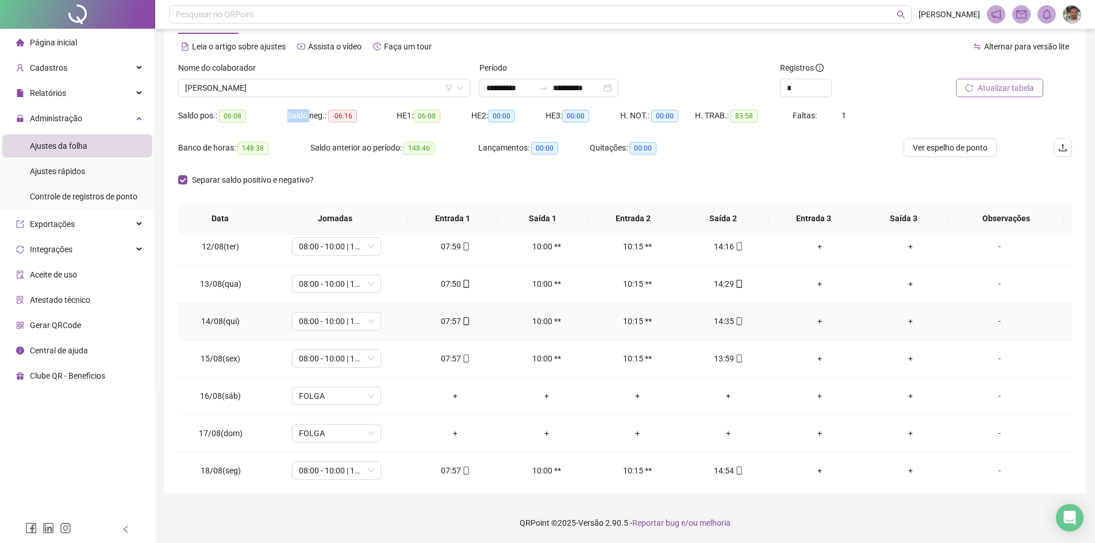
scroll to position [539, 0]
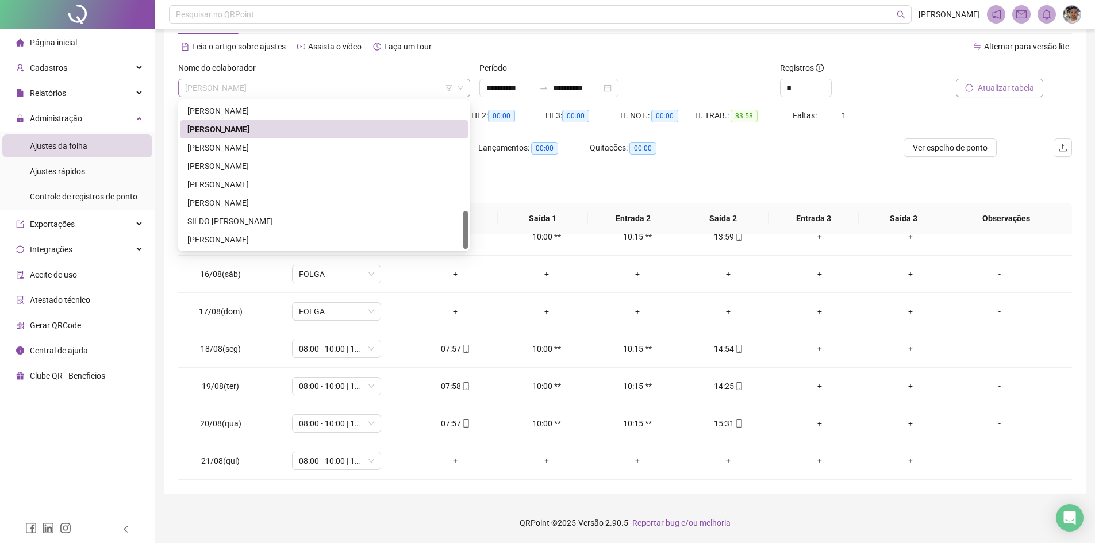
click at [414, 84] on span "[PERSON_NAME]" at bounding box center [324, 87] width 278 height 17
click at [309, 143] on div "[PERSON_NAME]" at bounding box center [324, 147] width 274 height 13
click at [309, 143] on div "Banco de horas: 148:38" at bounding box center [244, 147] width 132 height 13
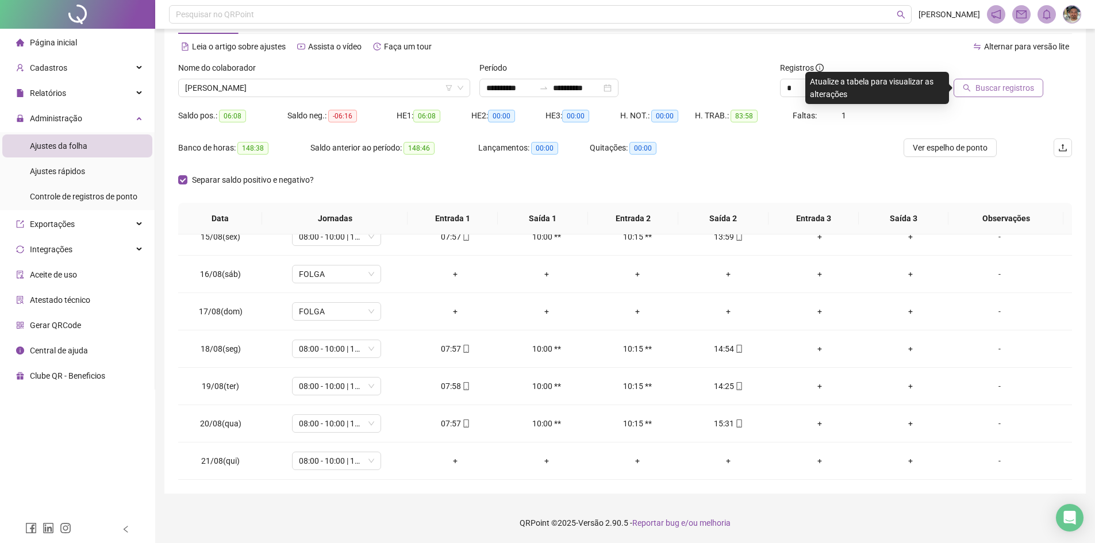
click at [593, 88] on icon "search" at bounding box center [967, 88] width 8 height 8
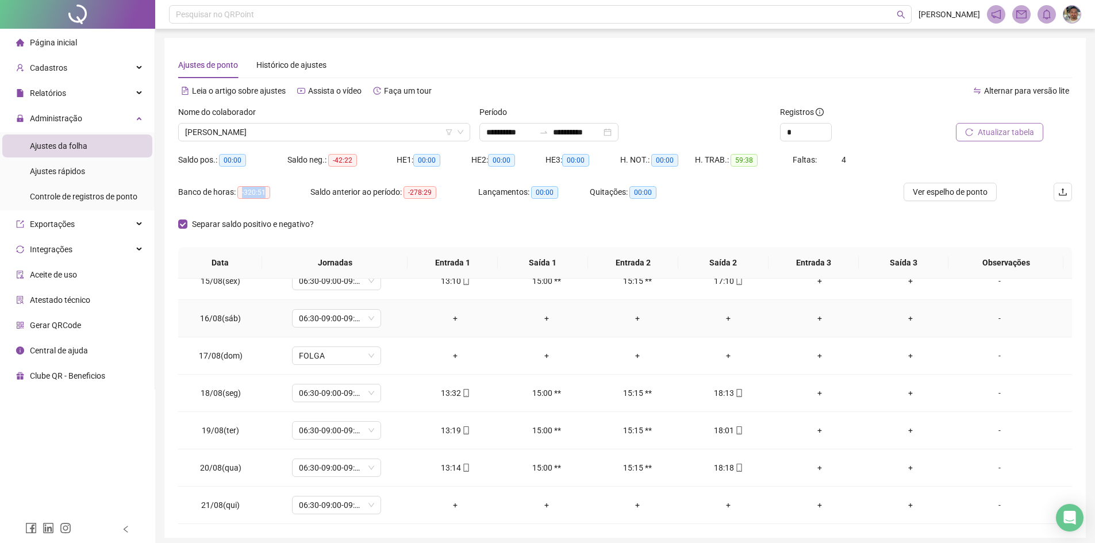
scroll to position [0, 0]
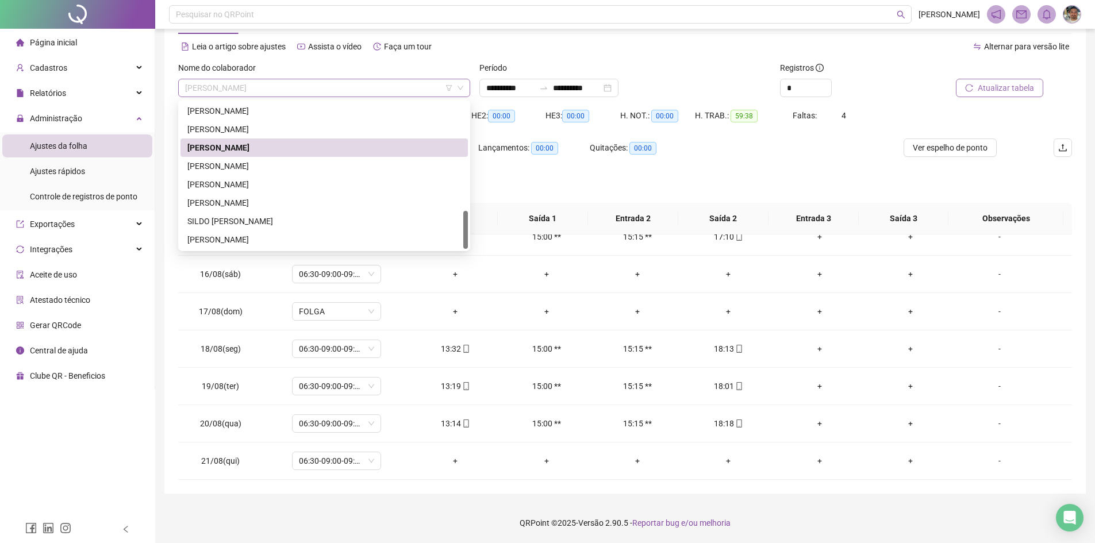
click at [374, 85] on span "[PERSON_NAME]" at bounding box center [324, 87] width 278 height 17
click at [311, 160] on div "[PERSON_NAME]" at bounding box center [324, 166] width 274 height 13
click at [311, 160] on div "Saldo anterior ao período: -278:29" at bounding box center [394, 155] width 168 height 32
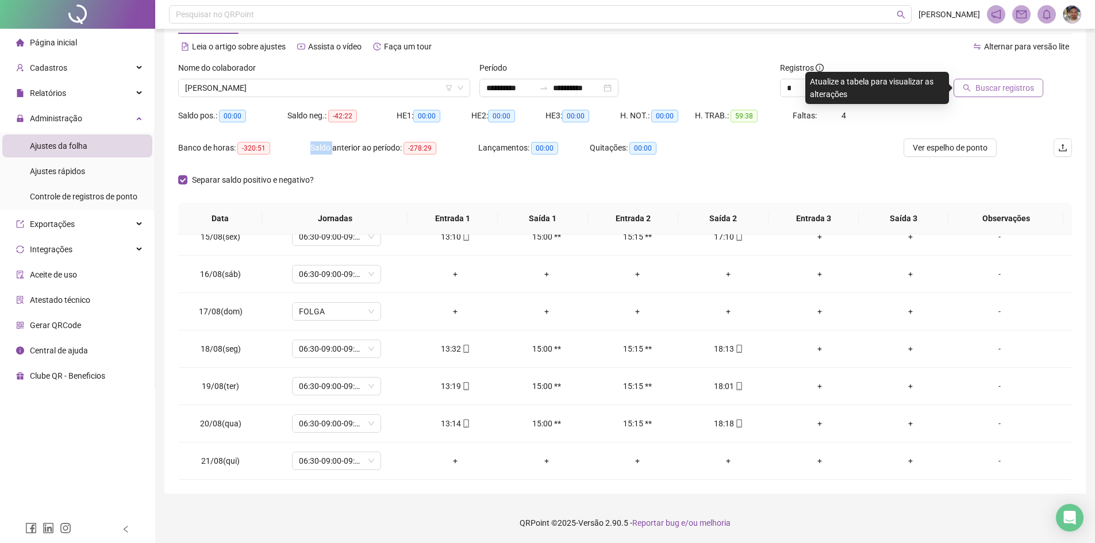
click at [593, 89] on span "Buscar registros" at bounding box center [1005, 88] width 59 height 13
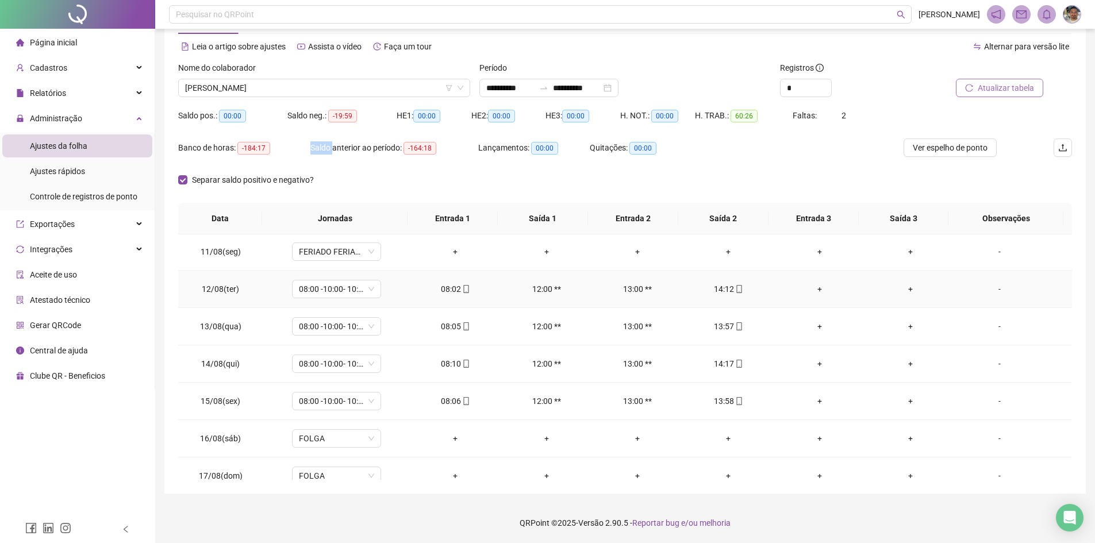
scroll to position [539, 0]
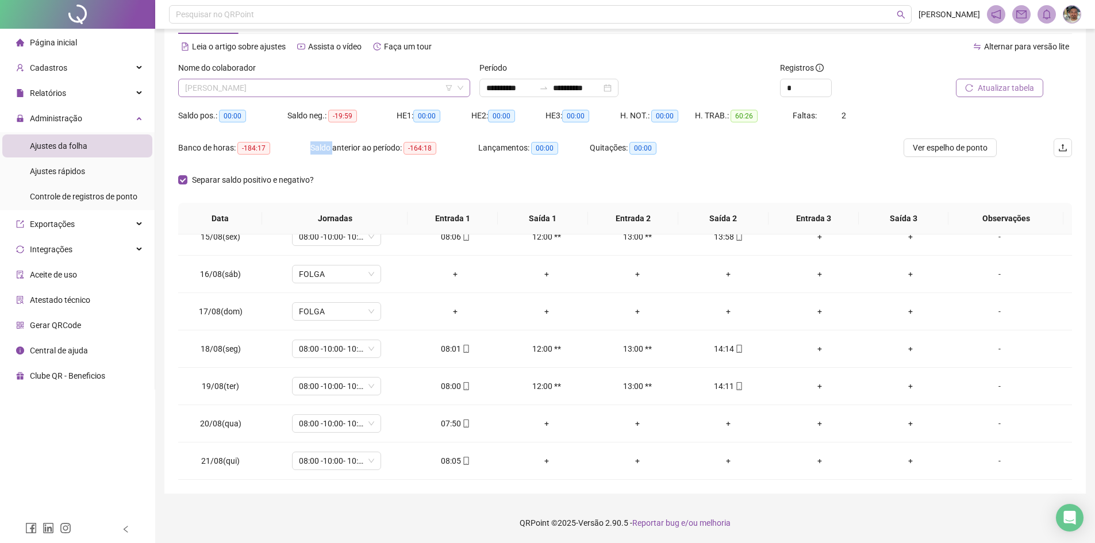
click at [390, 91] on span "[PERSON_NAME]" at bounding box center [324, 87] width 278 height 17
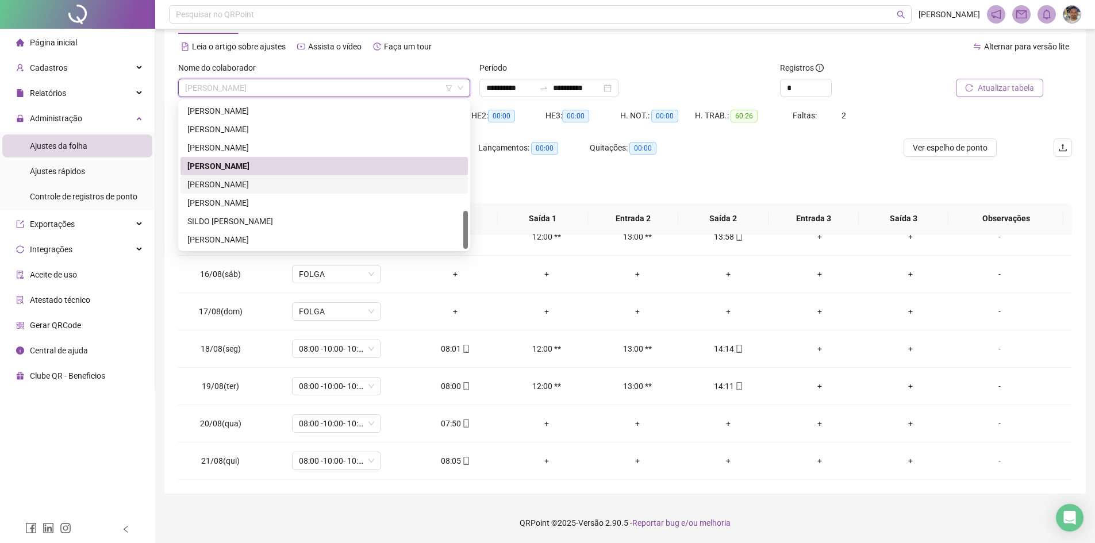
click at [328, 189] on div "[PERSON_NAME]" at bounding box center [324, 184] width 274 height 13
click at [328, 189] on div "Separar saldo positivo e negativo?" at bounding box center [261, 187] width 167 height 32
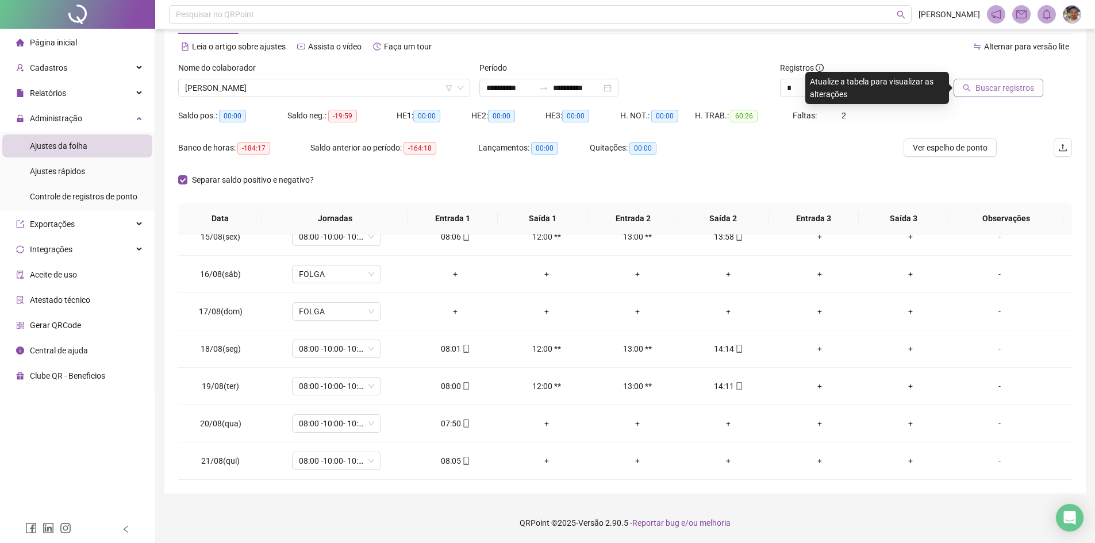
click at [593, 93] on span "Buscar registros" at bounding box center [1005, 88] width 59 height 13
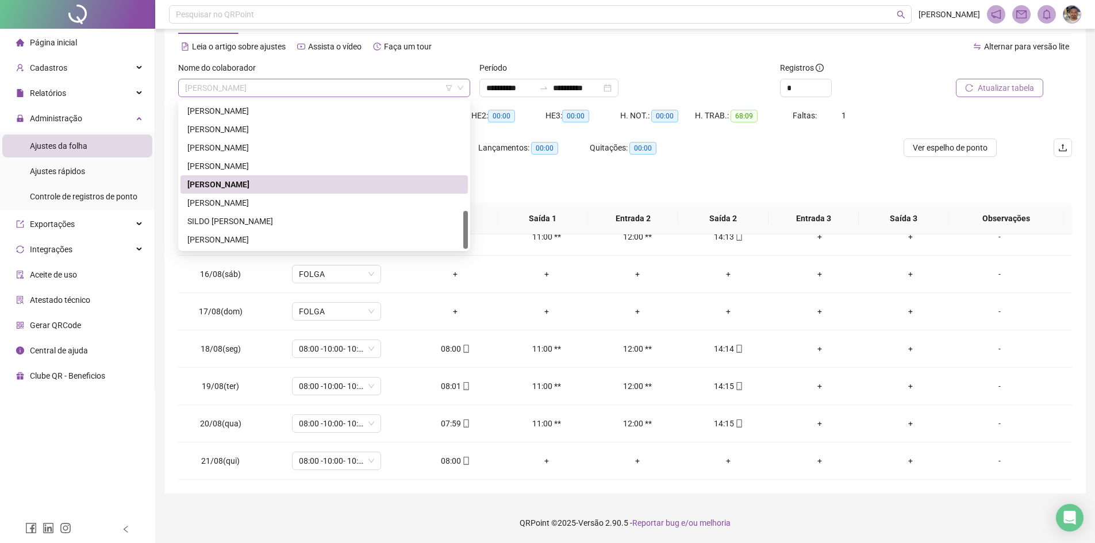
click at [411, 90] on span "[PERSON_NAME]" at bounding box center [324, 87] width 278 height 17
click at [294, 198] on div "[PERSON_NAME]" at bounding box center [324, 203] width 274 height 13
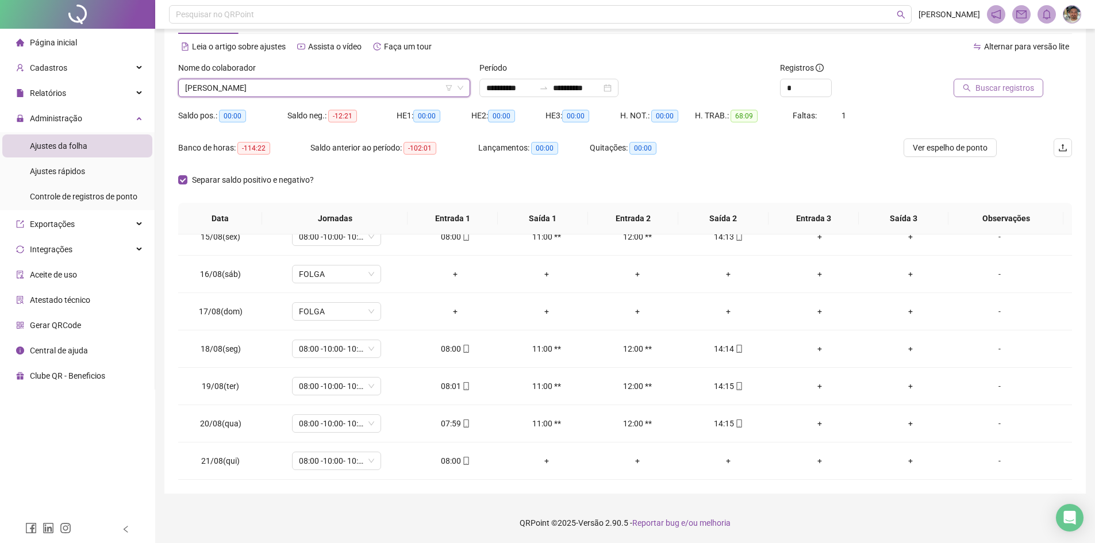
click at [294, 198] on div "Separar saldo positivo e negativo?" at bounding box center [261, 187] width 167 height 32
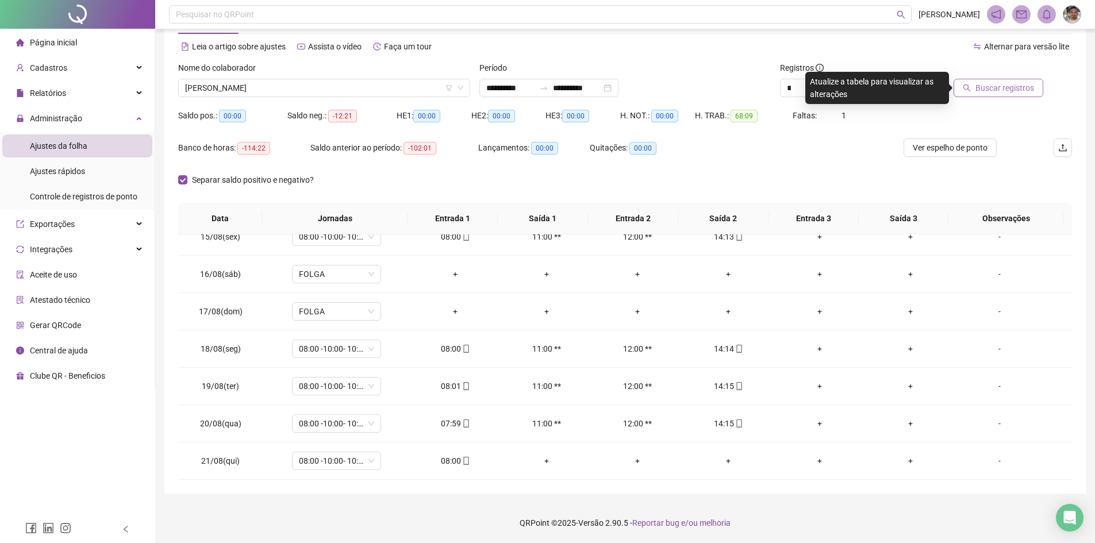
click at [593, 91] on span "Buscar registros" at bounding box center [1005, 88] width 59 height 13
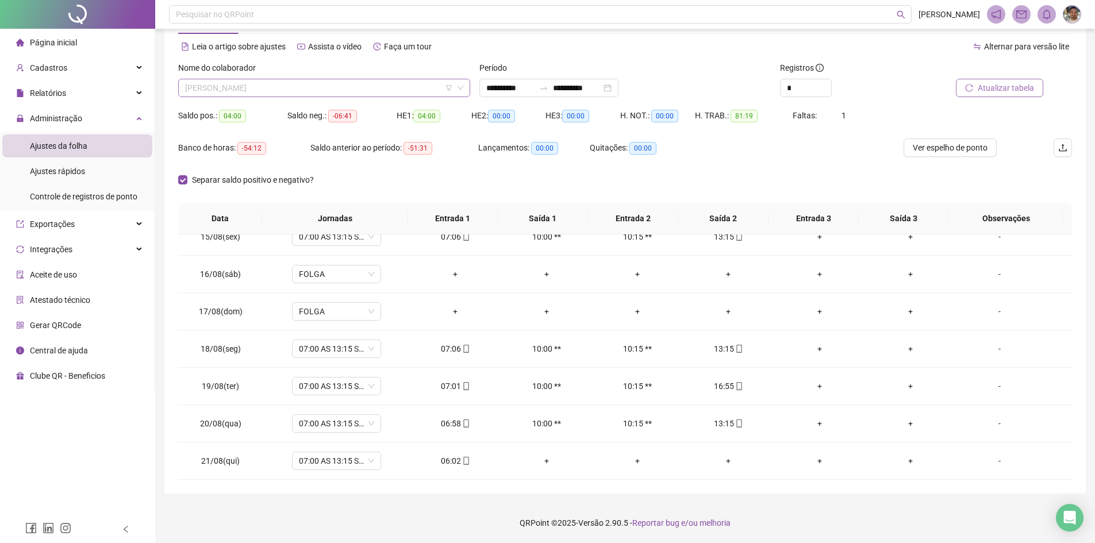
click at [386, 84] on span "[PERSON_NAME]" at bounding box center [324, 87] width 278 height 17
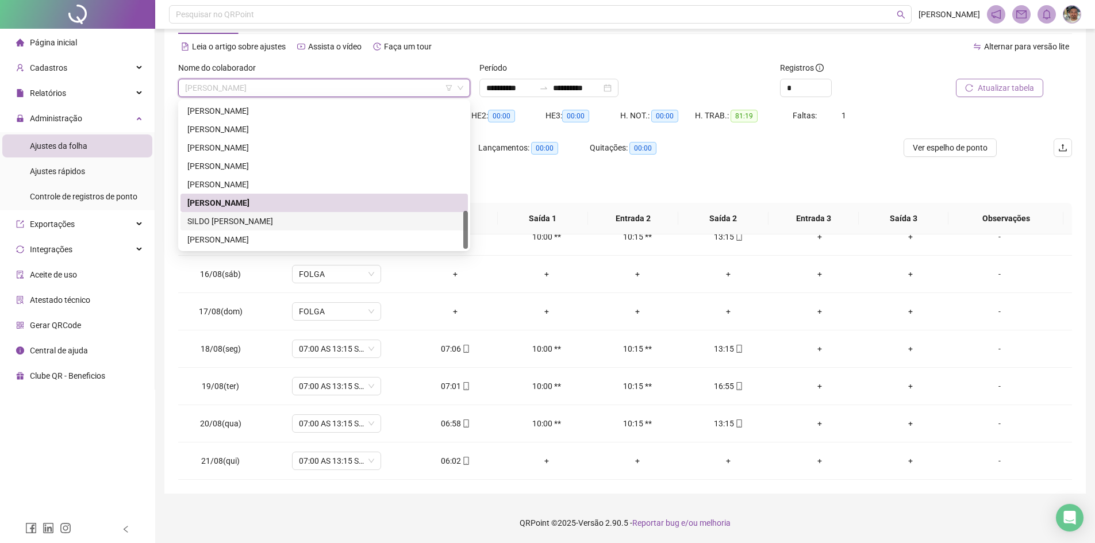
click at [282, 219] on div "SILDO [PERSON_NAME]" at bounding box center [324, 221] width 274 height 13
click at [282, 219] on th "Jornadas" at bounding box center [334, 219] width 145 height 32
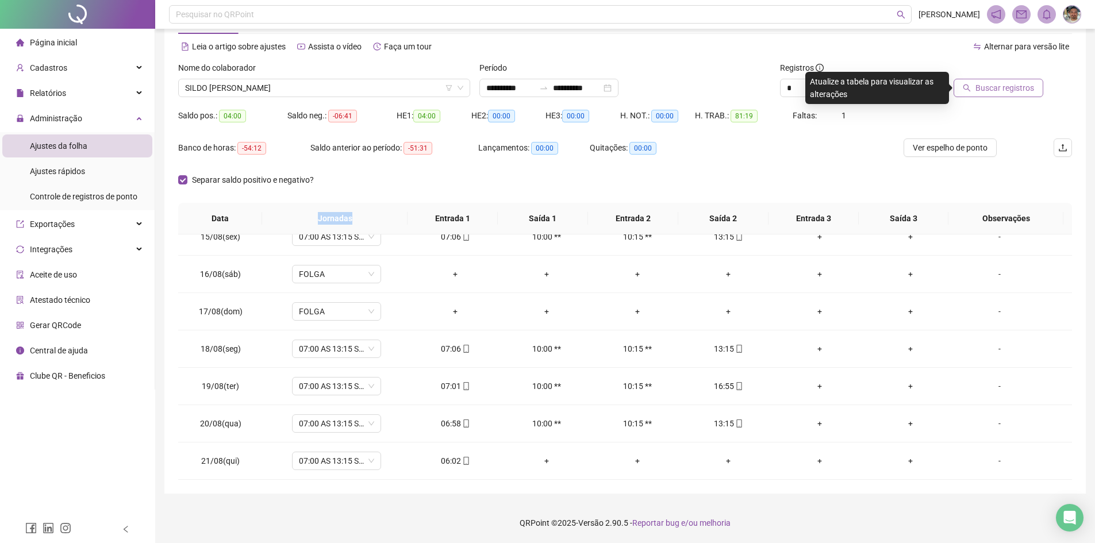
click at [593, 91] on span "Buscar registros" at bounding box center [1005, 88] width 59 height 13
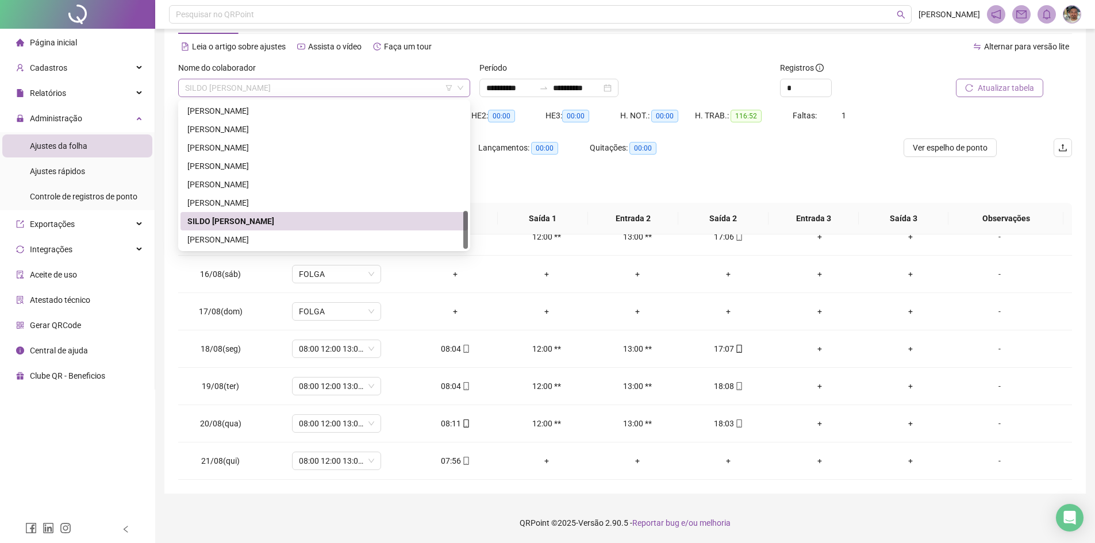
click at [435, 92] on span "SILDO [PERSON_NAME]" at bounding box center [324, 87] width 278 height 17
click at [307, 237] on div "[PERSON_NAME]" at bounding box center [324, 239] width 274 height 13
click at [307, 237] on span "08:00-11:00-12:00-17:00" at bounding box center [336, 236] width 75 height 17
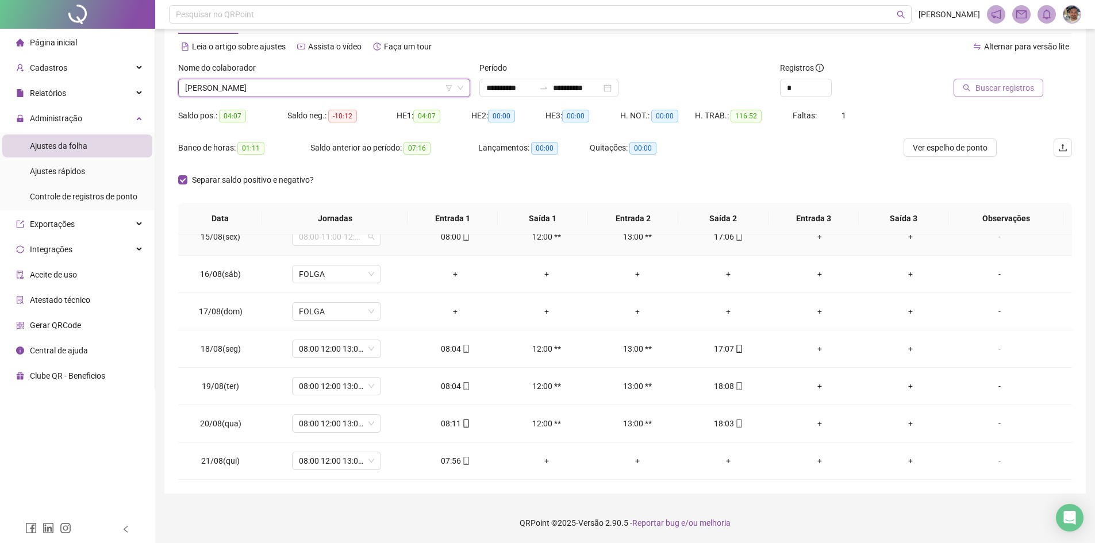
scroll to position [533, 0]
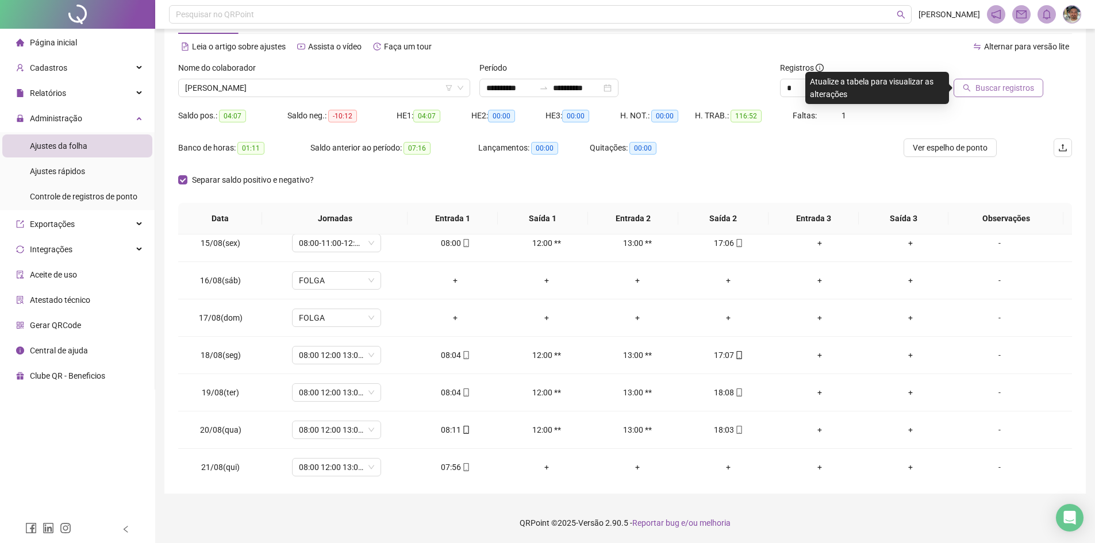
click at [593, 80] on button "Buscar registros" at bounding box center [999, 88] width 90 height 18
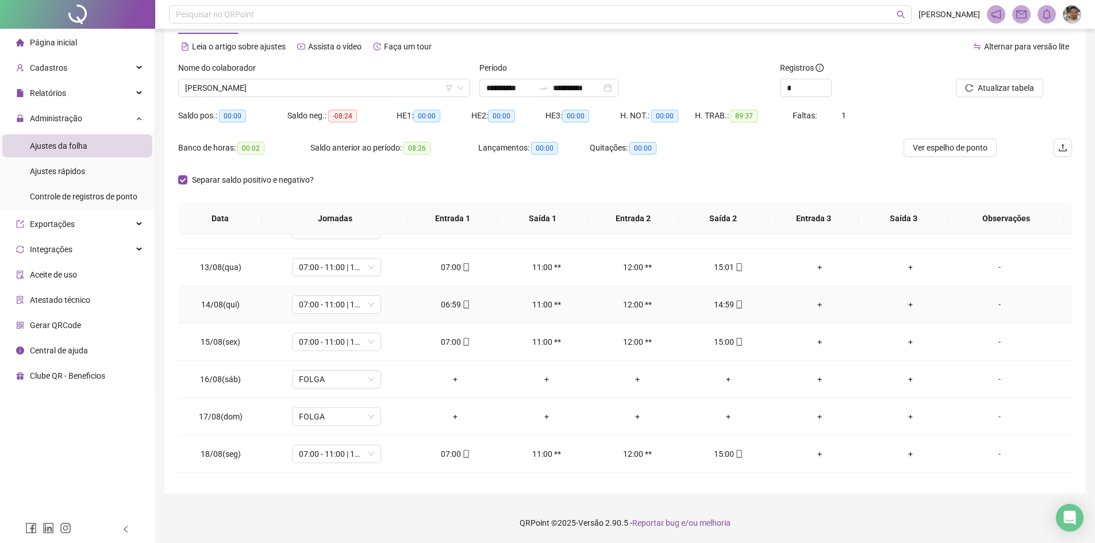
scroll to position [539, 0]
